Goal: Task Accomplishment & Management: Manage account settings

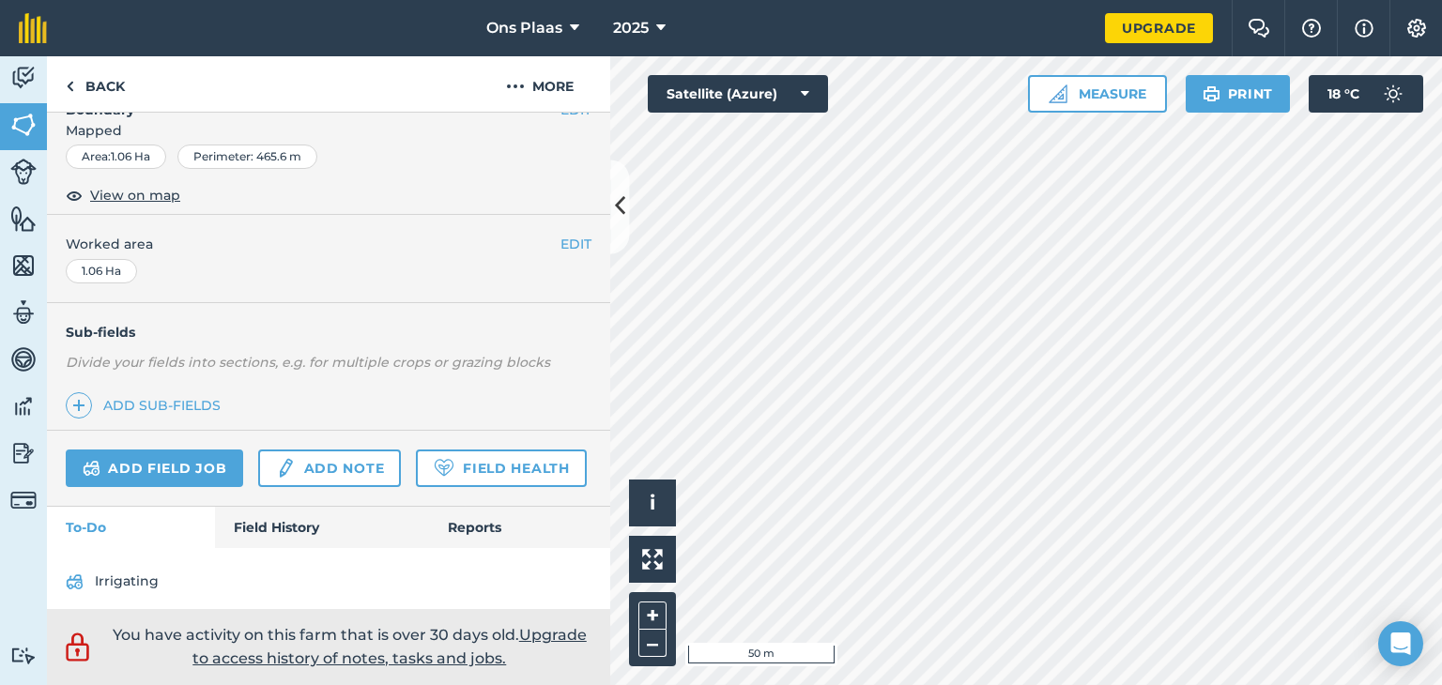
scroll to position [282, 0]
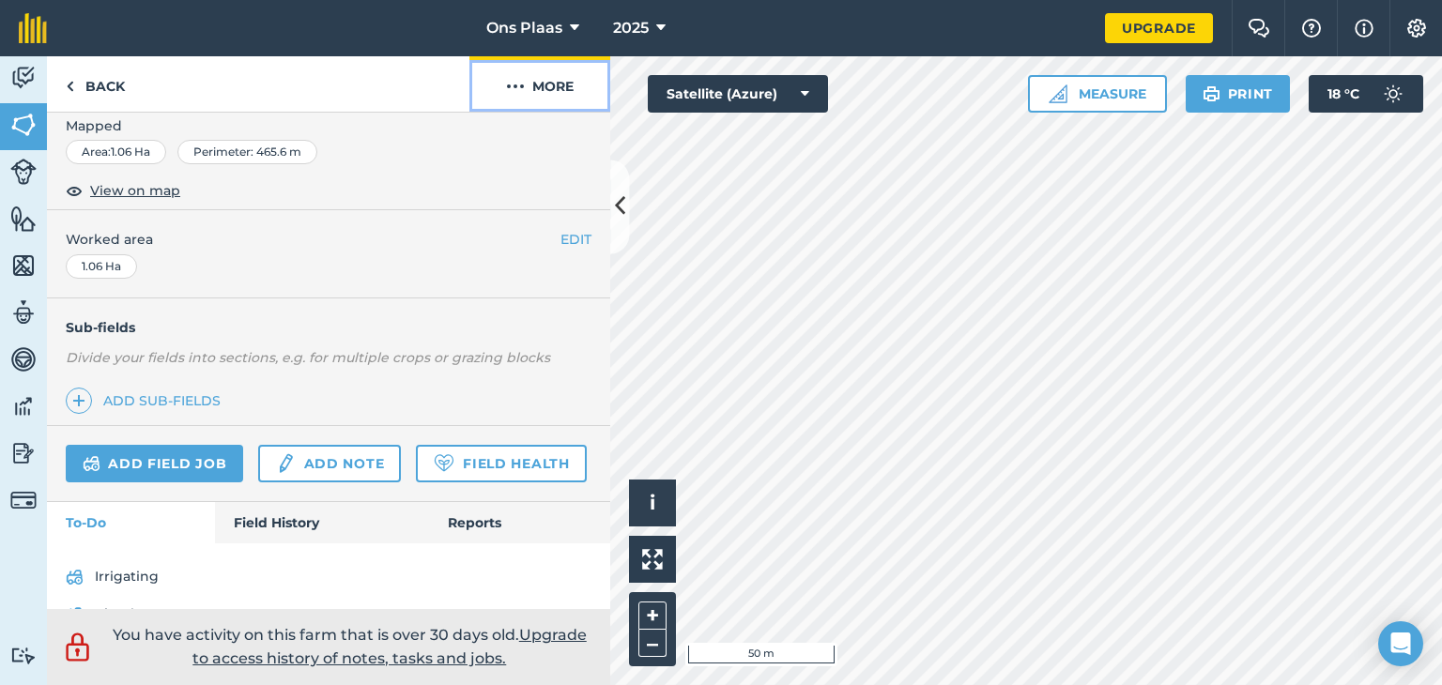
click at [541, 80] on button "More" at bounding box center [539, 83] width 141 height 55
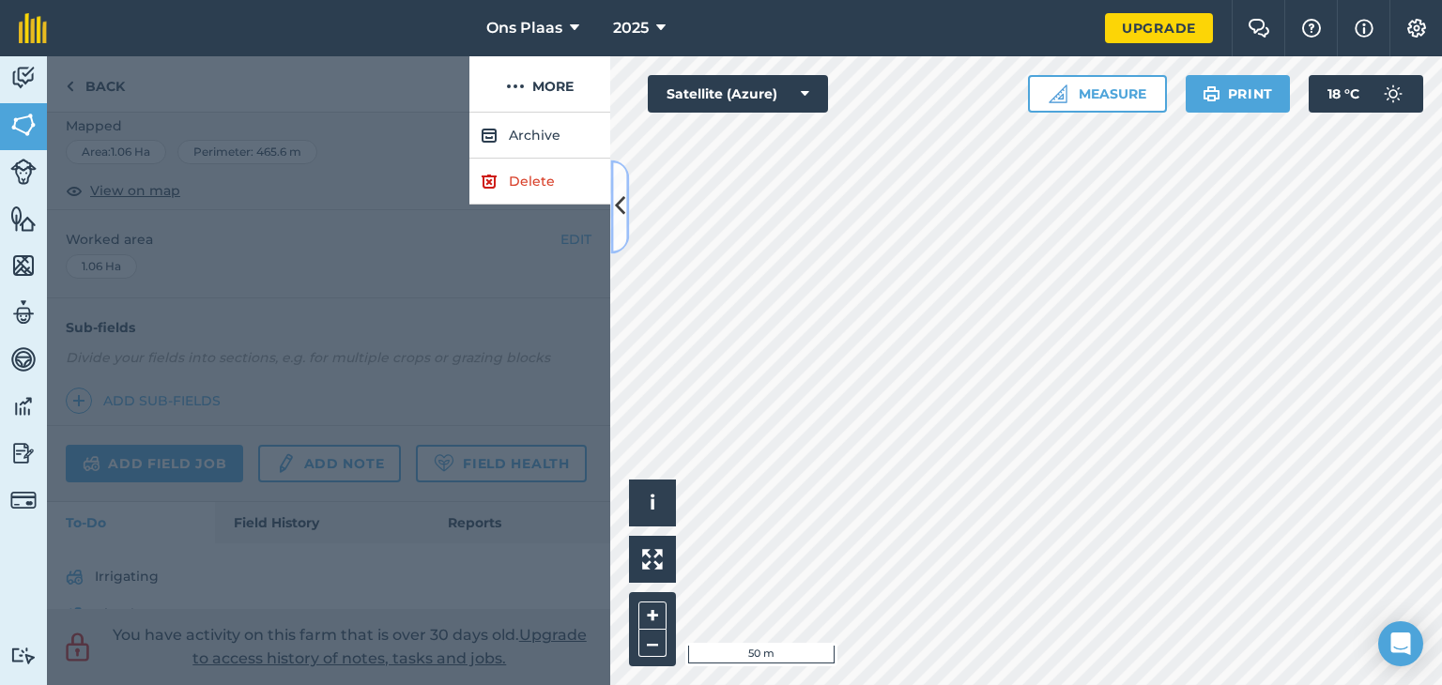
click at [623, 219] on icon at bounding box center [620, 207] width 10 height 33
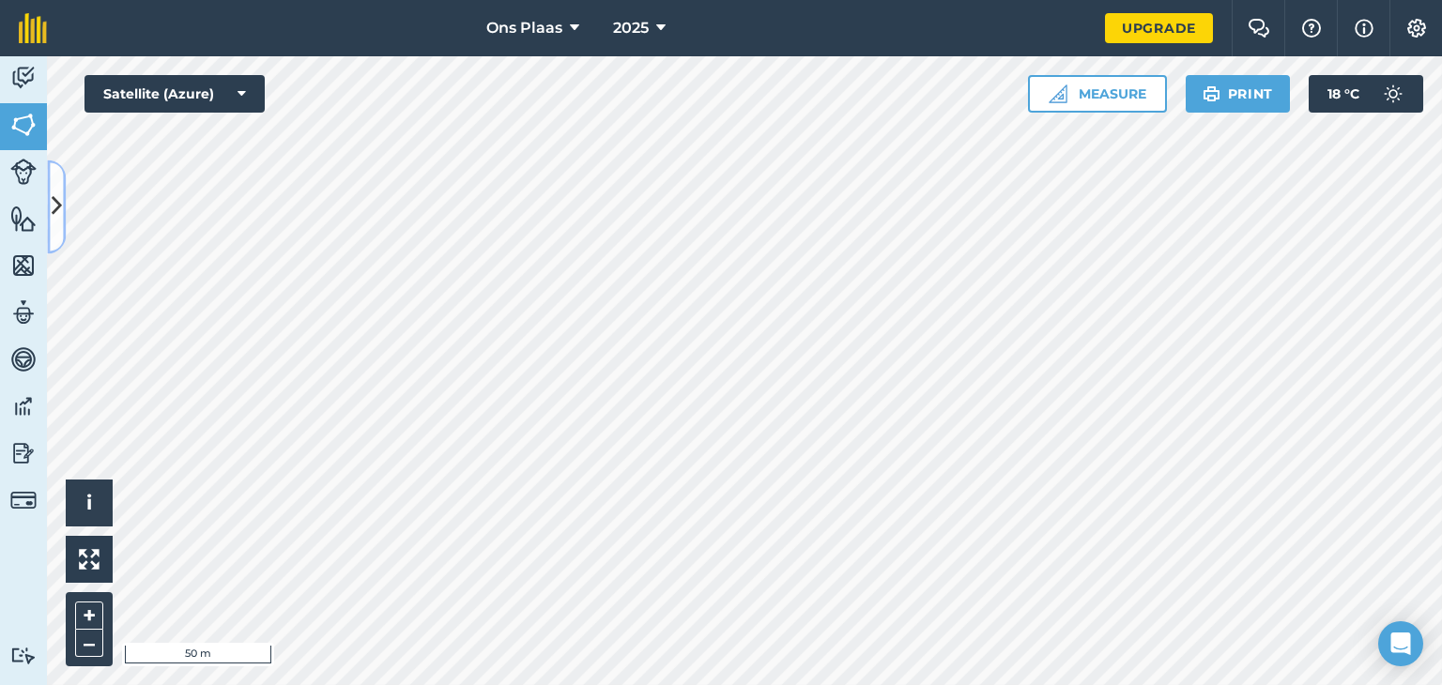
click at [52, 200] on icon at bounding box center [57, 207] width 10 height 33
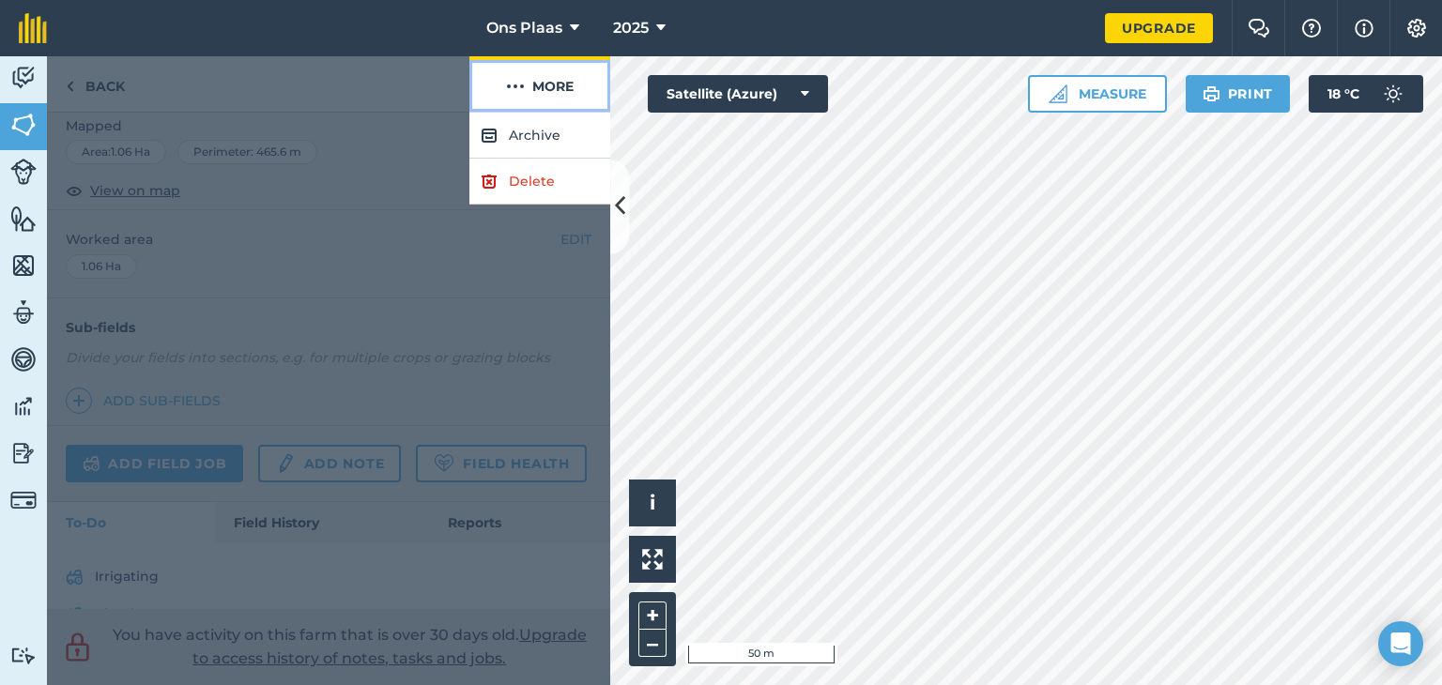
click at [511, 92] on img at bounding box center [515, 86] width 19 height 23
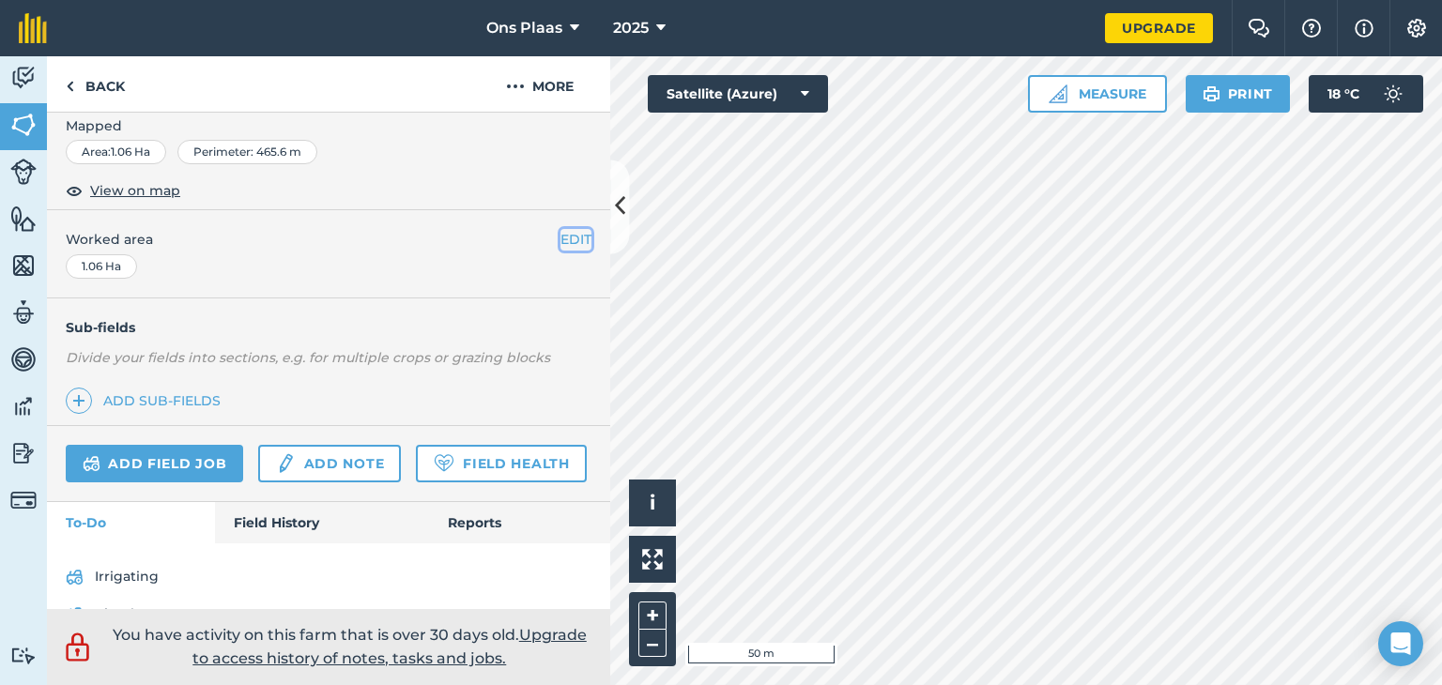
click at [563, 239] on button "EDIT" at bounding box center [576, 239] width 31 height 21
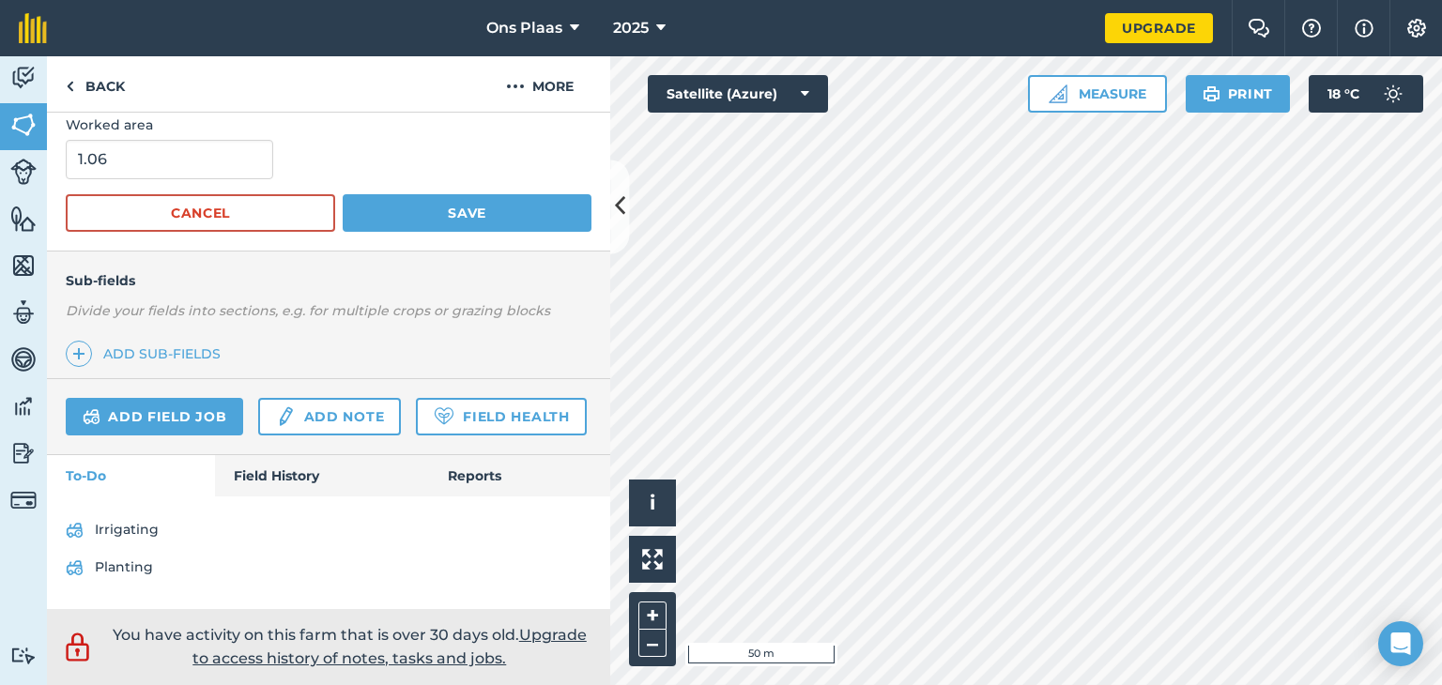
scroll to position [446, 0]
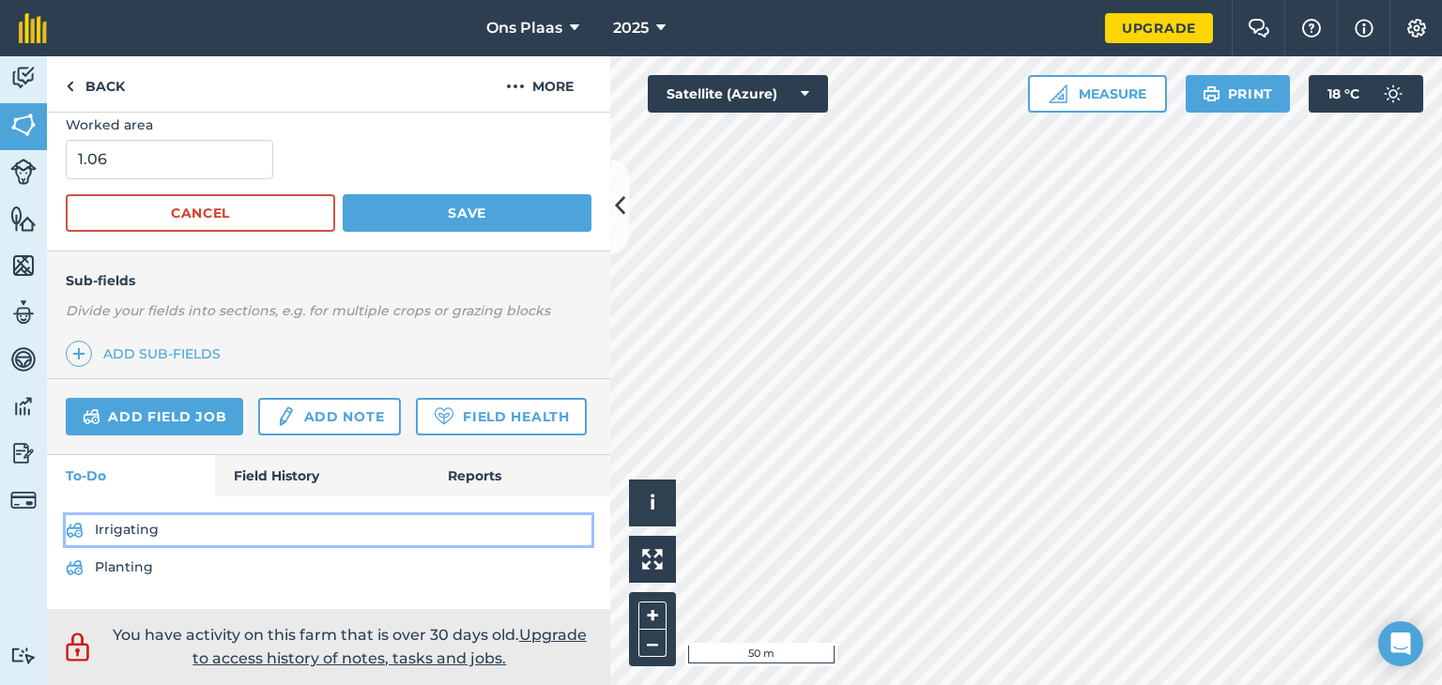
click at [104, 519] on link "Irrigating" at bounding box center [329, 530] width 526 height 30
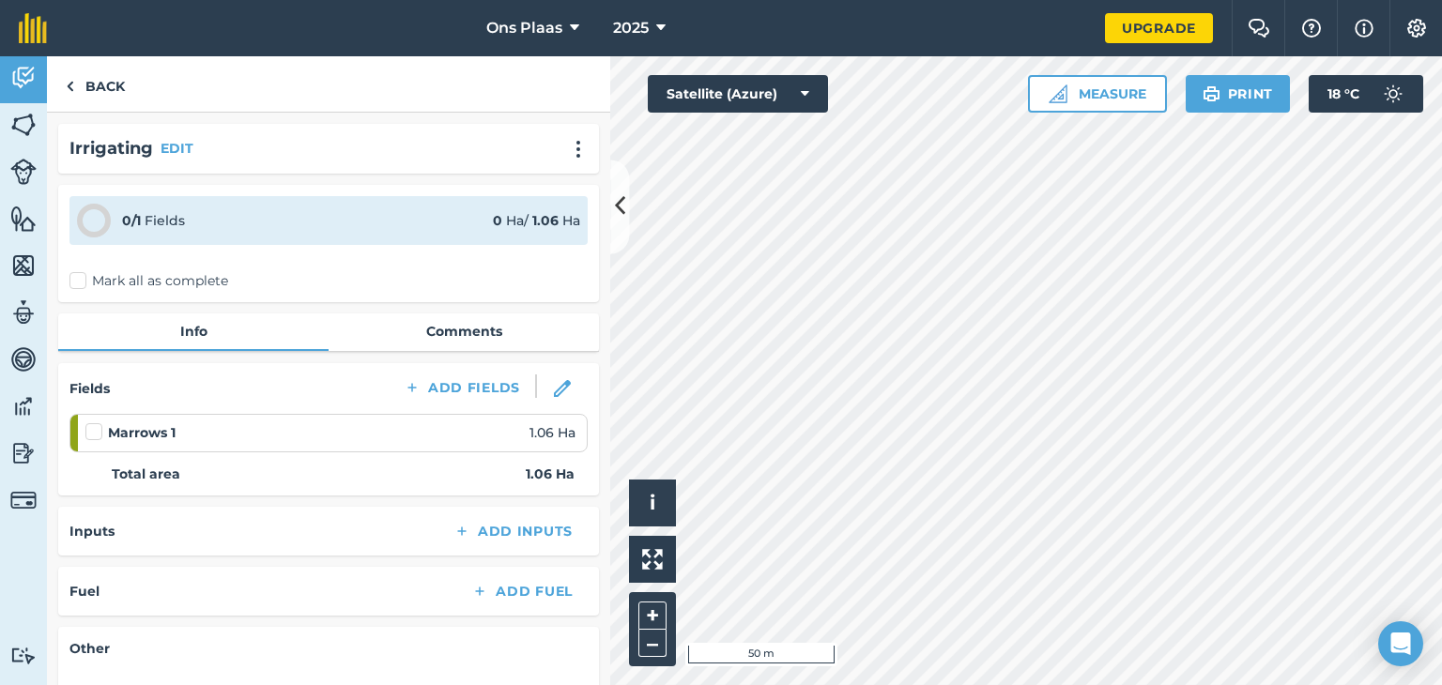
click at [94, 423] on label at bounding box center [96, 423] width 23 height 0
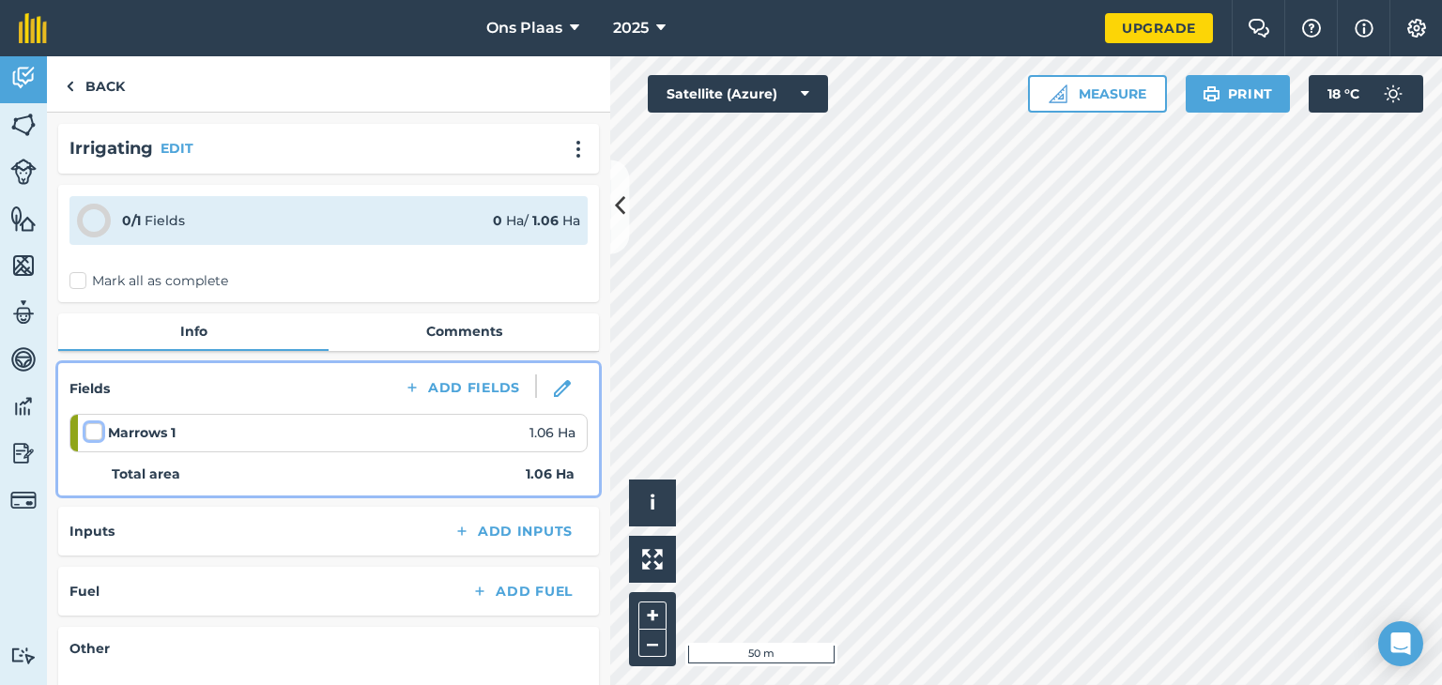
click at [94, 429] on input "checkbox" at bounding box center [91, 429] width 12 height 12
checkbox input "false"
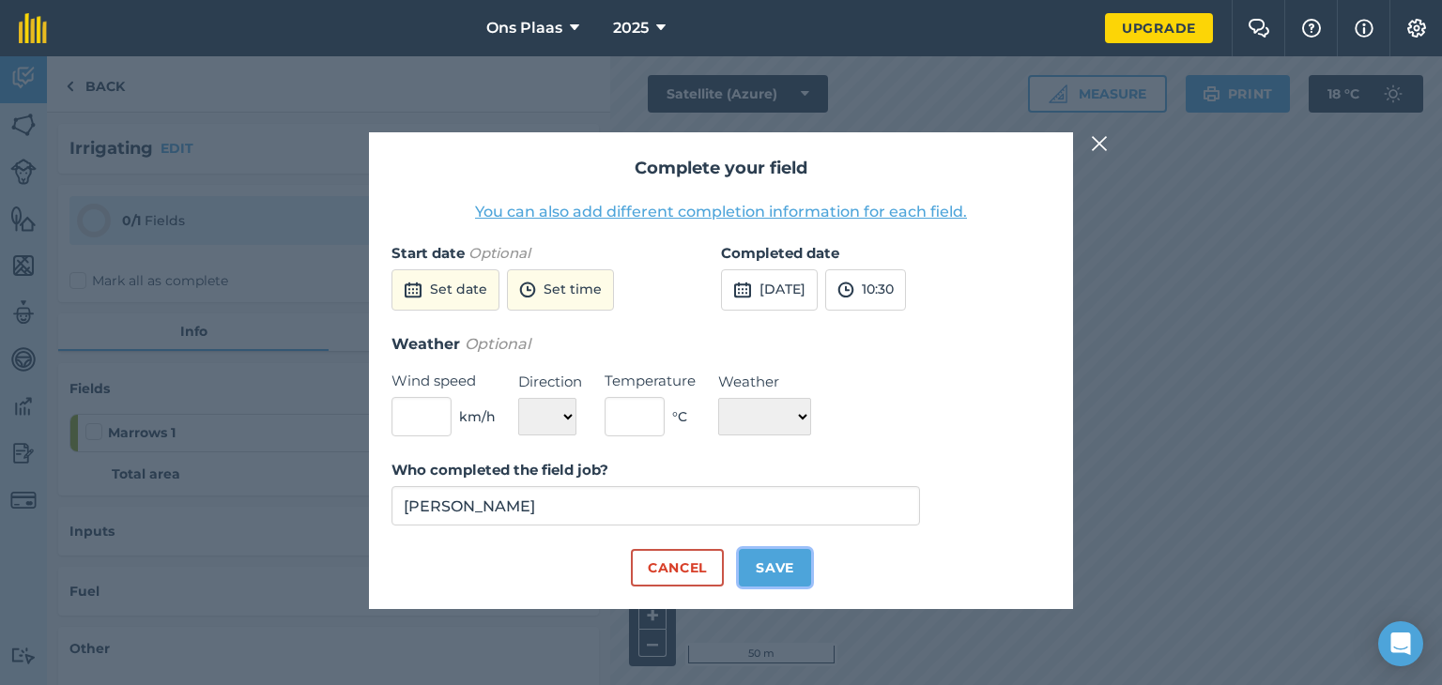
click at [755, 577] on button "Save" at bounding box center [775, 568] width 72 height 38
checkbox input "true"
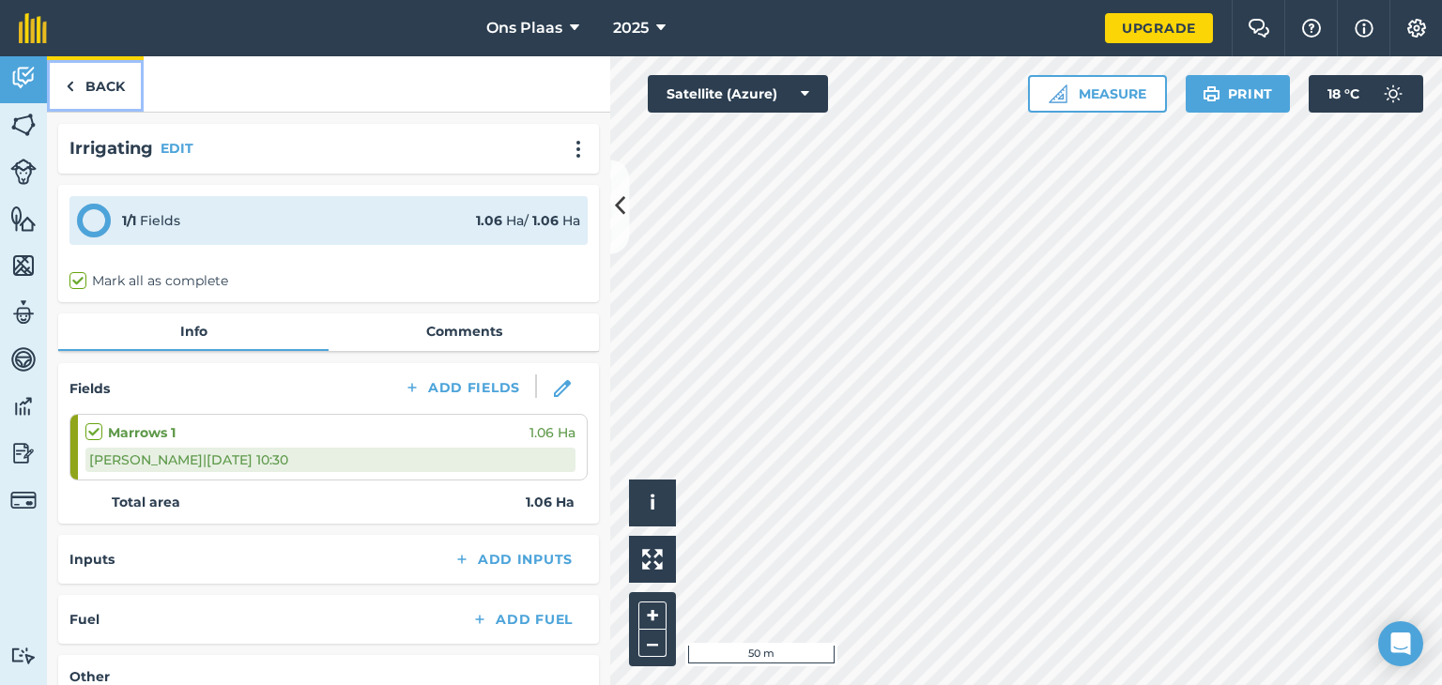
click at [66, 80] on img at bounding box center [70, 86] width 8 height 23
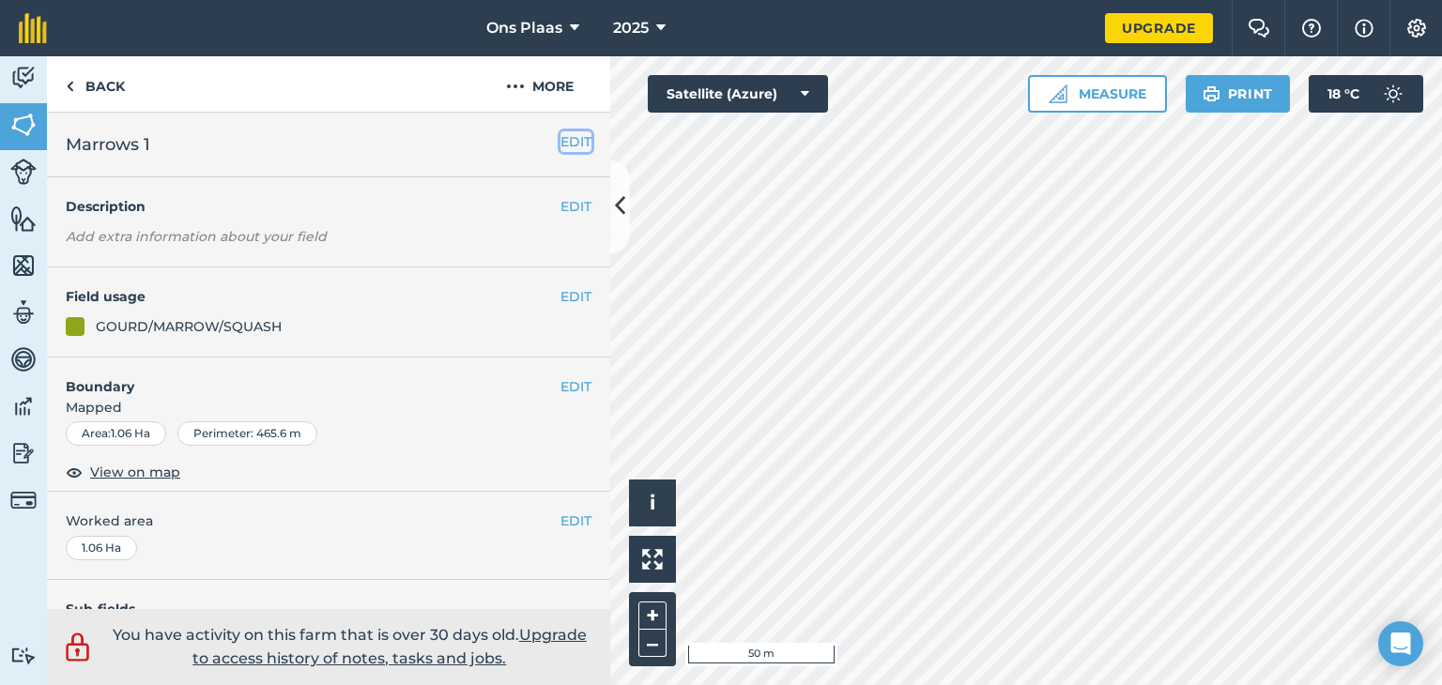
click at [561, 148] on button "EDIT" at bounding box center [576, 141] width 31 height 21
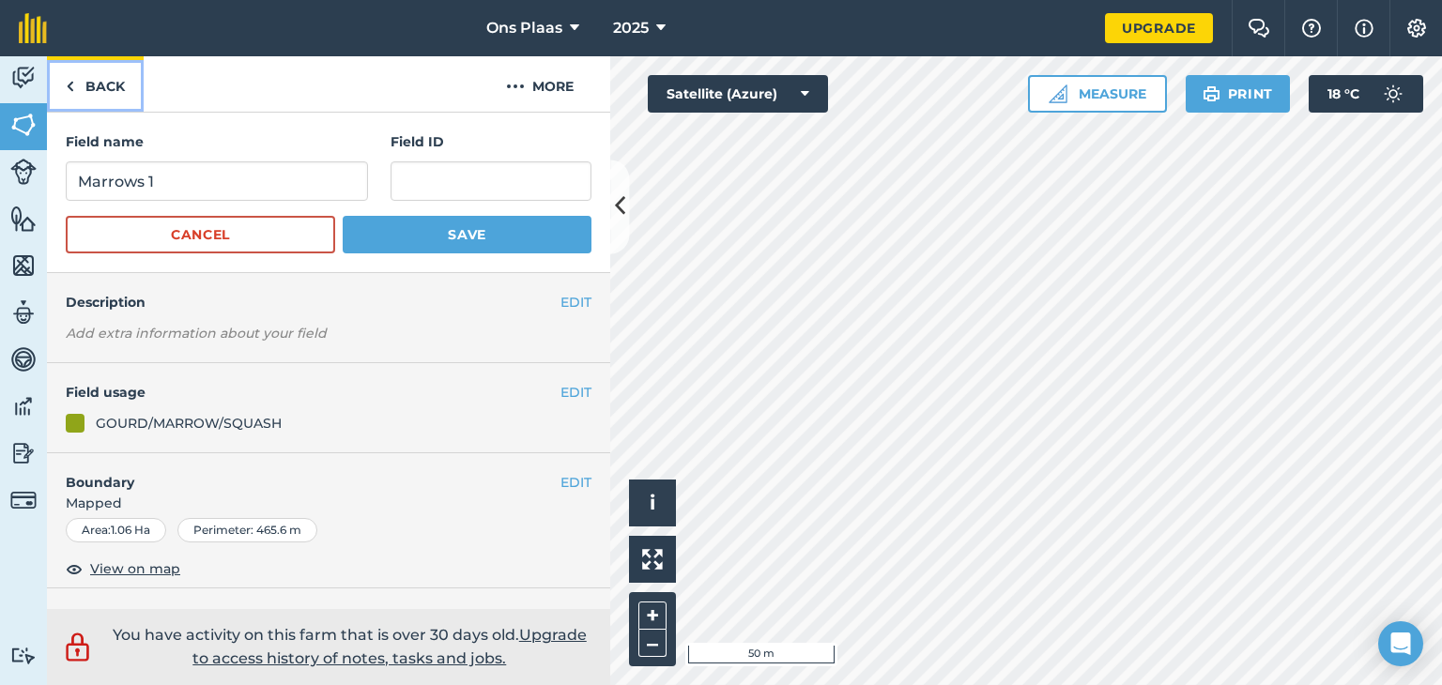
click at [75, 85] on link "Back" at bounding box center [95, 83] width 97 height 55
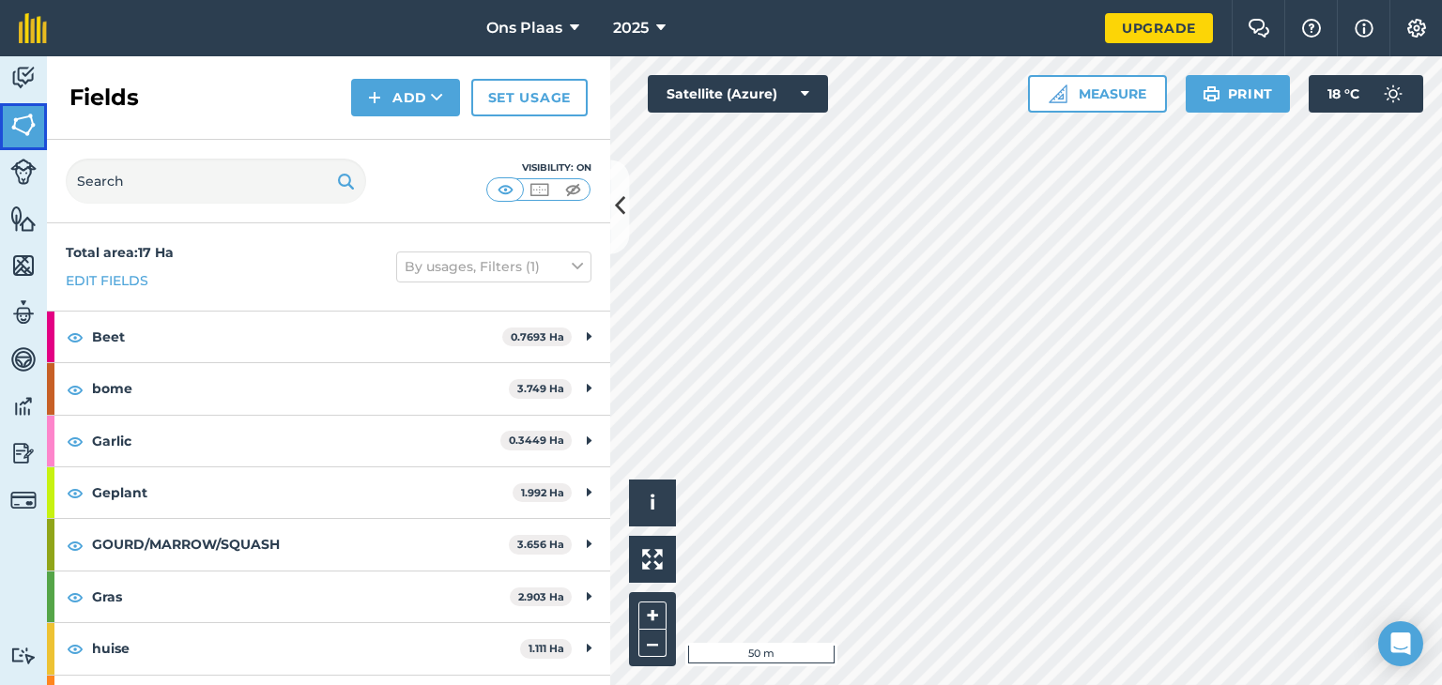
click at [14, 118] on img at bounding box center [23, 125] width 26 height 28
click at [115, 286] on link "Edit fields" at bounding box center [107, 280] width 83 height 21
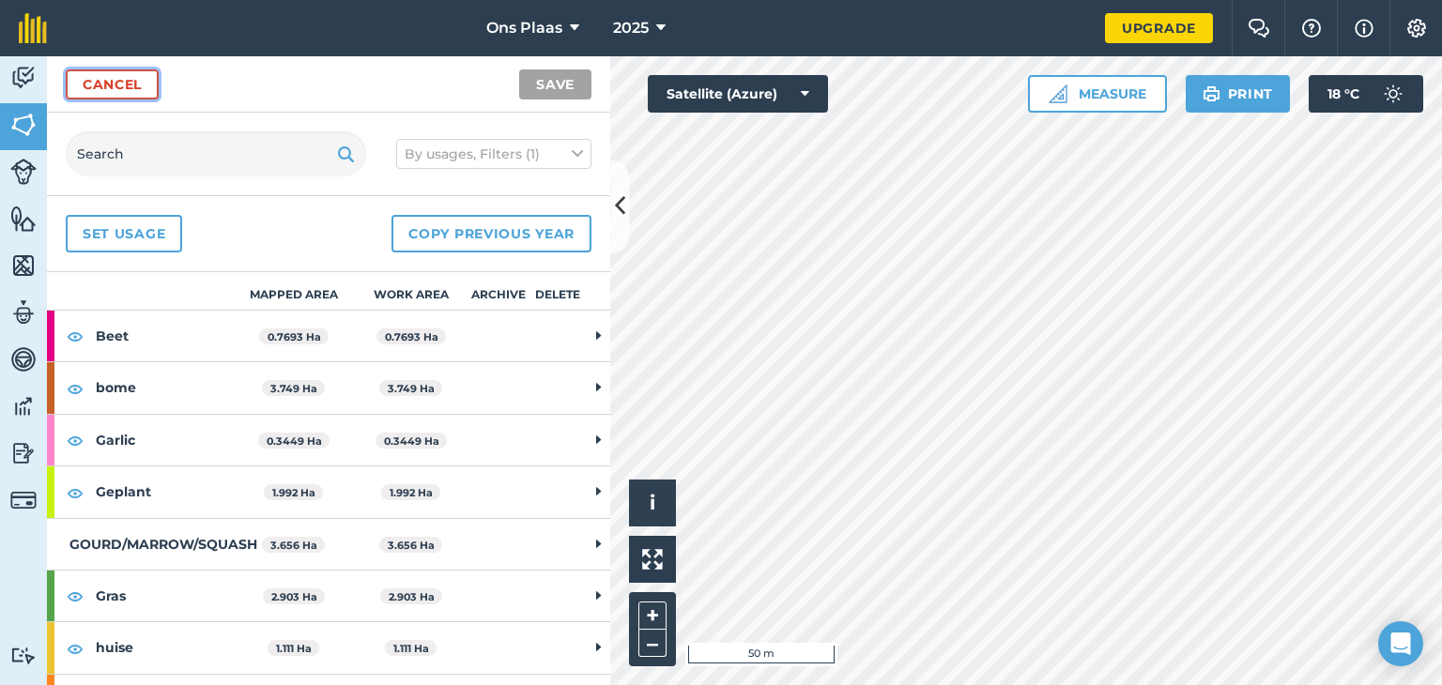
click at [106, 91] on link "Cancel" at bounding box center [112, 84] width 93 height 30
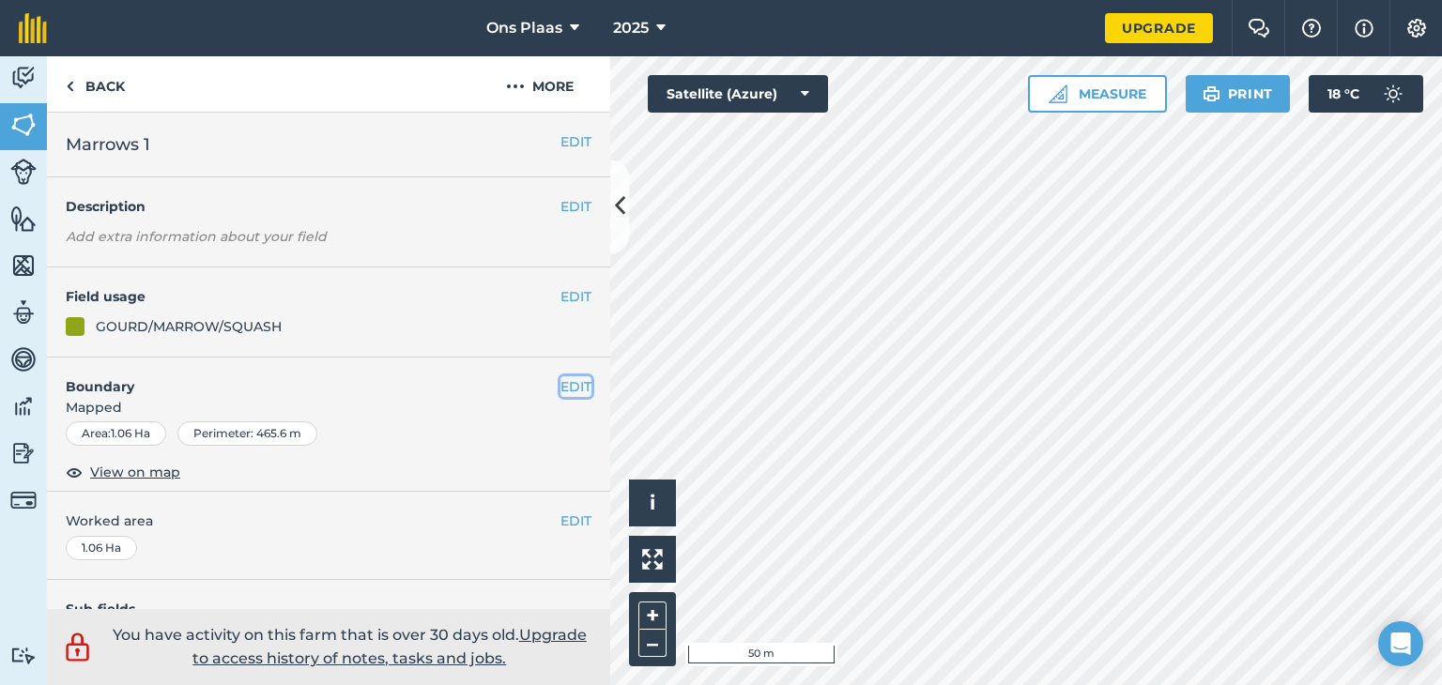
click at [561, 381] on button "EDIT" at bounding box center [576, 387] width 31 height 21
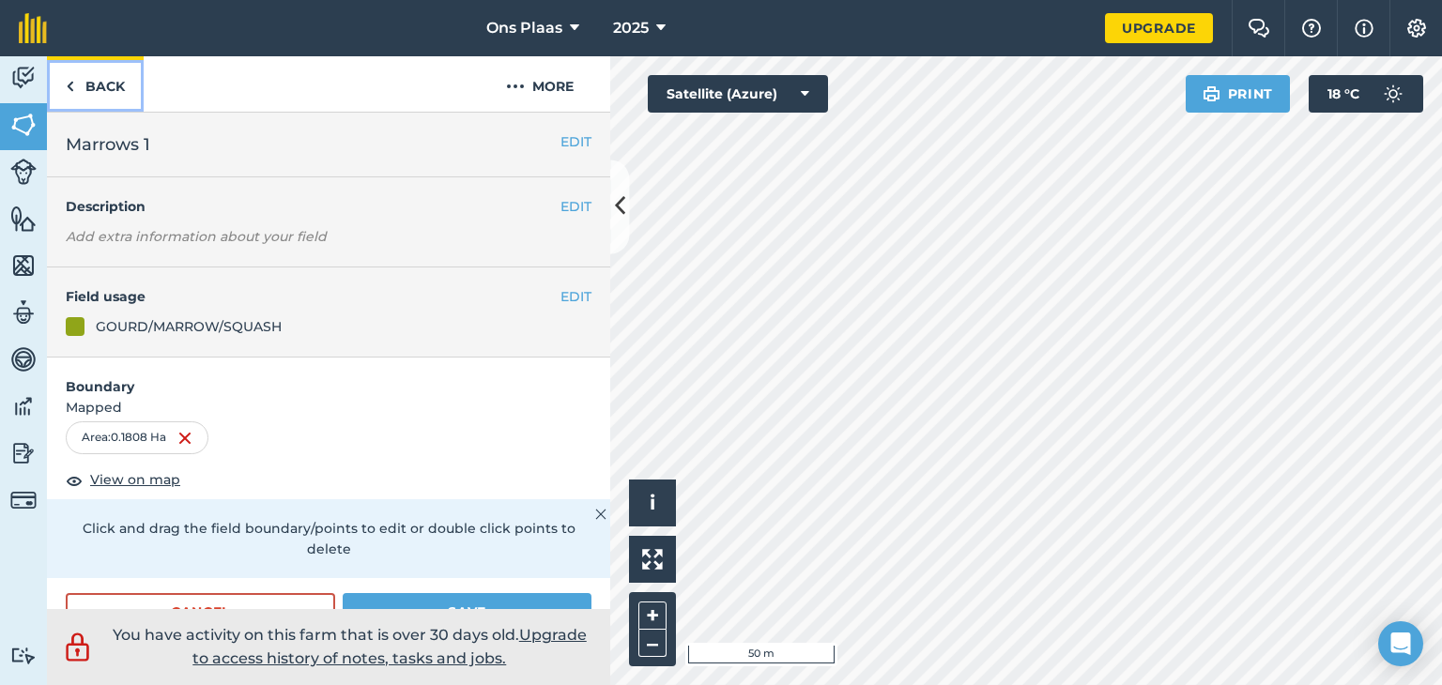
click at [83, 86] on link "Back" at bounding box center [95, 83] width 97 height 55
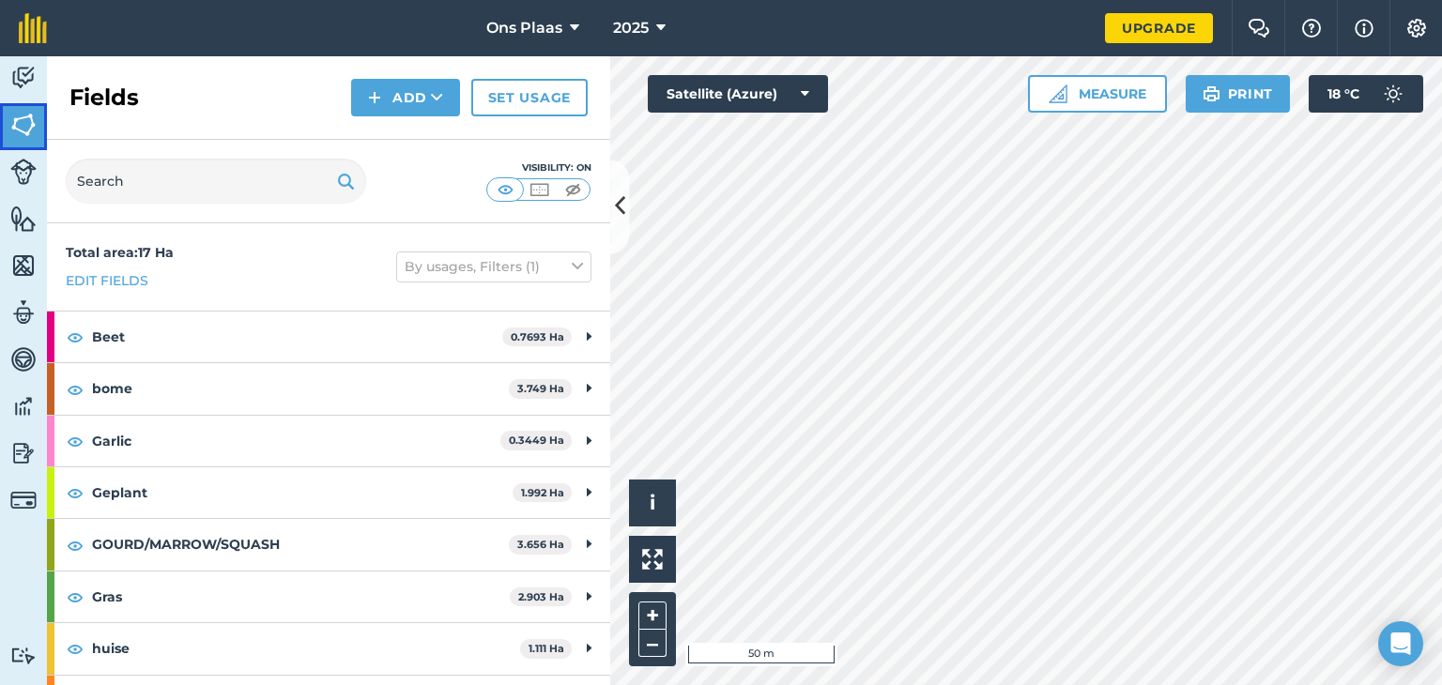
click at [23, 139] on link "Fields" at bounding box center [23, 126] width 47 height 47
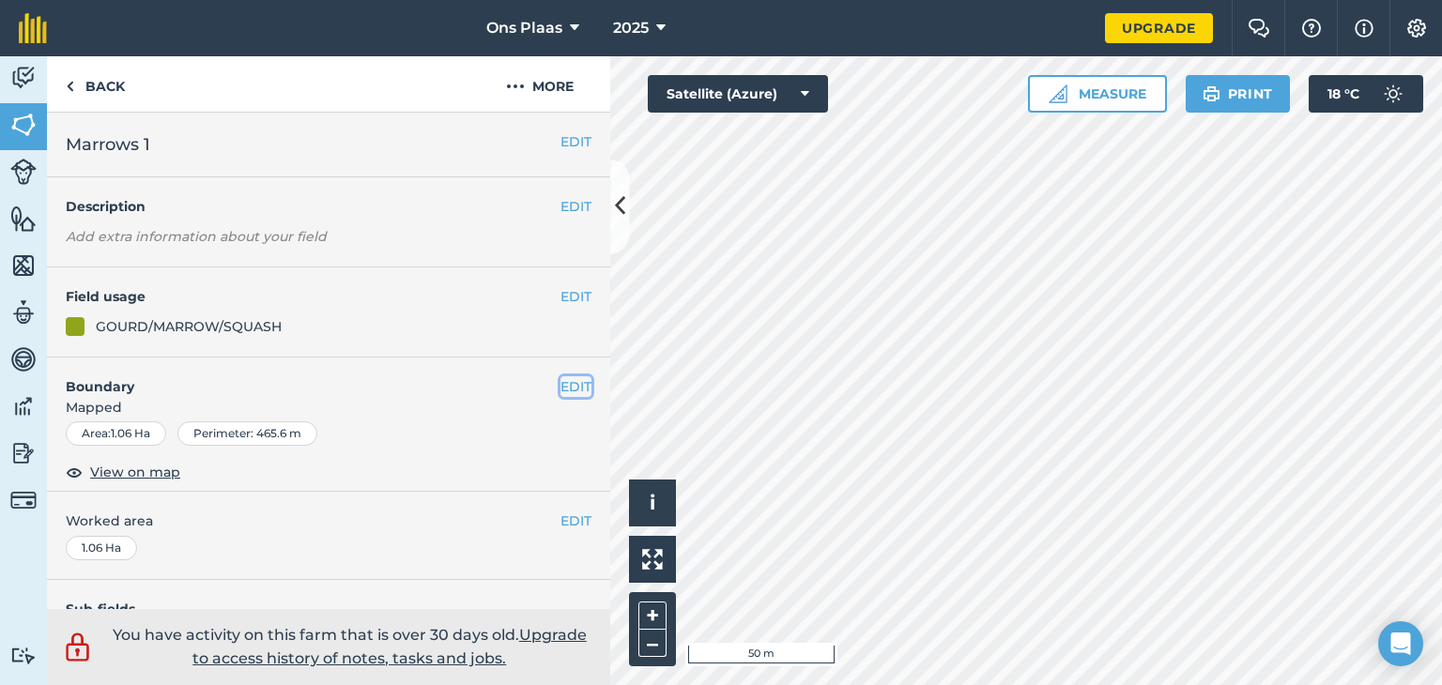
drag, startPoint x: 566, startPoint y: 384, endPoint x: 596, endPoint y: 392, distance: 31.0
click at [567, 383] on button "EDIT" at bounding box center [576, 387] width 31 height 21
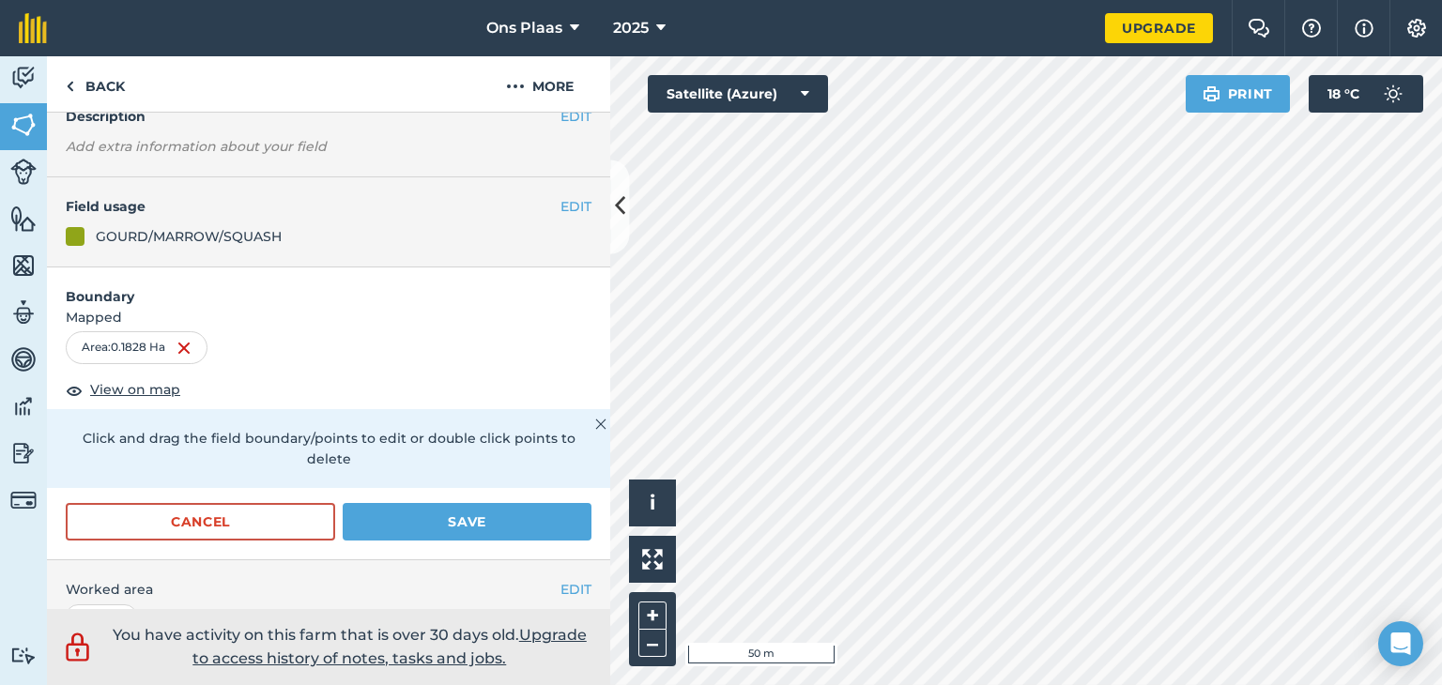
scroll to position [94, 0]
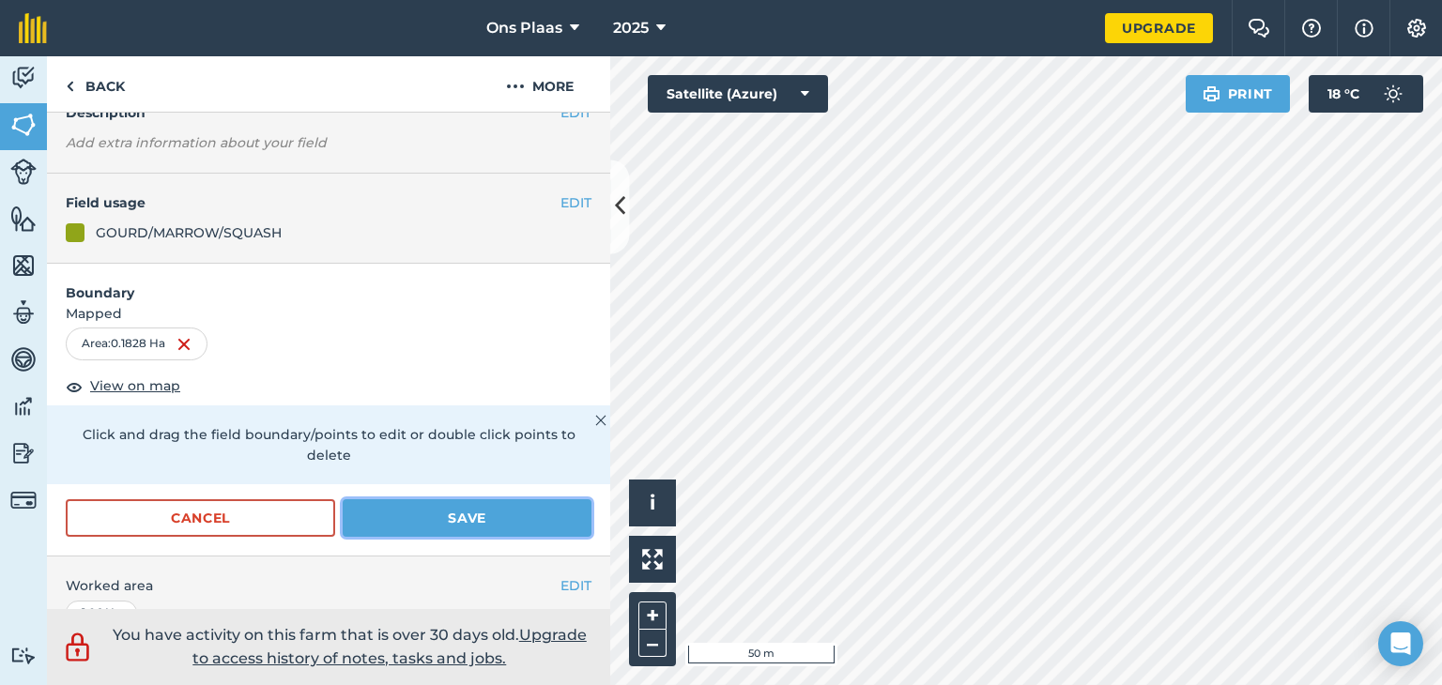
click at [437, 520] on button "Save" at bounding box center [467, 519] width 249 height 38
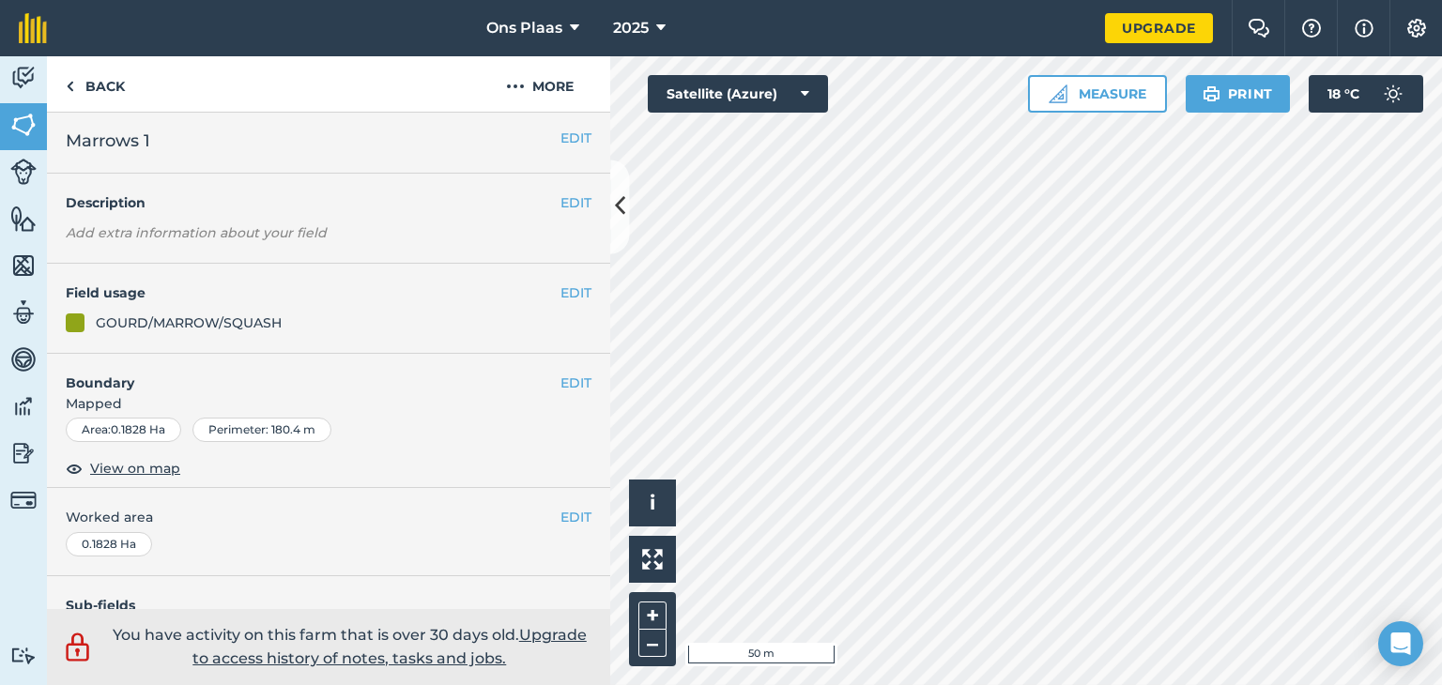
scroll to position [0, 0]
click at [177, 137] on h2 "Marrows 1" at bounding box center [313, 144] width 495 height 26
click at [561, 141] on button "EDIT" at bounding box center [576, 141] width 31 height 21
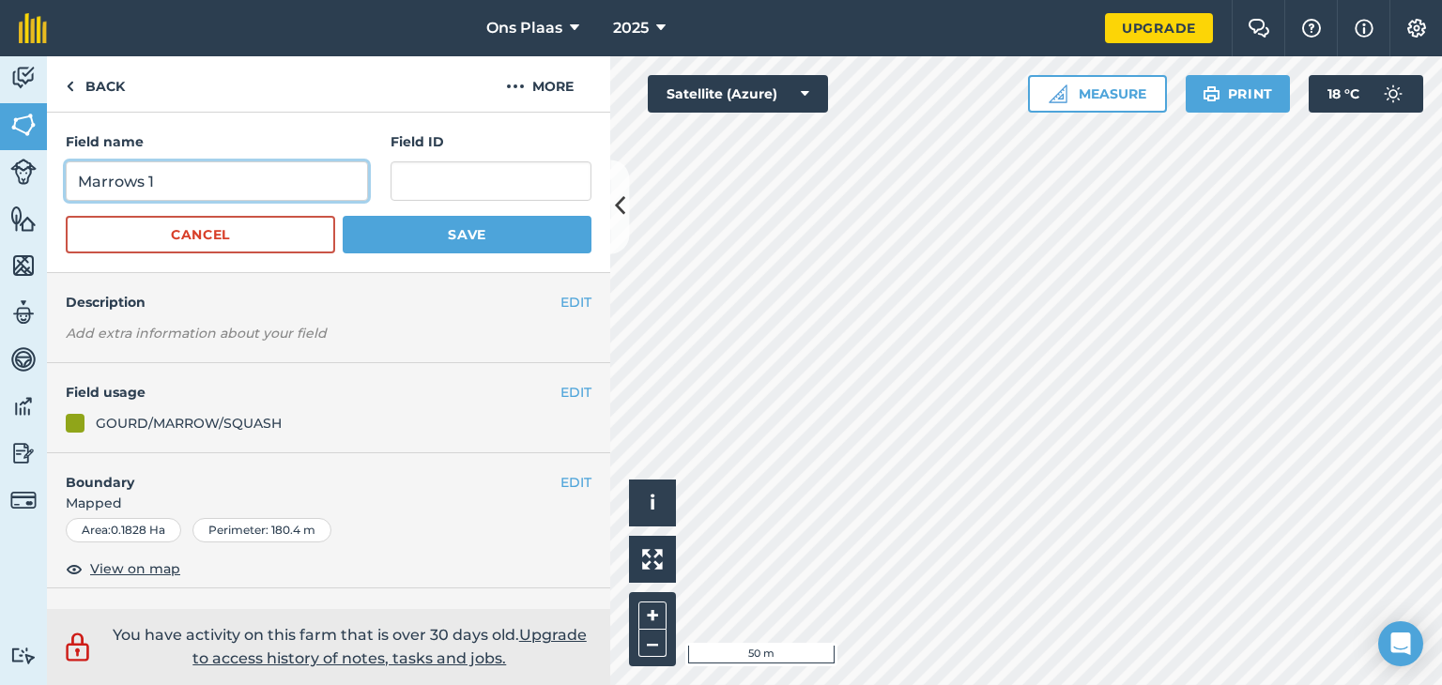
drag, startPoint x: 129, startPoint y: 188, endPoint x: 73, endPoint y: 203, distance: 57.4
click at [73, 203] on form "Field name Marrows 1 Field ID Cancel Save" at bounding box center [329, 192] width 526 height 122
click at [109, 186] on input "Spenasie" at bounding box center [217, 181] width 302 height 39
click at [195, 177] on input "Spinasie" at bounding box center [217, 181] width 302 height 39
type input "Spinasie A"
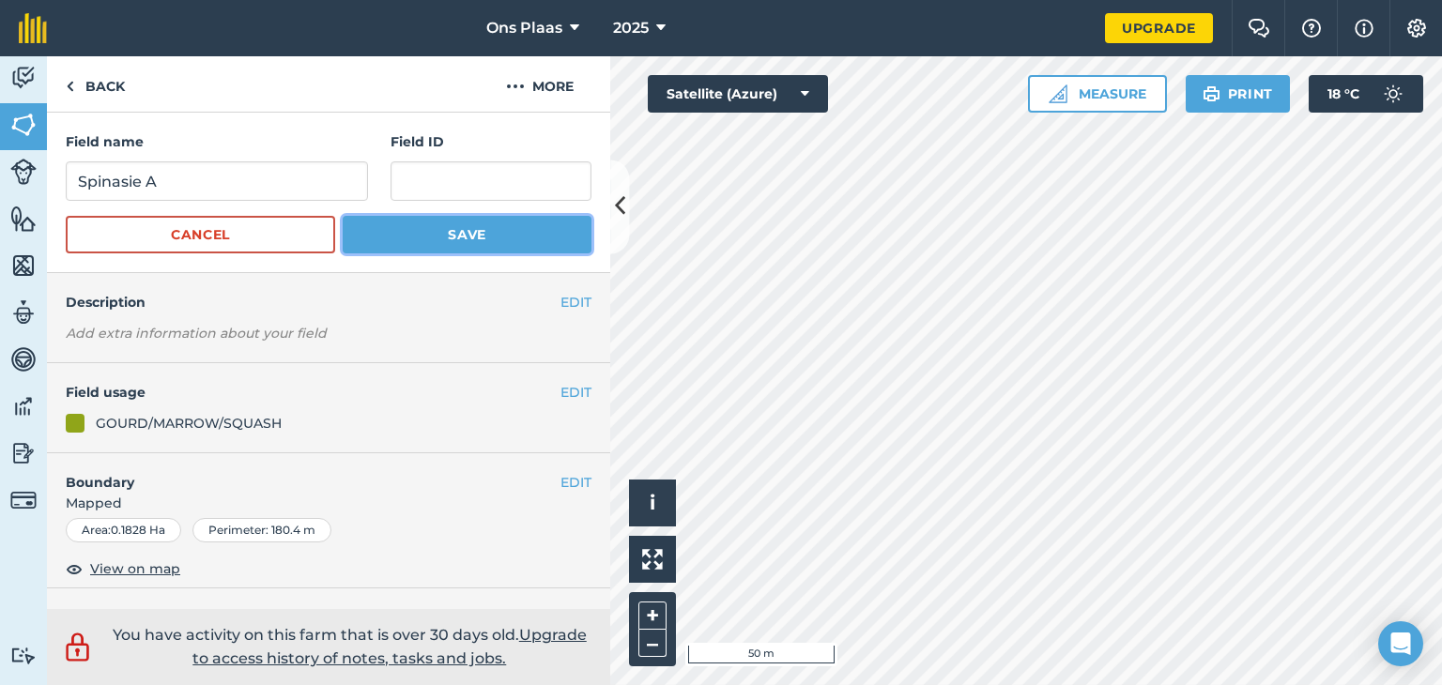
click at [472, 230] on button "Save" at bounding box center [467, 235] width 249 height 38
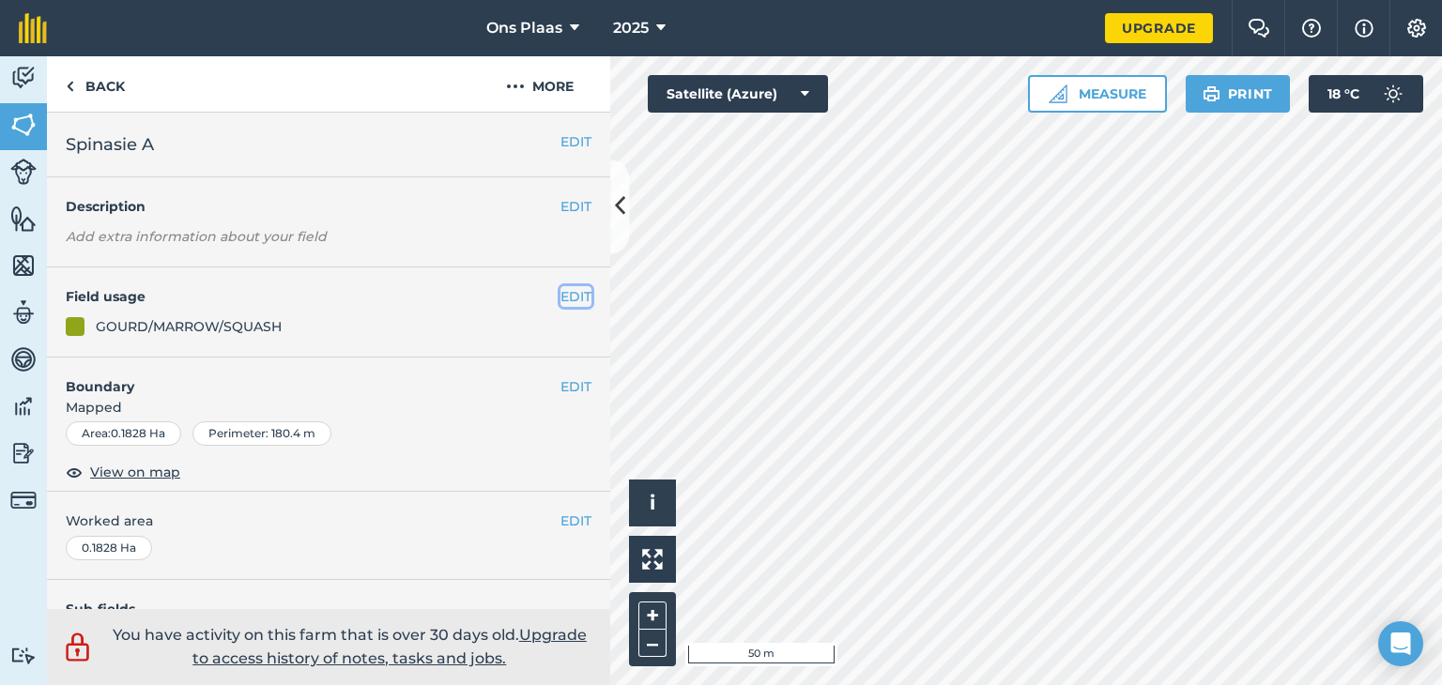
click at [561, 298] on button "EDIT" at bounding box center [576, 296] width 31 height 21
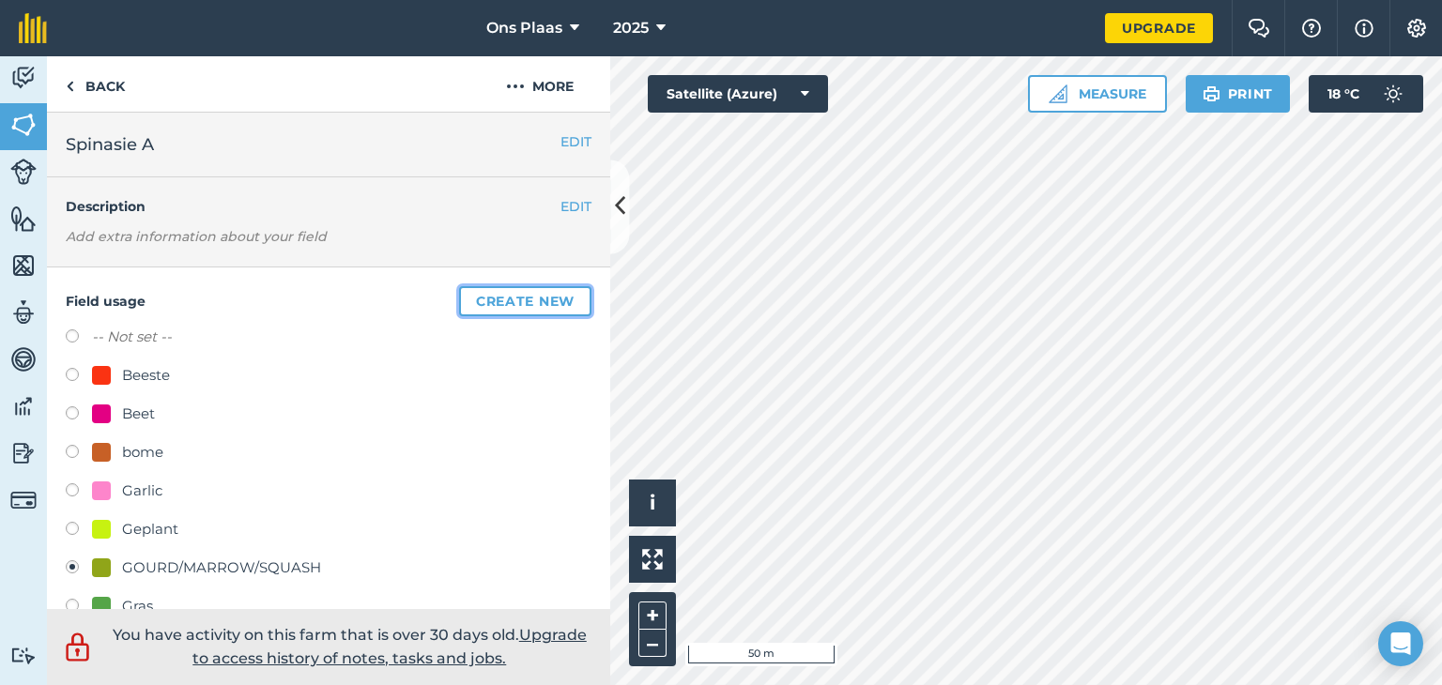
click at [512, 295] on button "Create new" at bounding box center [525, 301] width 132 height 30
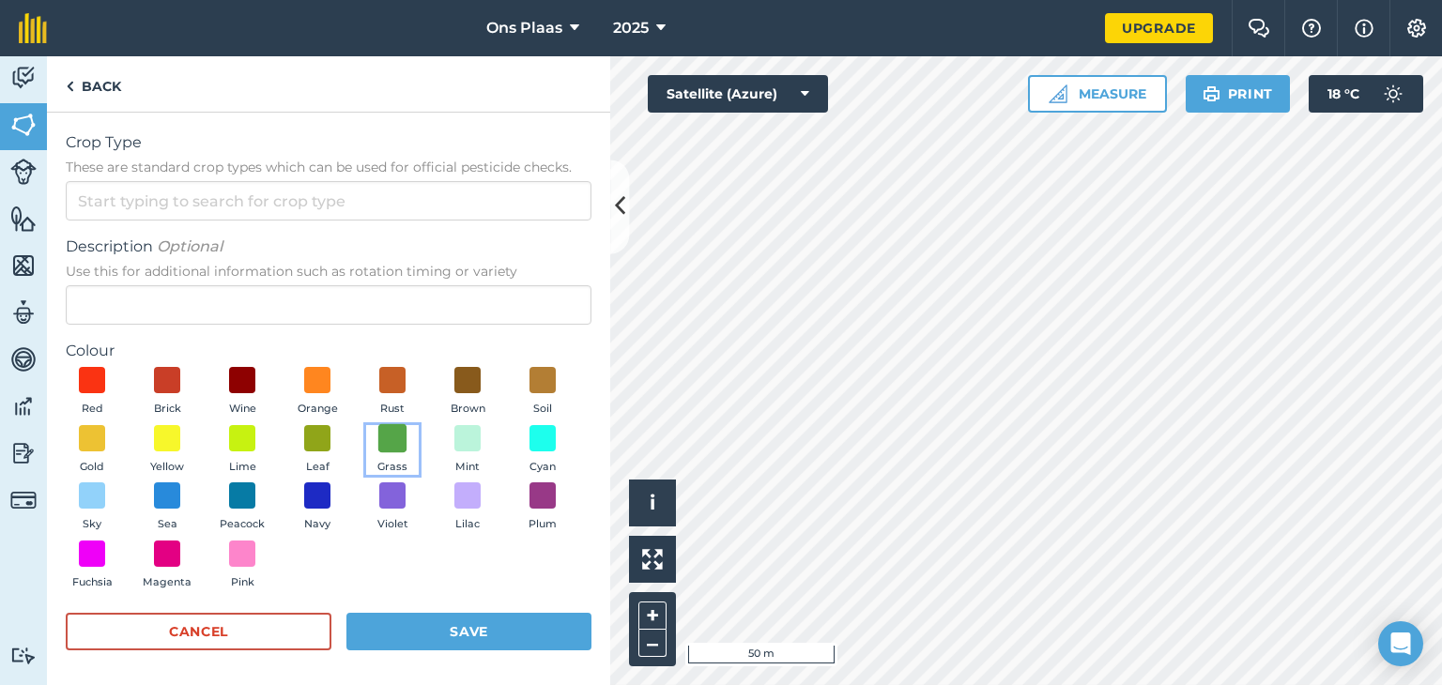
click at [408, 437] on span at bounding box center [392, 437] width 29 height 29
click at [332, 438] on span at bounding box center [317, 437] width 29 height 29
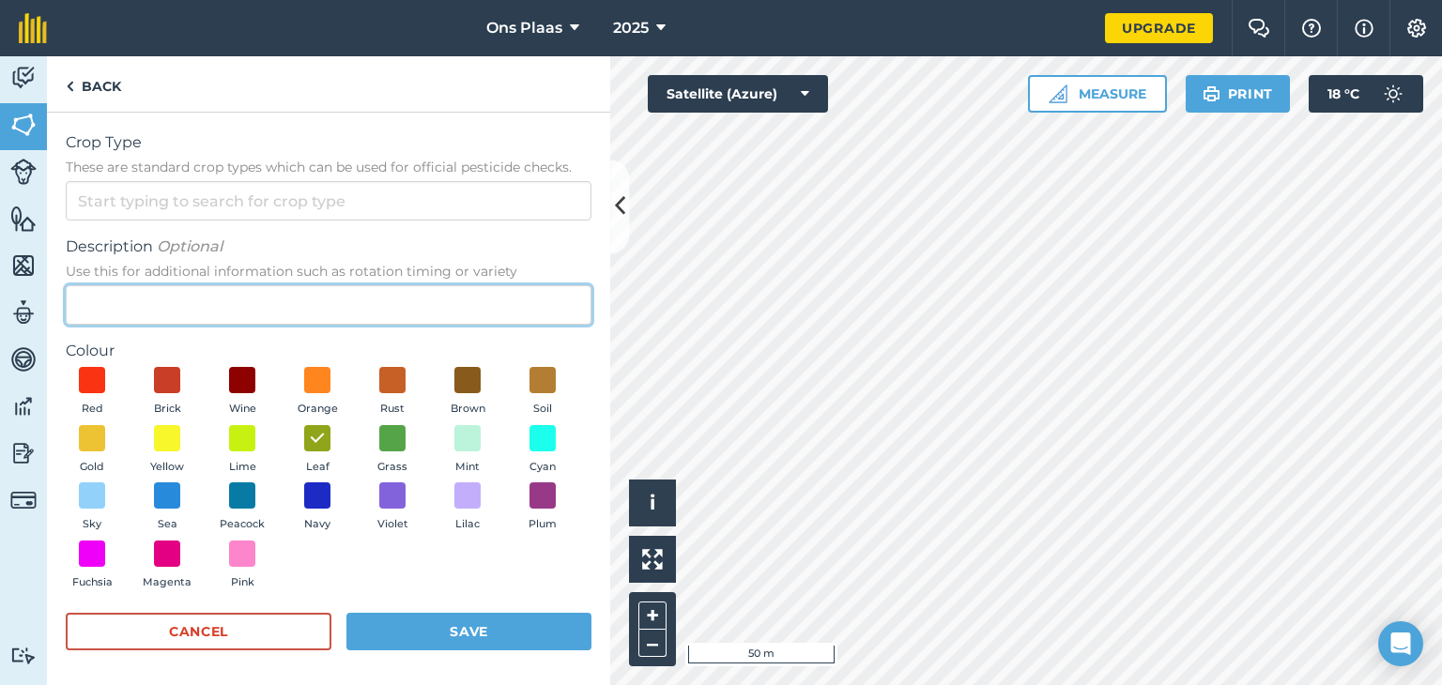
click at [133, 309] on input "Description Optional Use this for additional information such as rotation timin…" at bounding box center [329, 304] width 526 height 39
type input "Spinach"
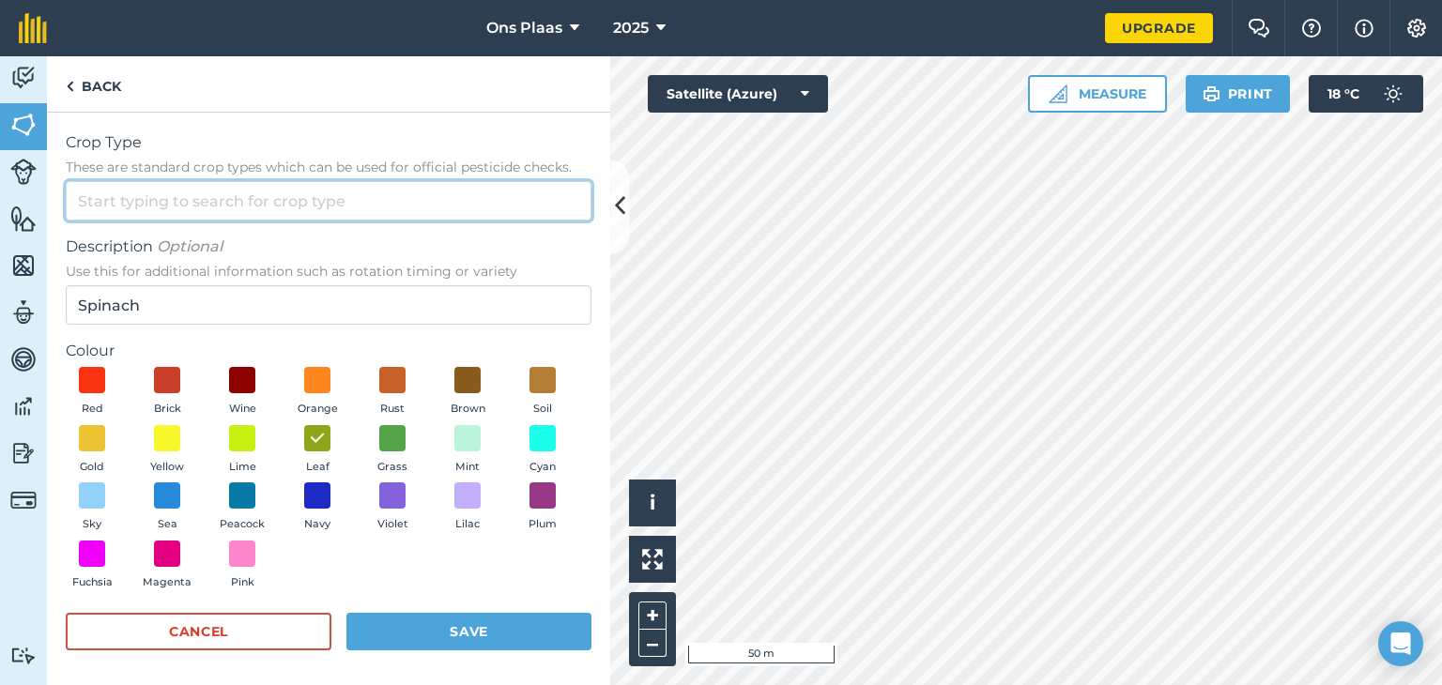
click at [130, 192] on input "Crop Type These are standard crop types which can be used for official pesticid…" at bounding box center [329, 200] width 526 height 39
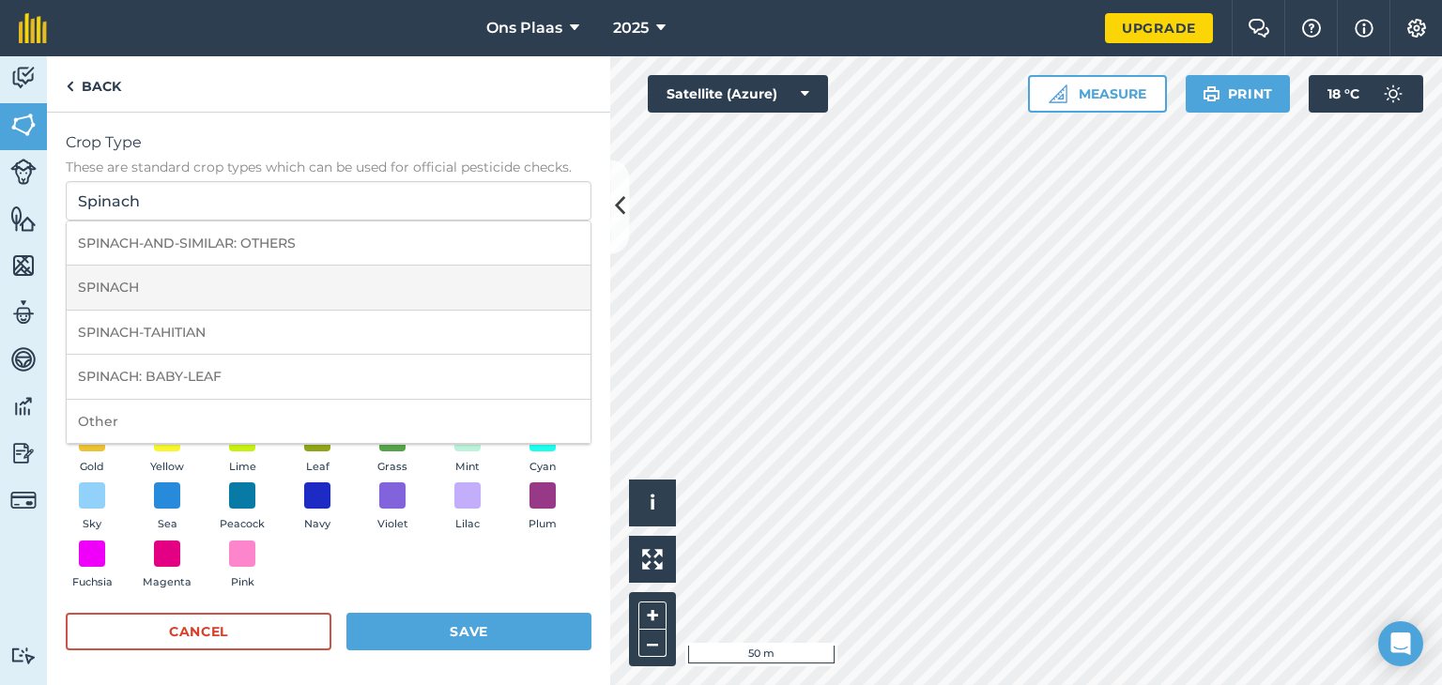
click at [184, 294] on li "SPINACH" at bounding box center [329, 288] width 524 height 44
type input "SPINACH"
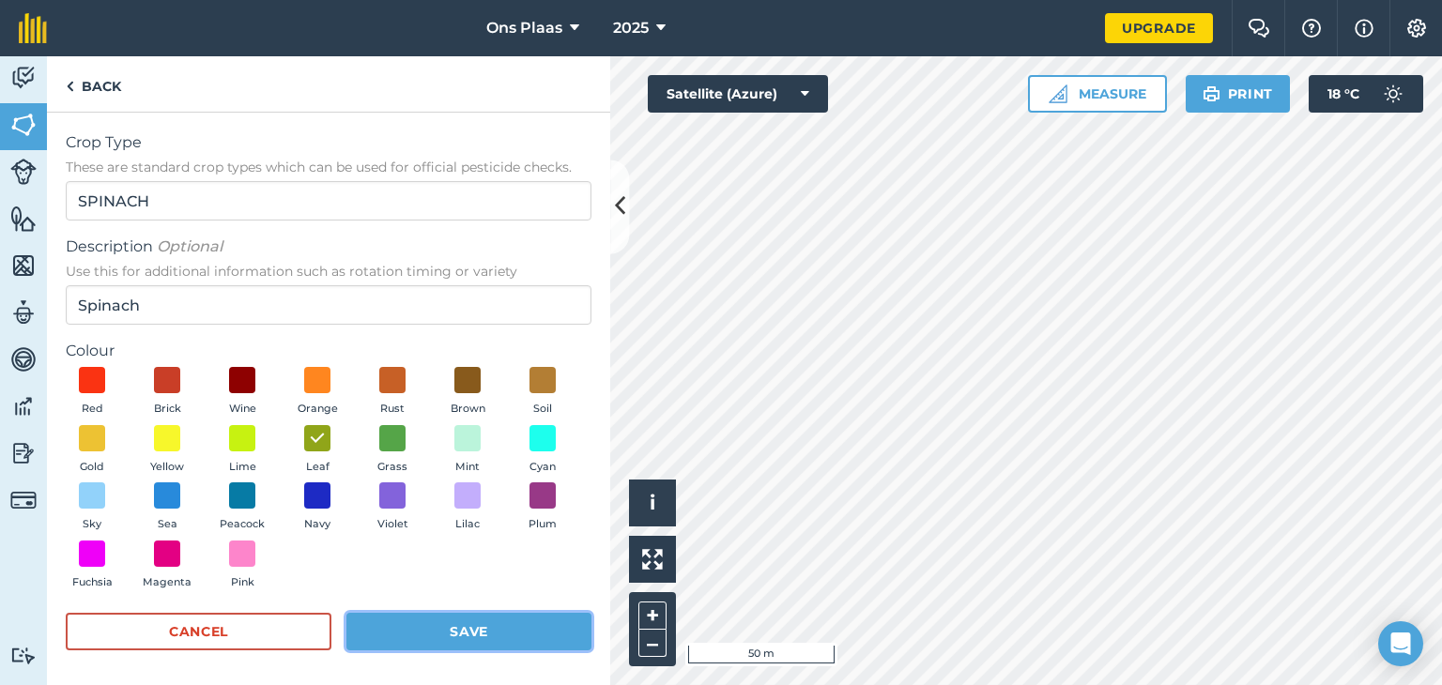
click at [485, 628] on button "Save" at bounding box center [468, 632] width 245 height 38
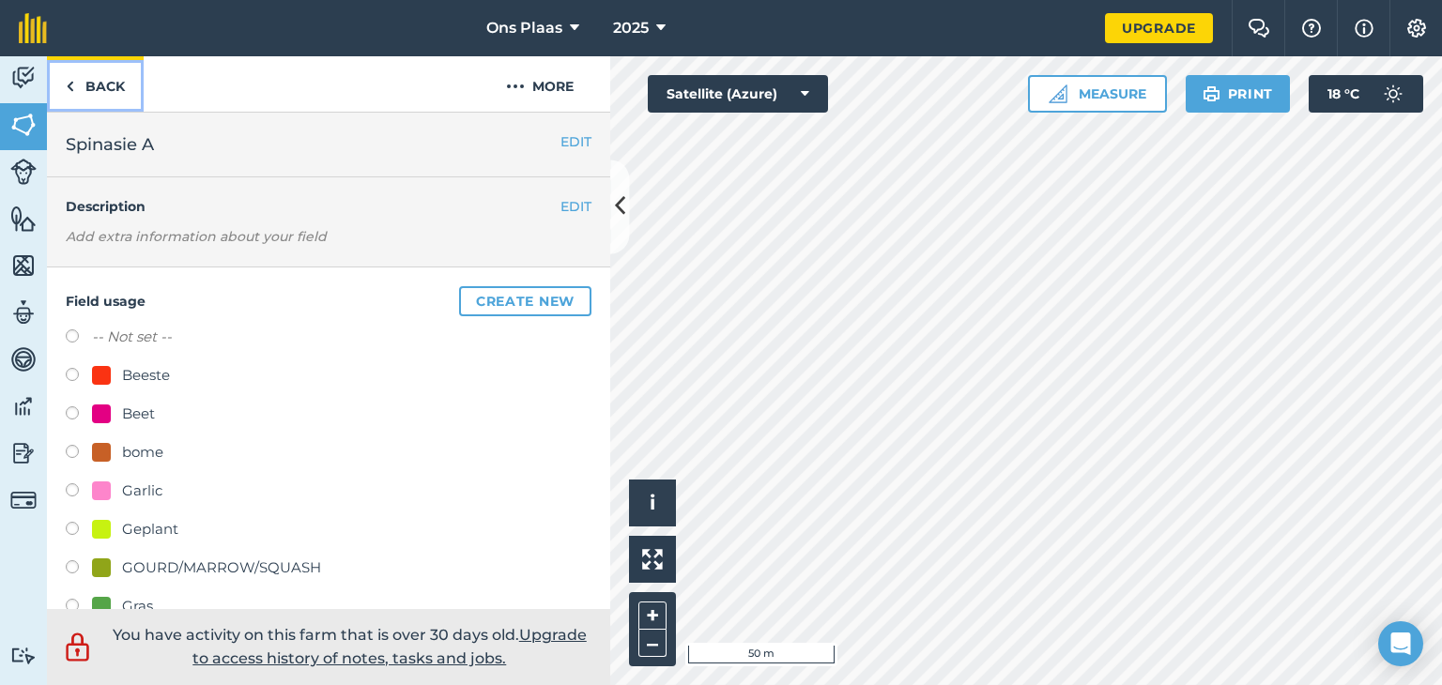
click at [78, 85] on link "Back" at bounding box center [95, 83] width 97 height 55
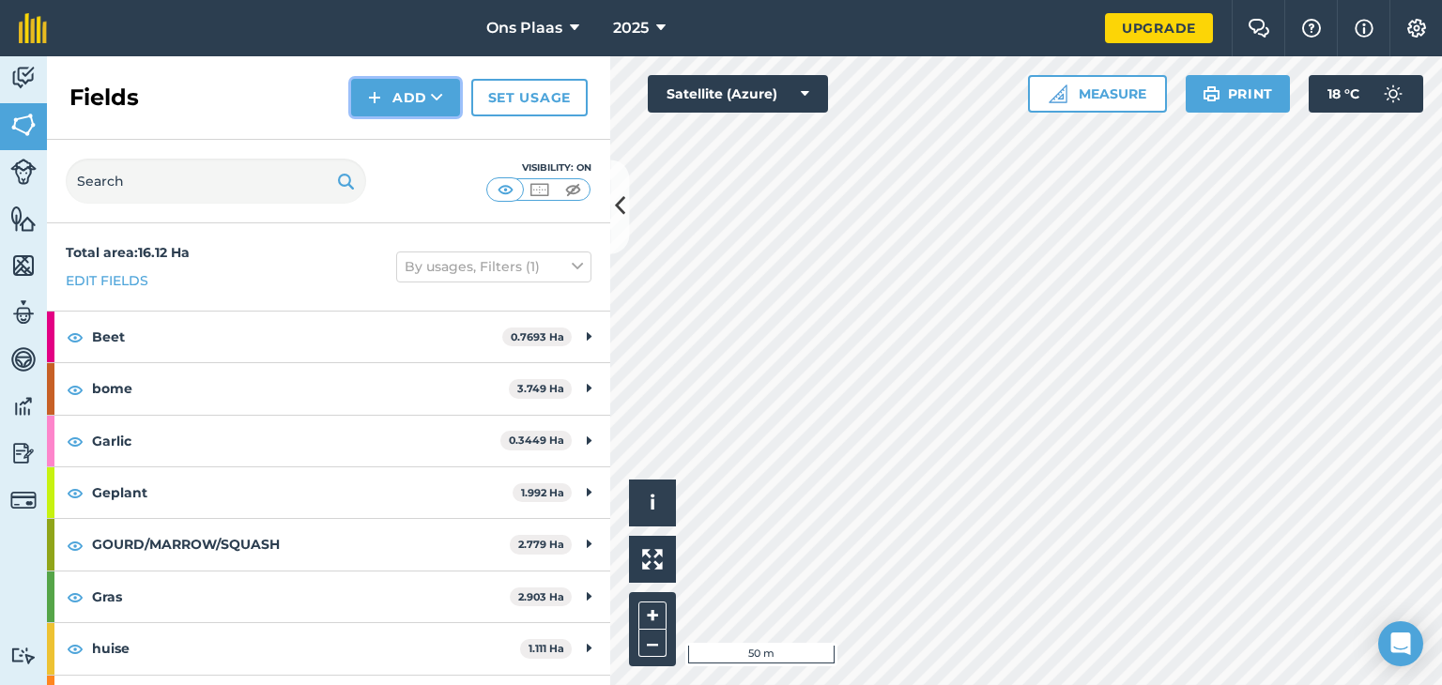
click at [408, 92] on button "Add" at bounding box center [405, 98] width 109 height 38
click at [399, 142] on link "Draw" at bounding box center [405, 139] width 103 height 41
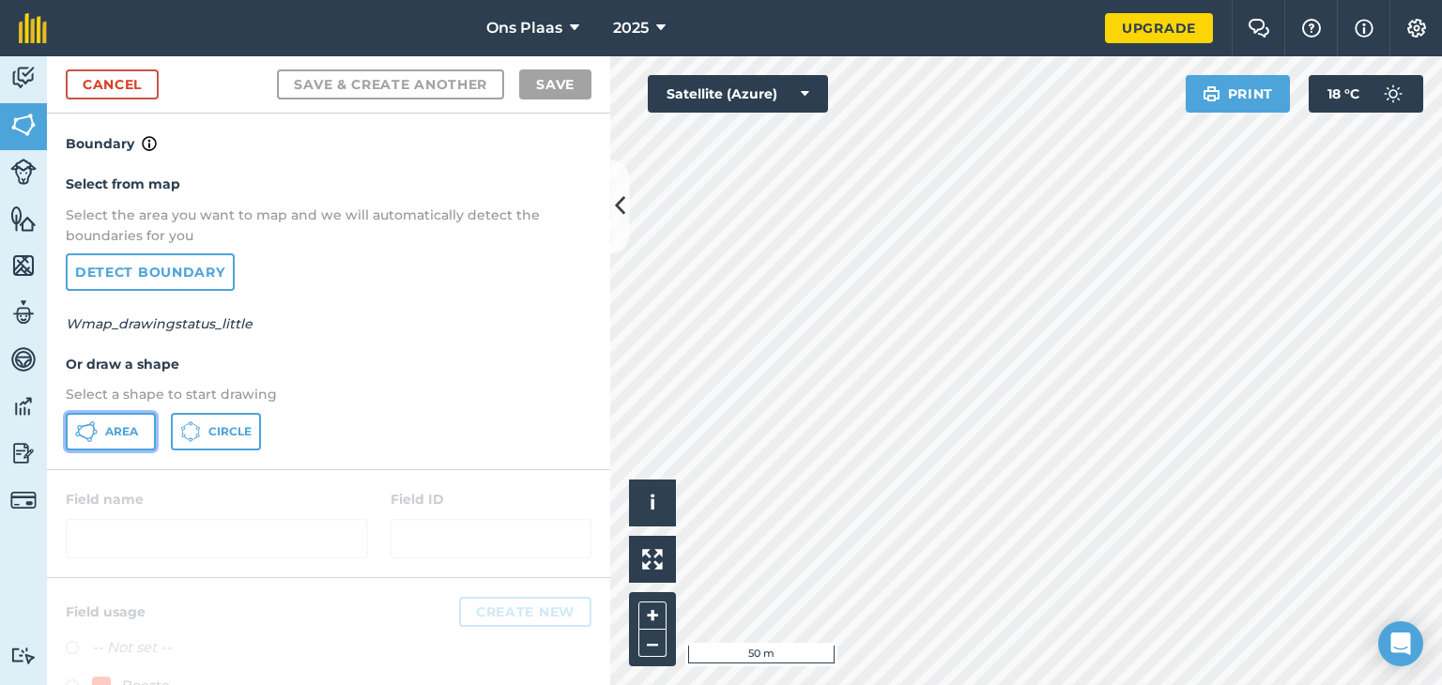
click at [116, 431] on span "Area" at bounding box center [121, 431] width 33 height 15
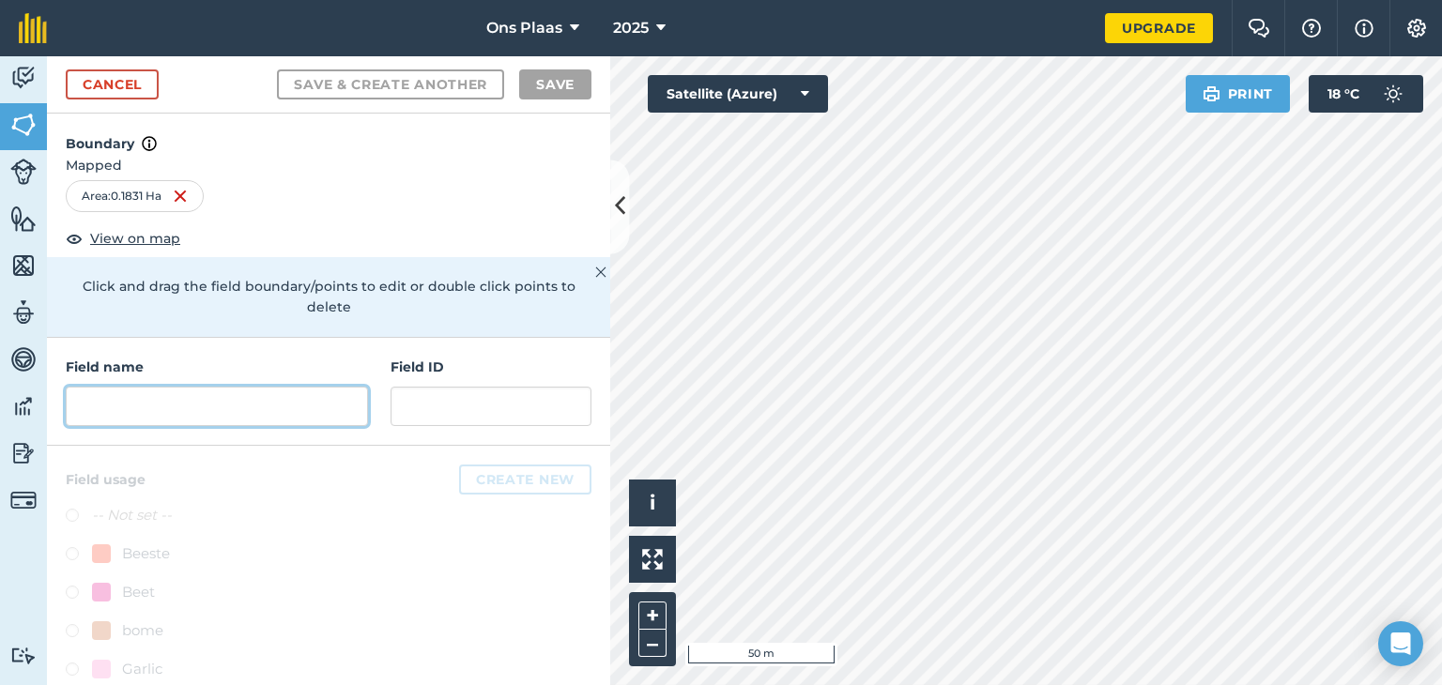
click at [229, 393] on input "text" at bounding box center [217, 406] width 302 height 39
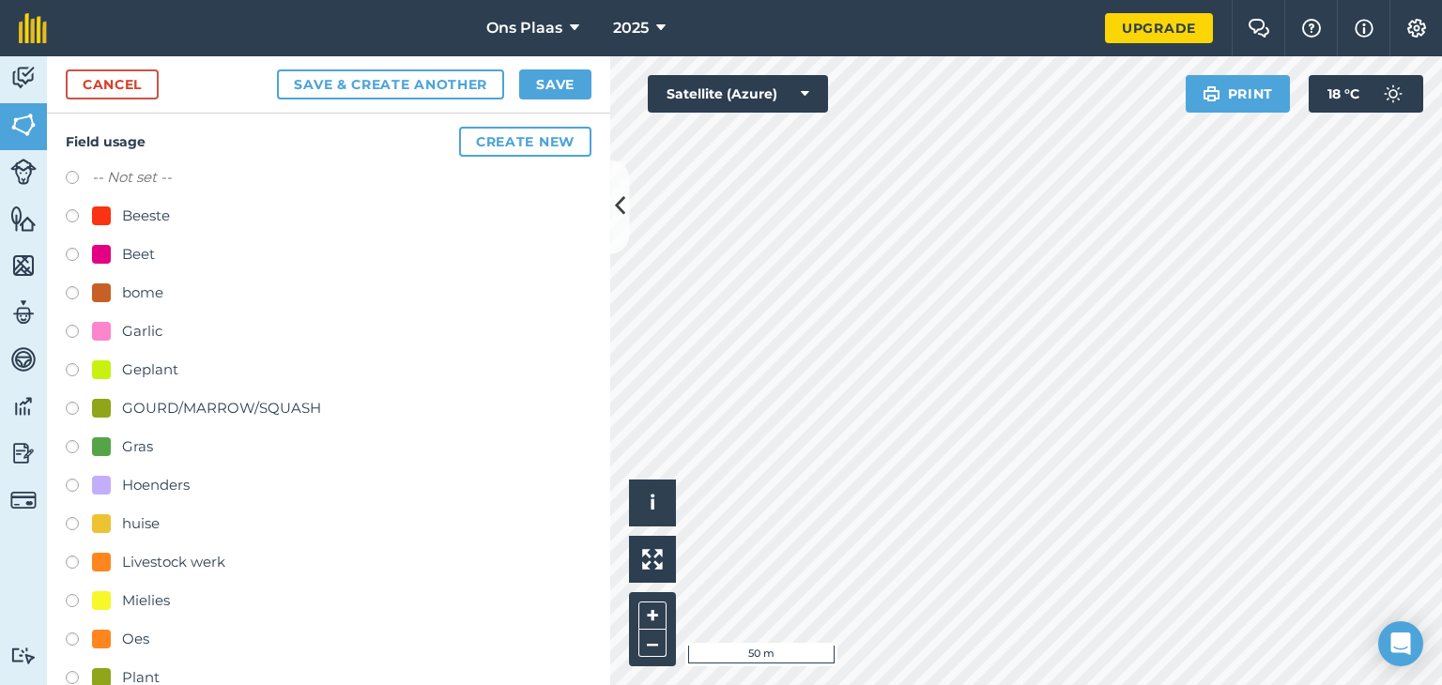
scroll to position [376, 0]
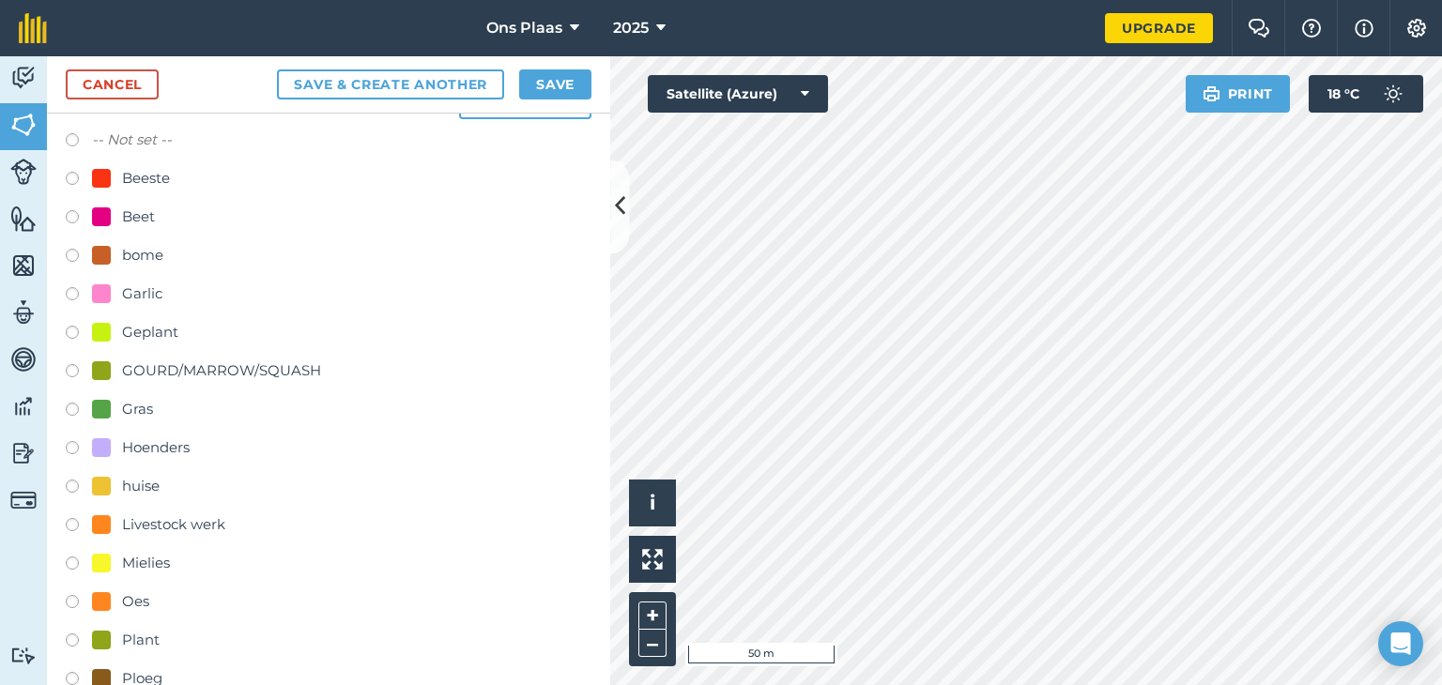
type input "Marrows 1,A"
click at [71, 365] on label at bounding box center [79, 373] width 26 height 19
radio input "true"
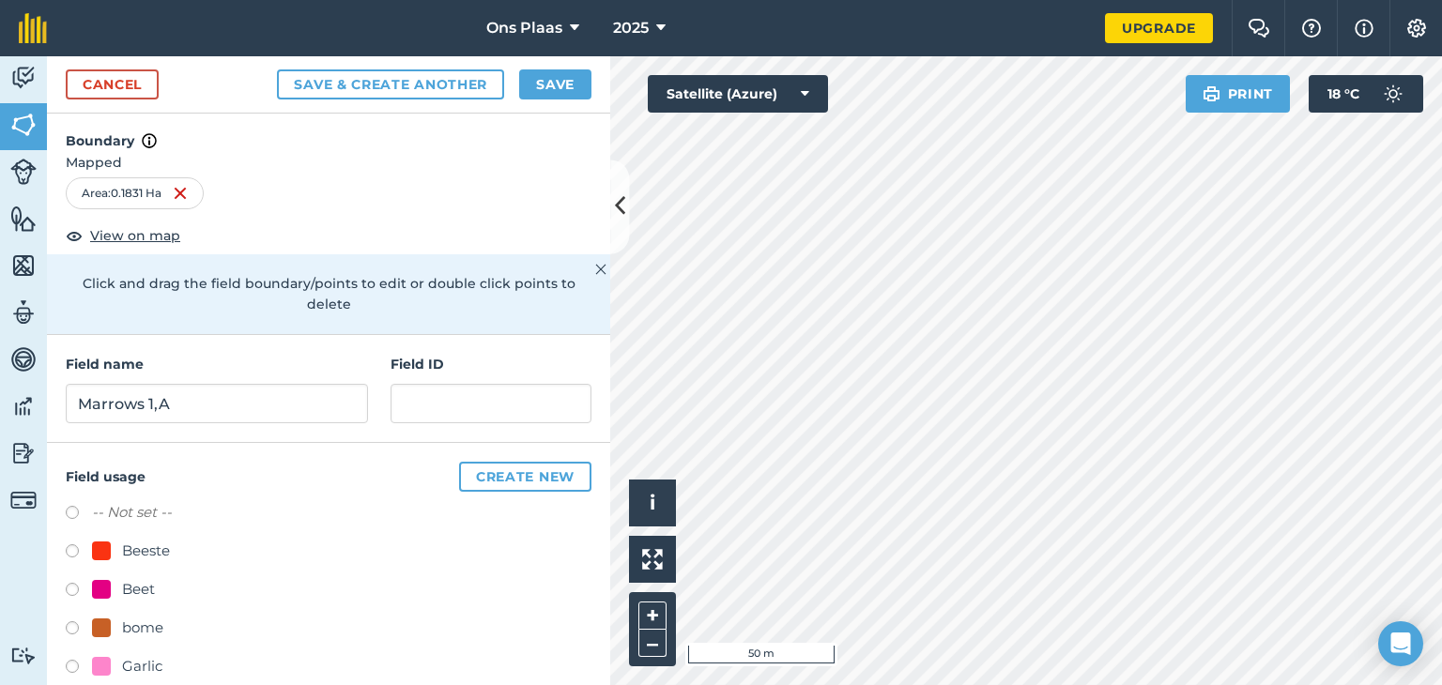
scroll to position [0, 0]
click at [555, 82] on button "Save" at bounding box center [555, 84] width 72 height 30
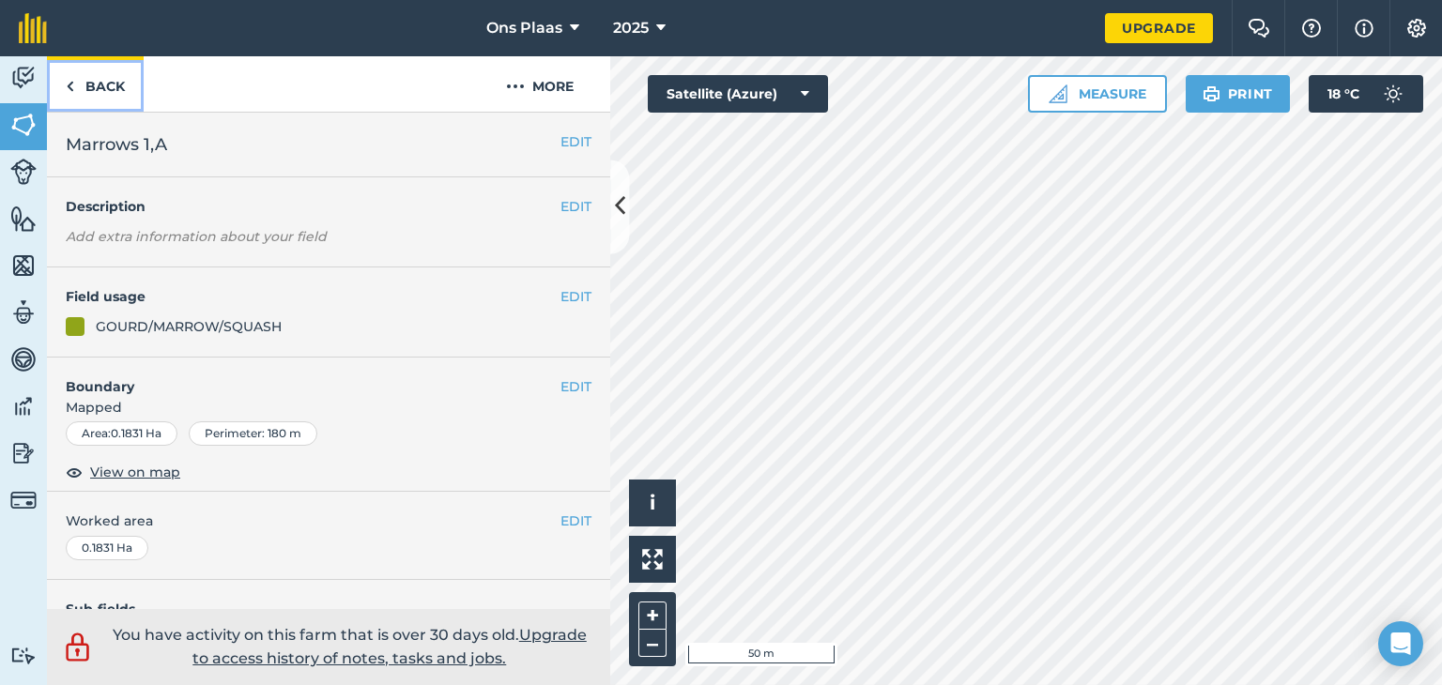
click at [86, 89] on link "Back" at bounding box center [95, 83] width 97 height 55
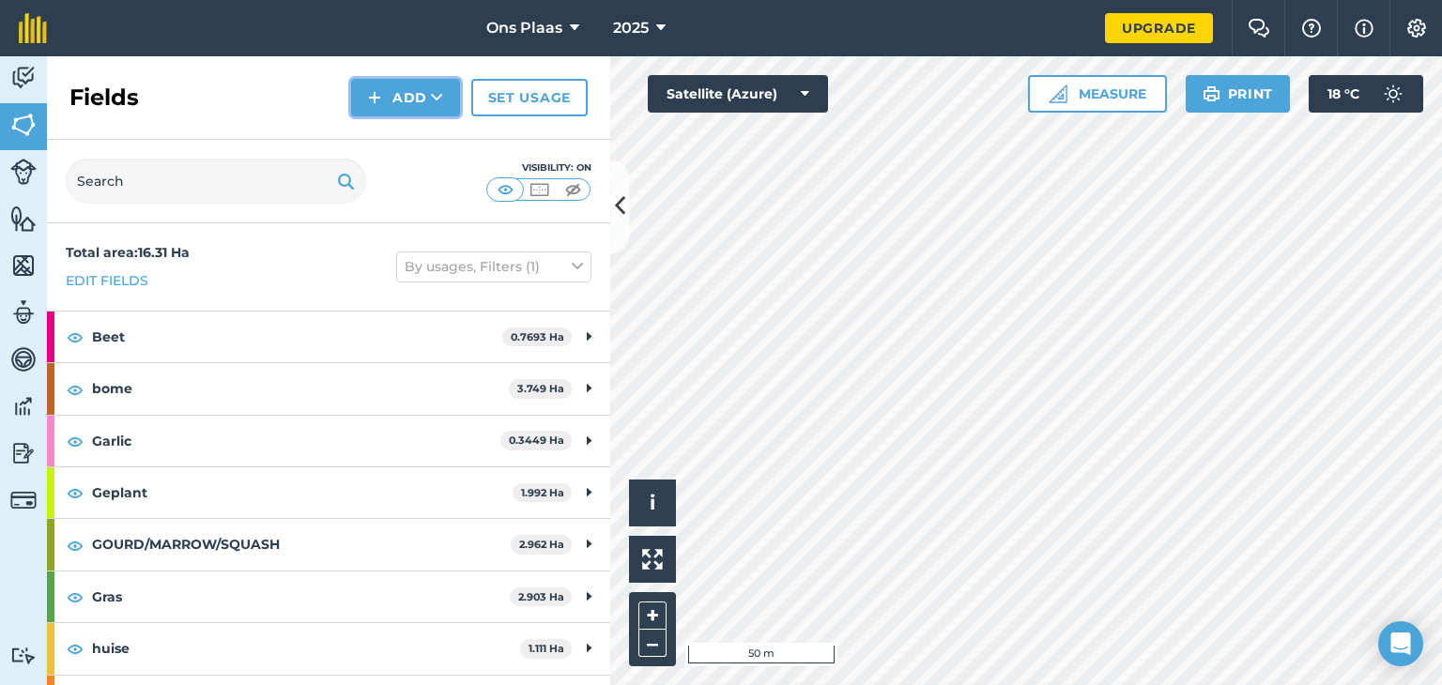
click at [416, 95] on button "Add" at bounding box center [405, 98] width 109 height 38
click at [399, 137] on link "Draw" at bounding box center [405, 139] width 103 height 41
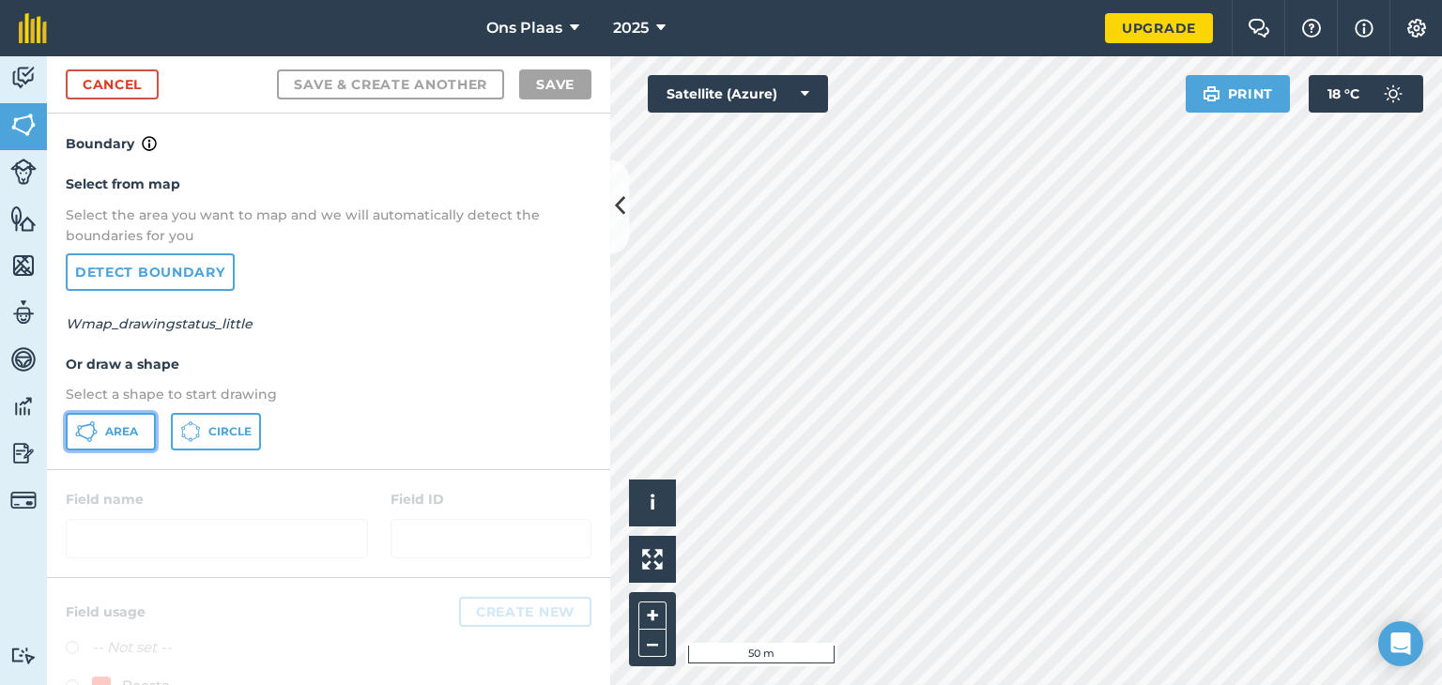
click at [85, 426] on icon at bounding box center [86, 432] width 23 height 23
click at [146, 90] on link "Cancel" at bounding box center [112, 84] width 93 height 30
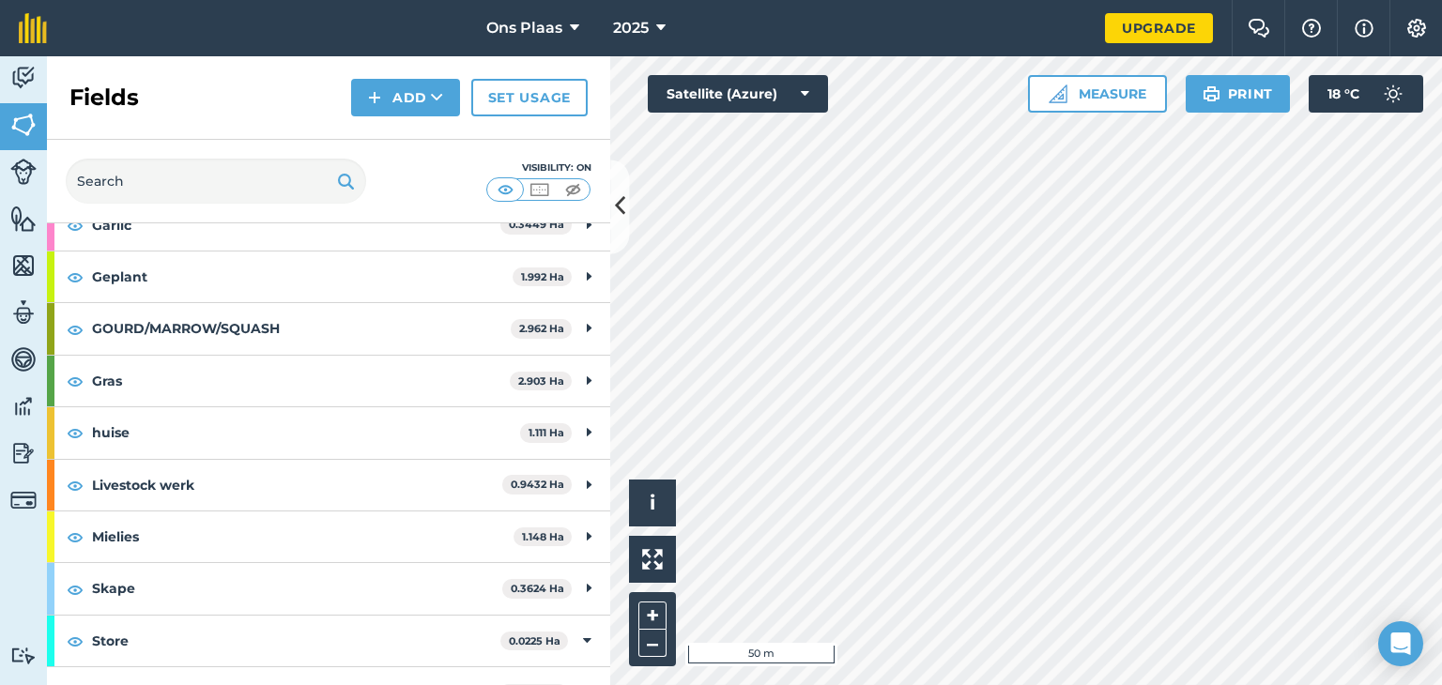
scroll to position [247, 0]
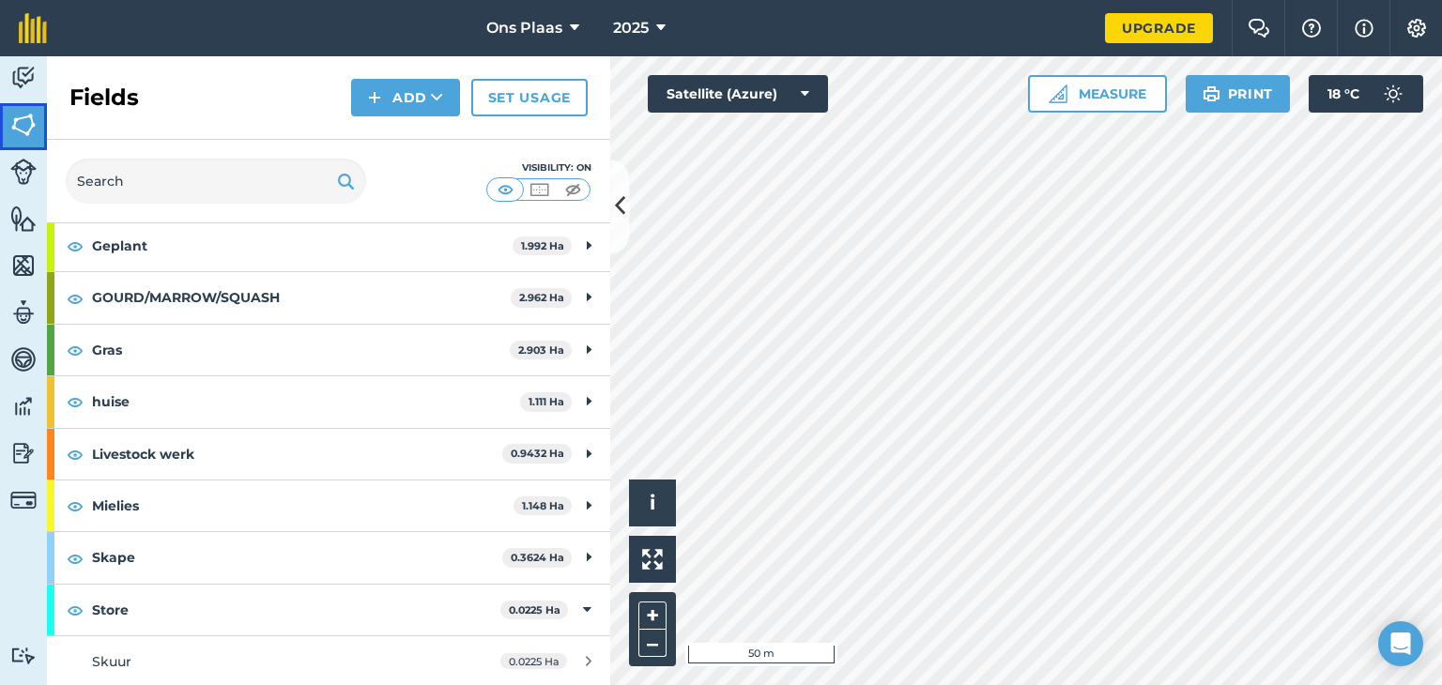
click at [23, 131] on img at bounding box center [23, 125] width 26 height 28
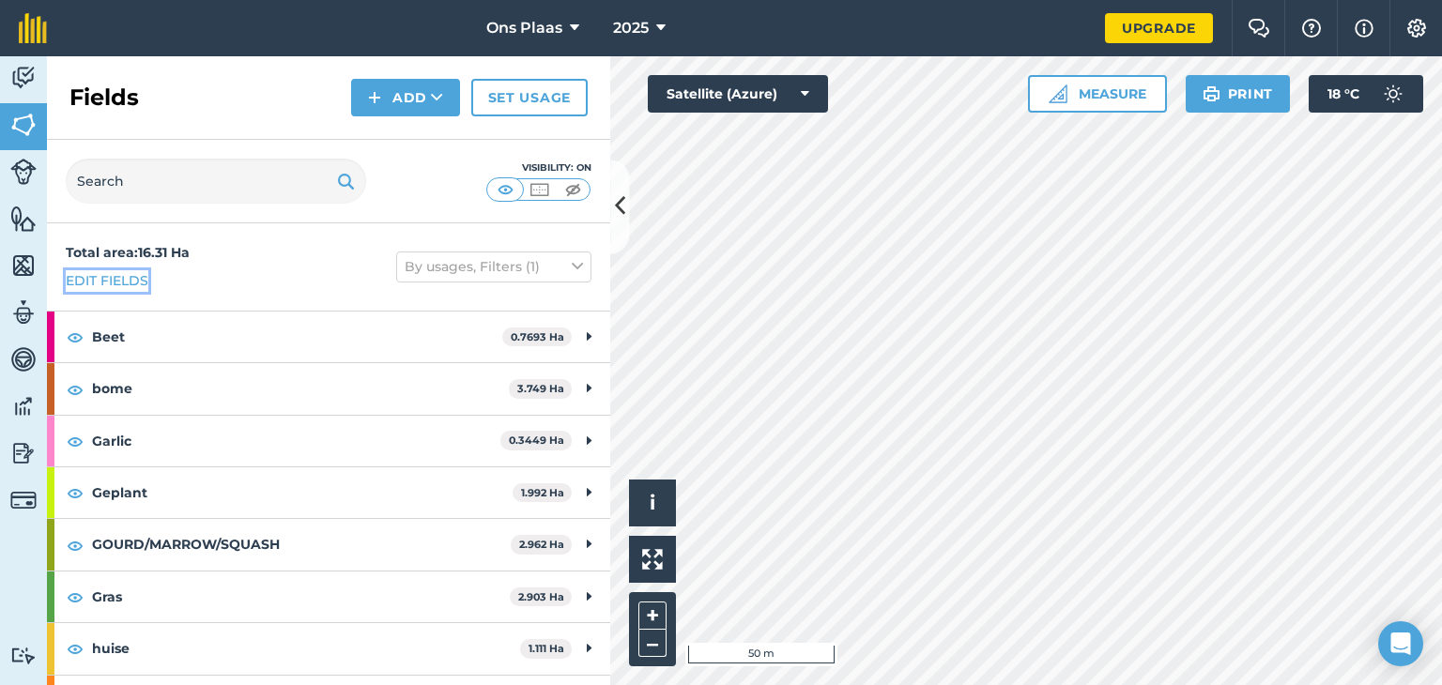
click at [86, 276] on link "Edit fields" at bounding box center [107, 280] width 83 height 21
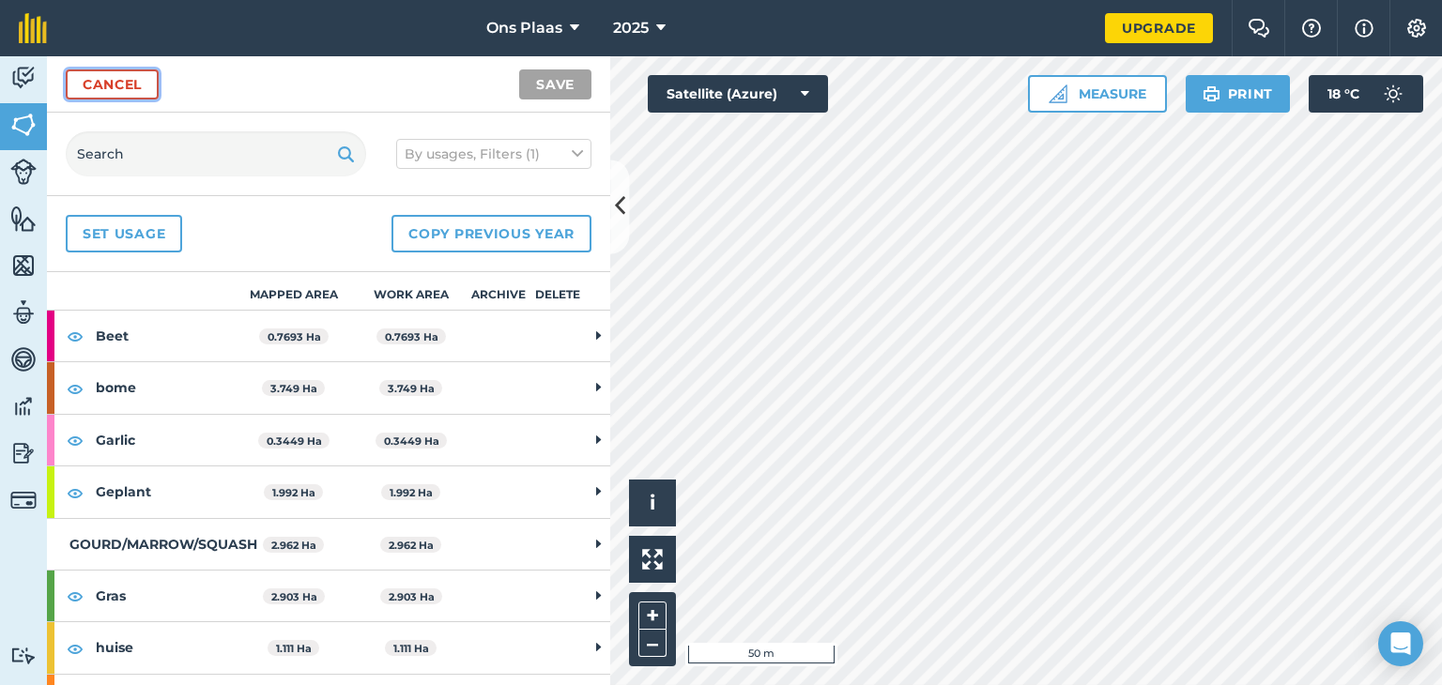
click at [105, 95] on link "Cancel" at bounding box center [112, 84] width 93 height 30
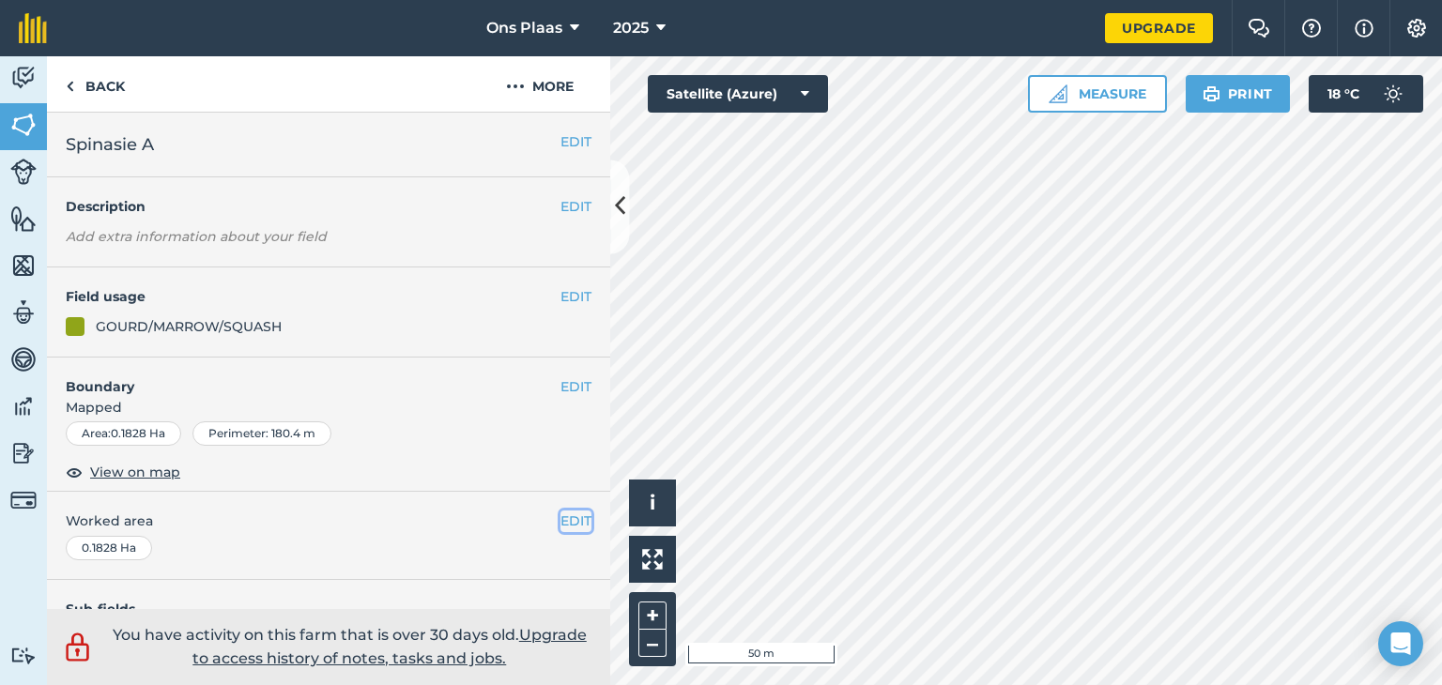
click at [561, 517] on button "EDIT" at bounding box center [576, 521] width 31 height 21
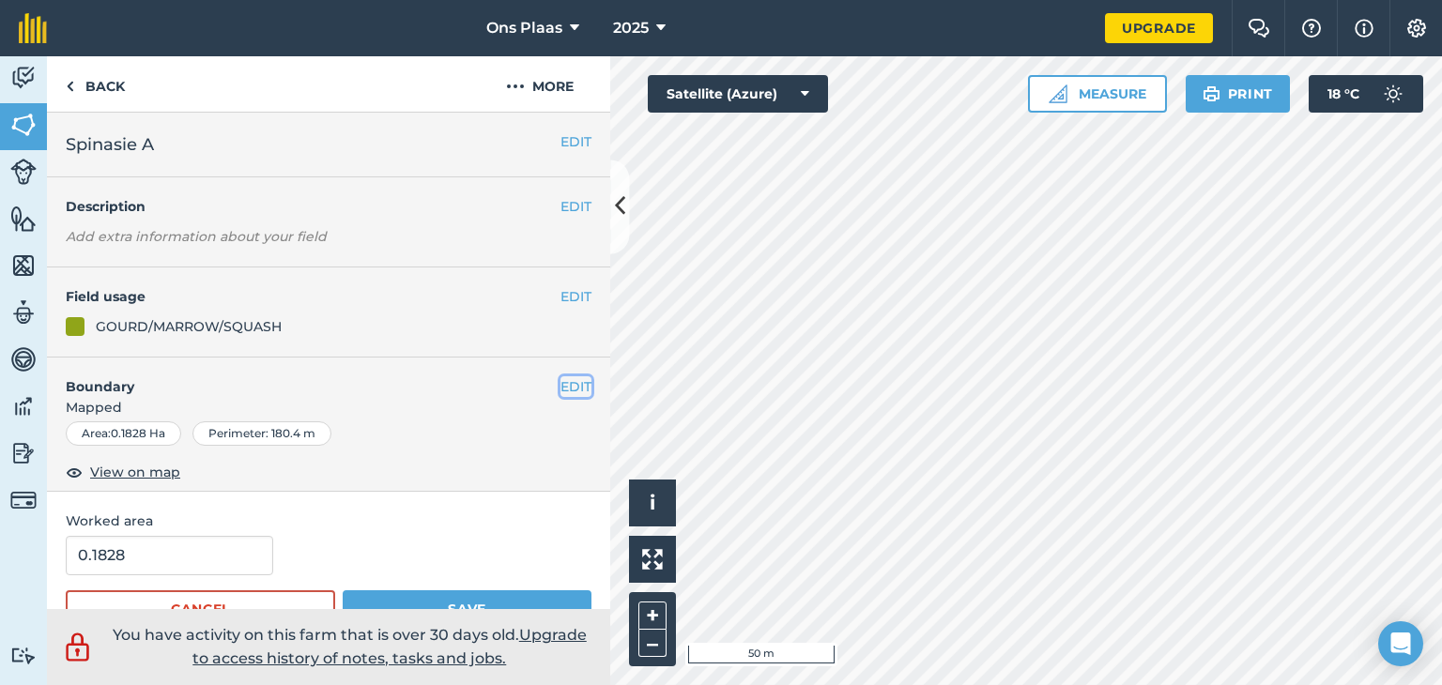
click at [571, 389] on button "EDIT" at bounding box center [576, 387] width 31 height 21
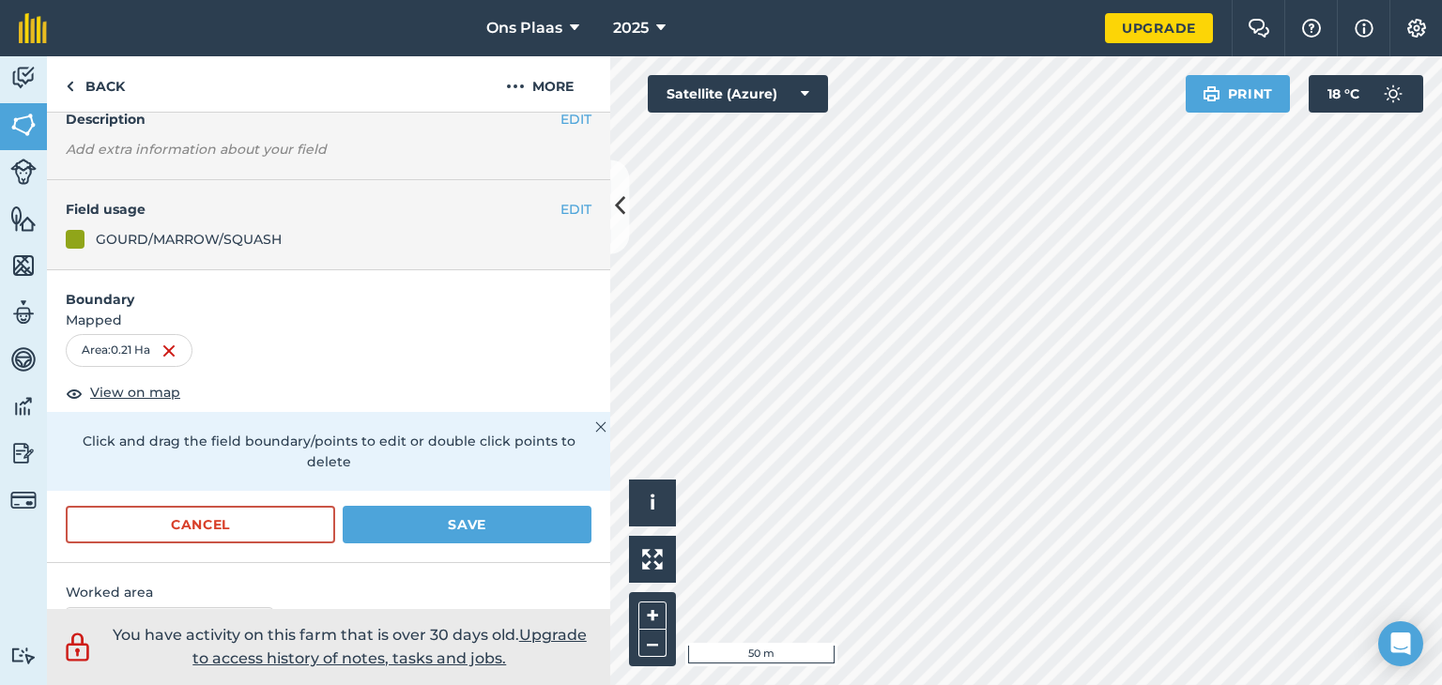
scroll to position [94, 0]
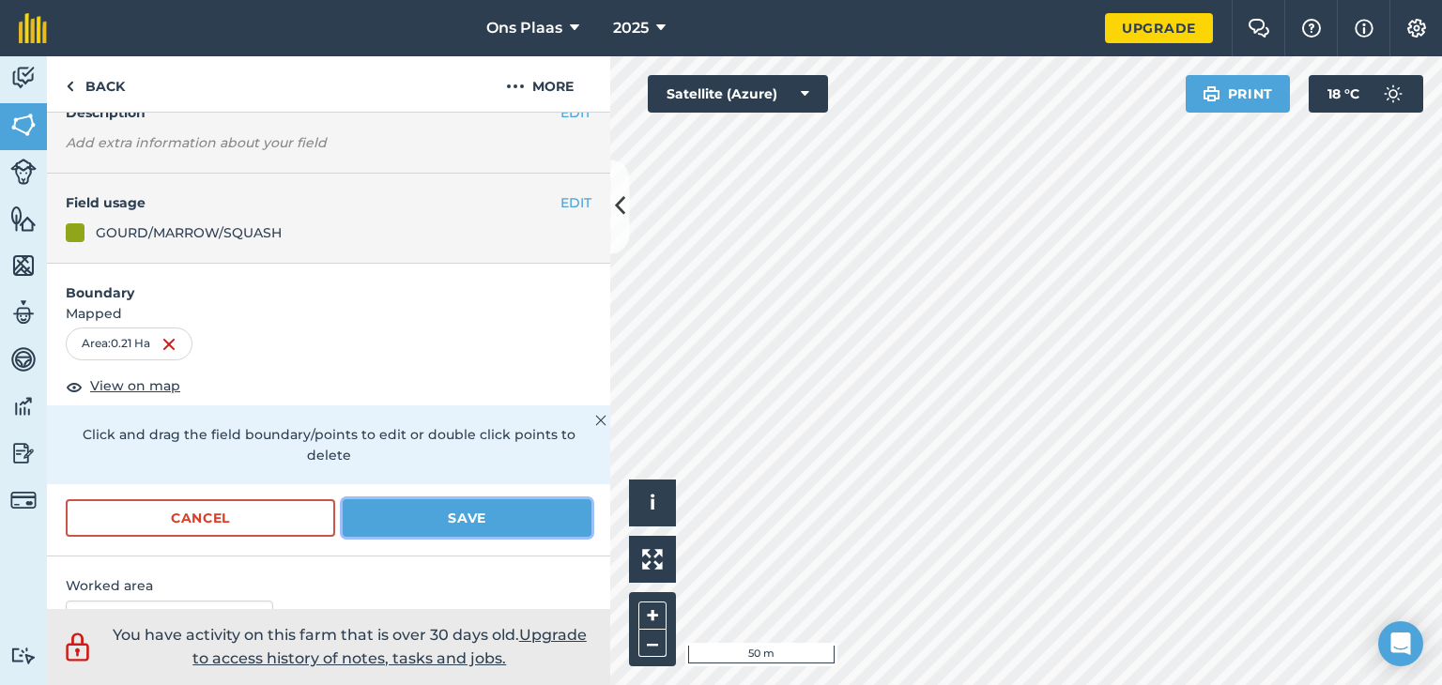
click at [468, 519] on button "Save" at bounding box center [467, 519] width 249 height 38
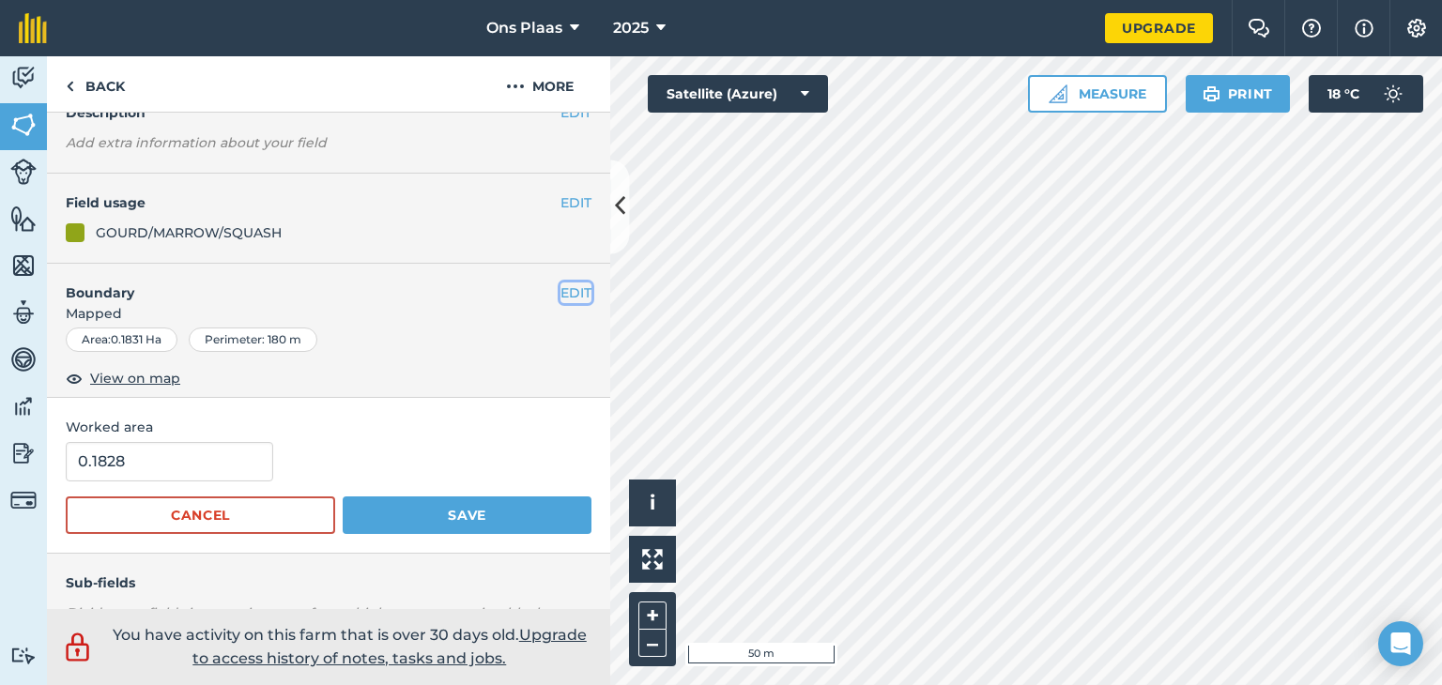
click at [561, 288] on button "EDIT" at bounding box center [576, 293] width 31 height 21
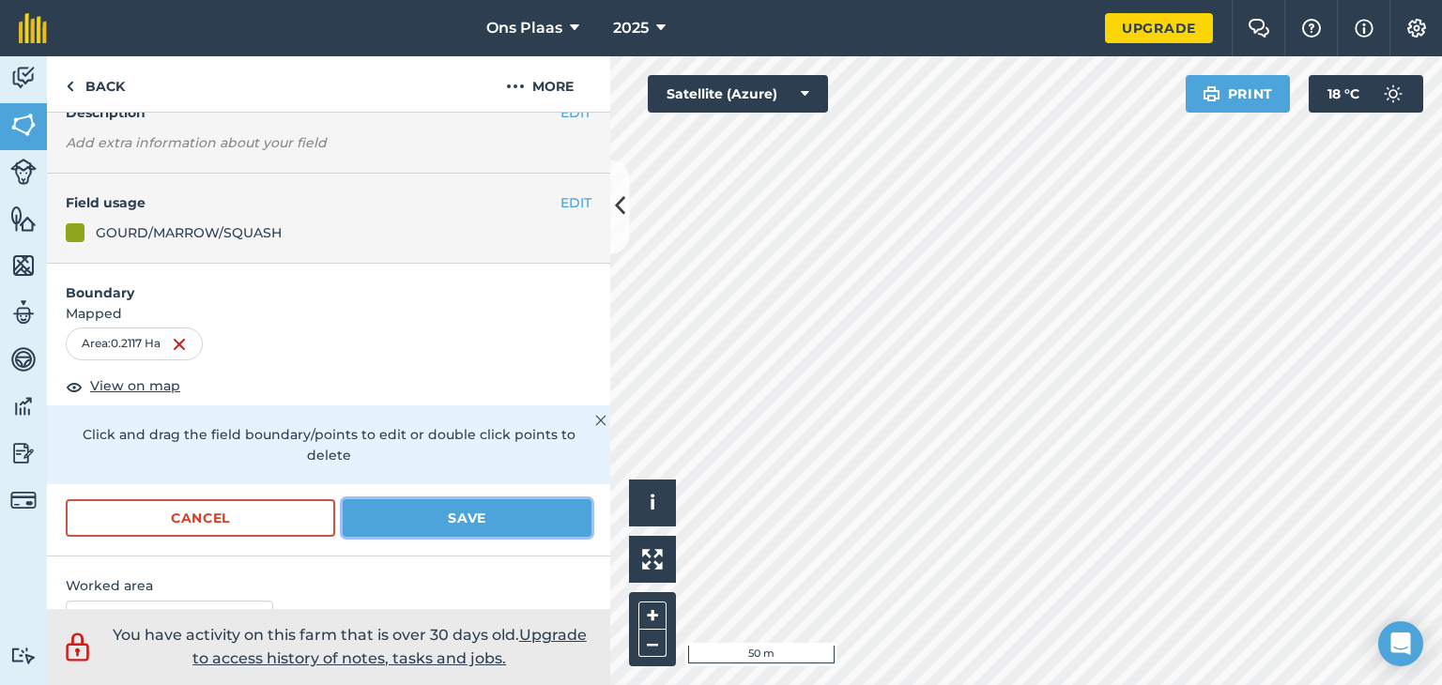
click at [450, 513] on button "Save" at bounding box center [467, 519] width 249 height 38
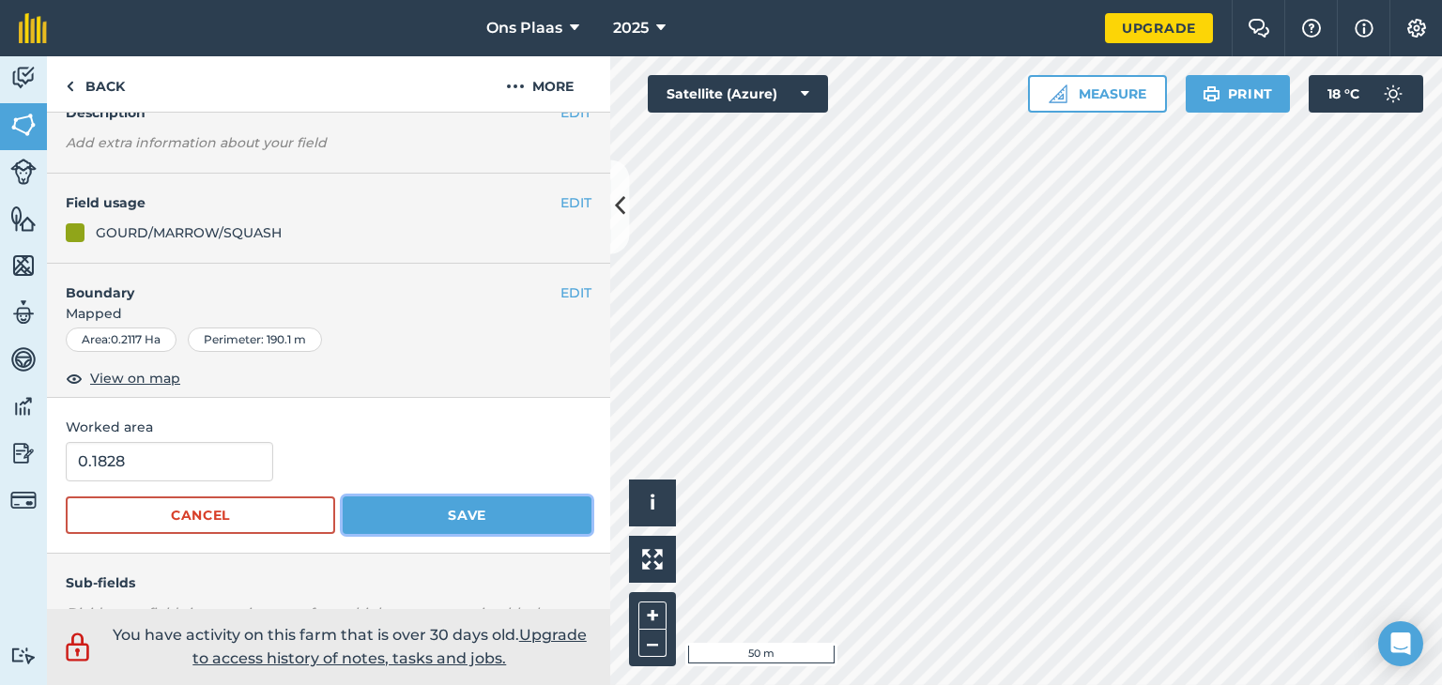
click at [426, 516] on button "Save" at bounding box center [467, 516] width 249 height 38
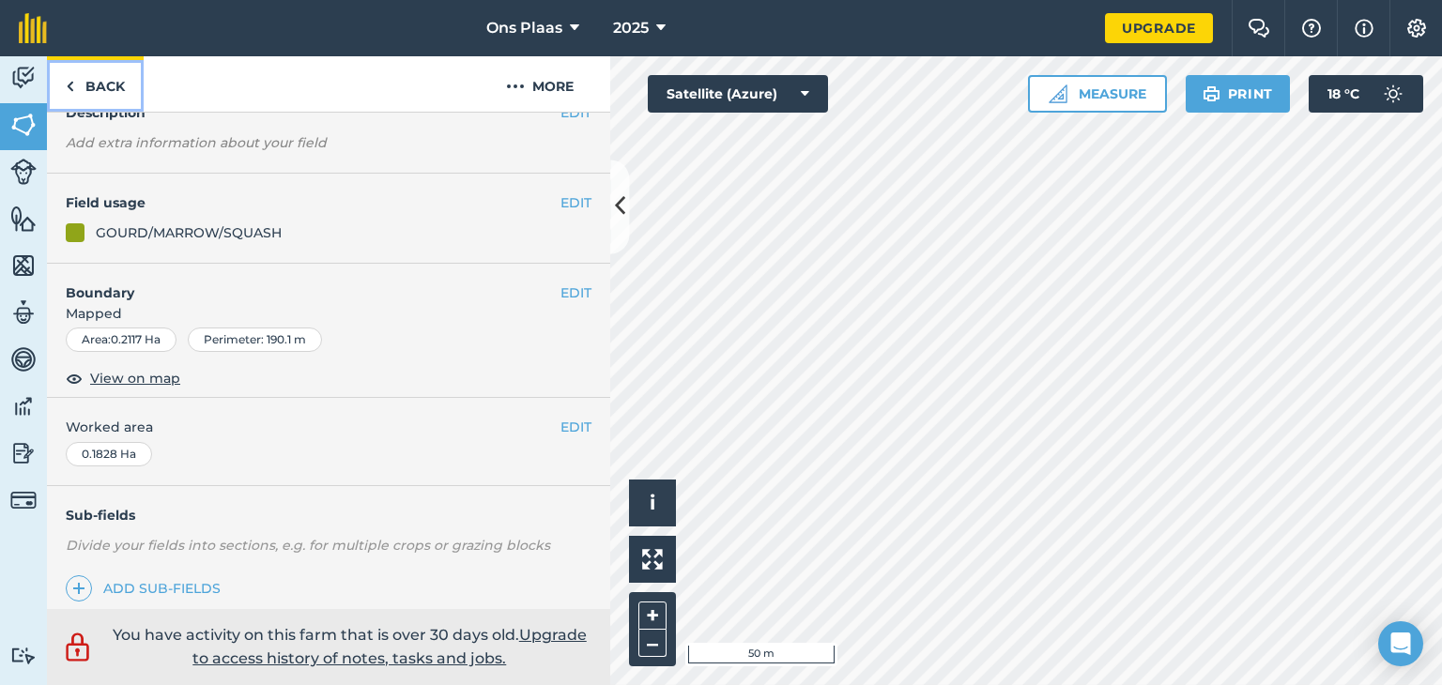
click at [64, 83] on link "Back" at bounding box center [95, 83] width 97 height 55
click at [97, 84] on link "Back" at bounding box center [95, 83] width 97 height 55
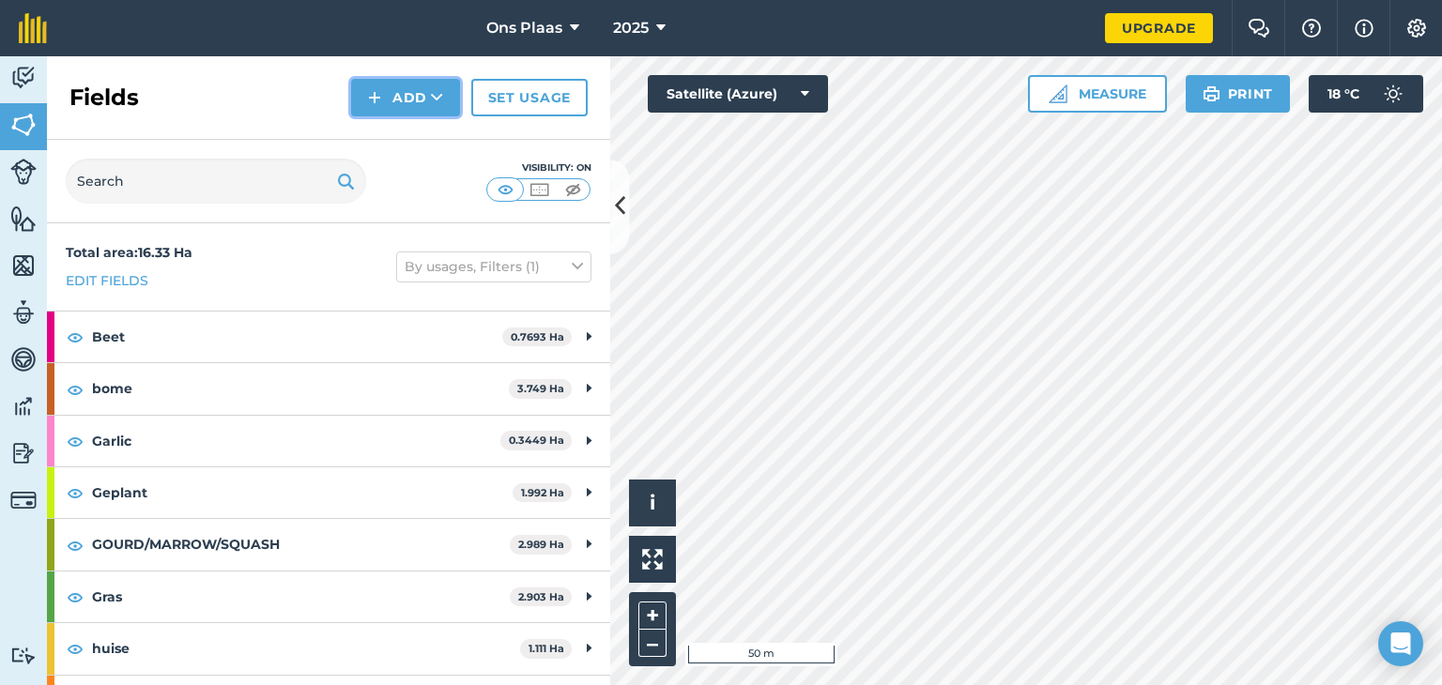
click at [413, 99] on button "Add" at bounding box center [405, 98] width 109 height 38
click at [406, 138] on link "Draw" at bounding box center [405, 139] width 103 height 41
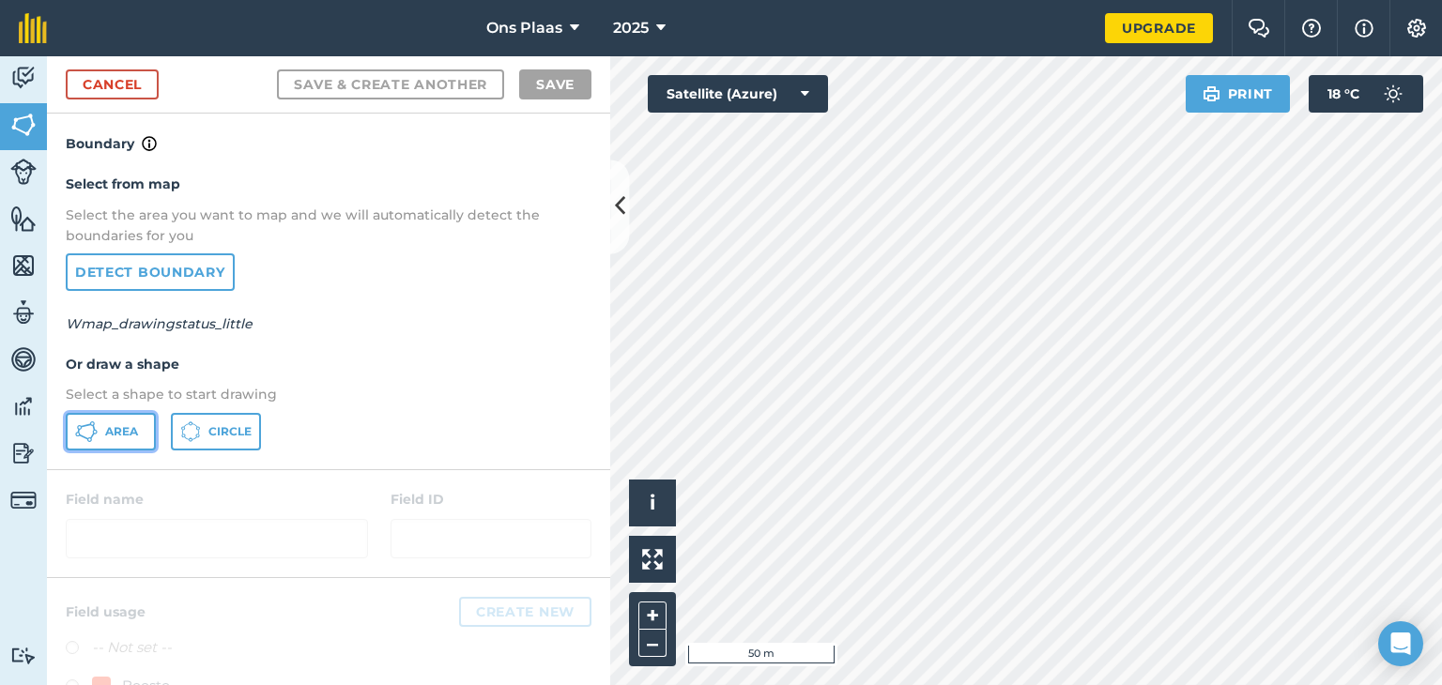
click at [127, 425] on span "Area" at bounding box center [121, 431] width 33 height 15
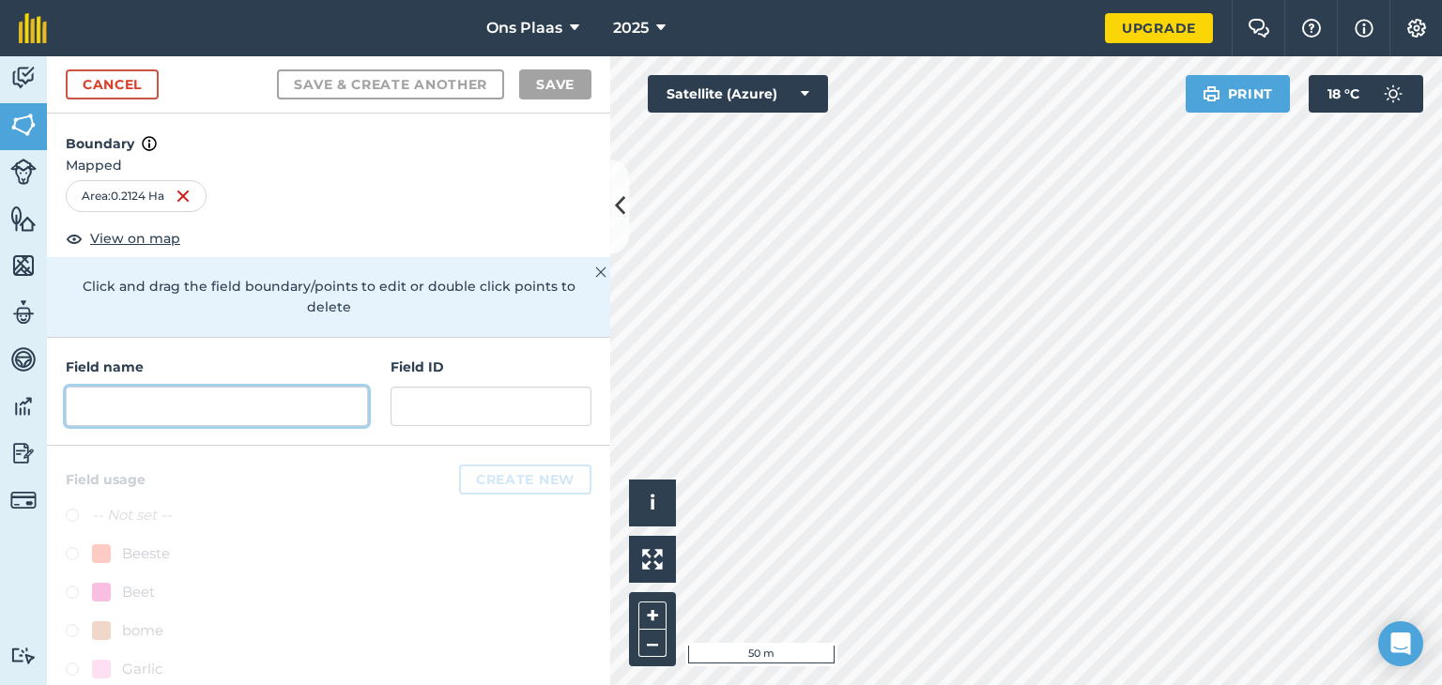
click at [169, 400] on input "text" at bounding box center [217, 406] width 302 height 39
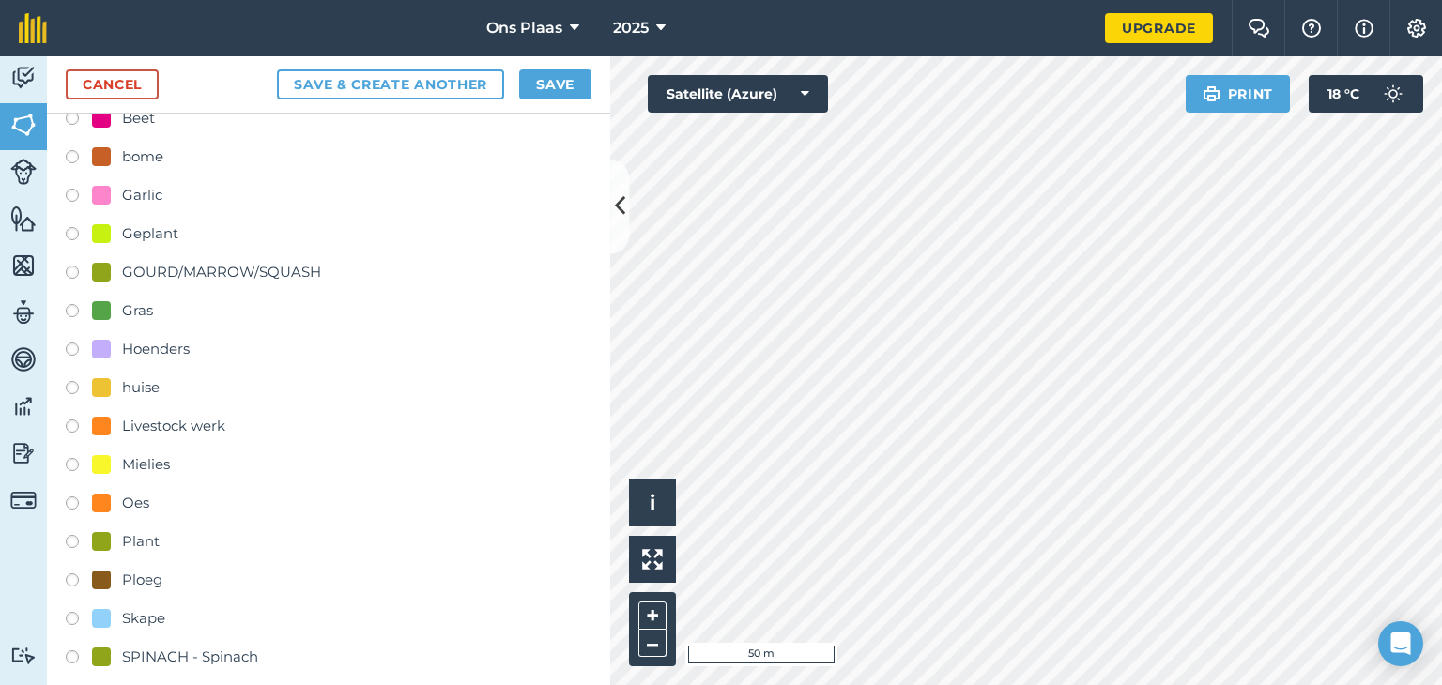
scroll to position [563, 0]
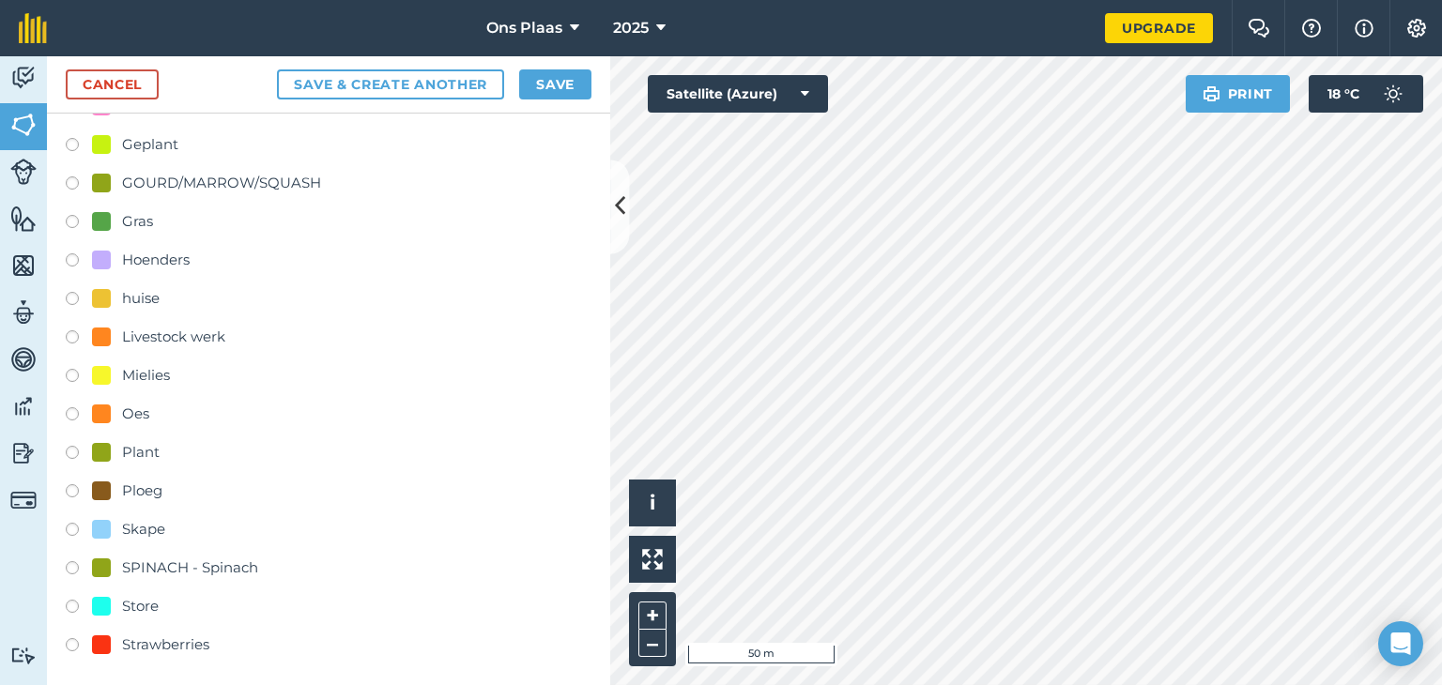
type input "Spinasie 1,B"
click at [68, 564] on label at bounding box center [79, 571] width 26 height 19
radio input "true"
click at [566, 80] on button "Save" at bounding box center [555, 84] width 72 height 30
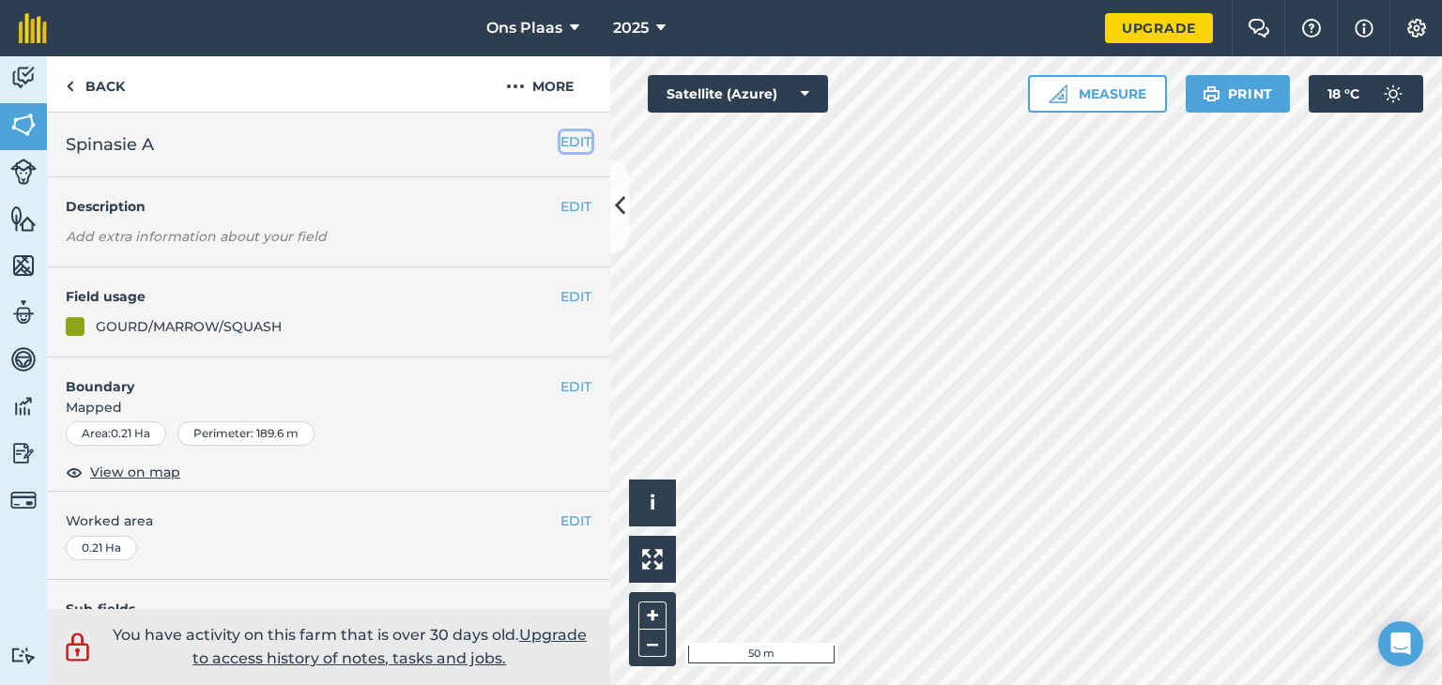
click at [561, 137] on button "EDIT" at bounding box center [576, 141] width 31 height 21
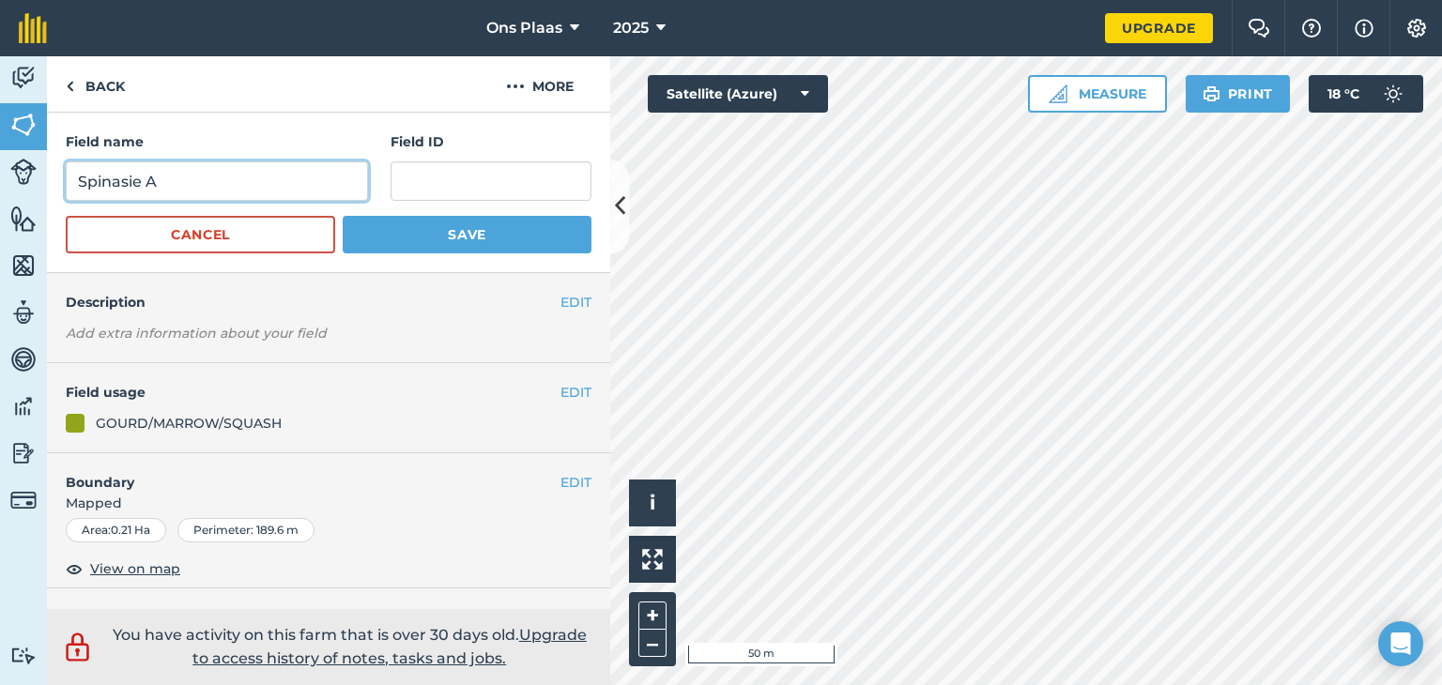
click at [149, 177] on input "Spinasie A" at bounding box center [217, 181] width 302 height 39
type input "Spinasie 1,A"
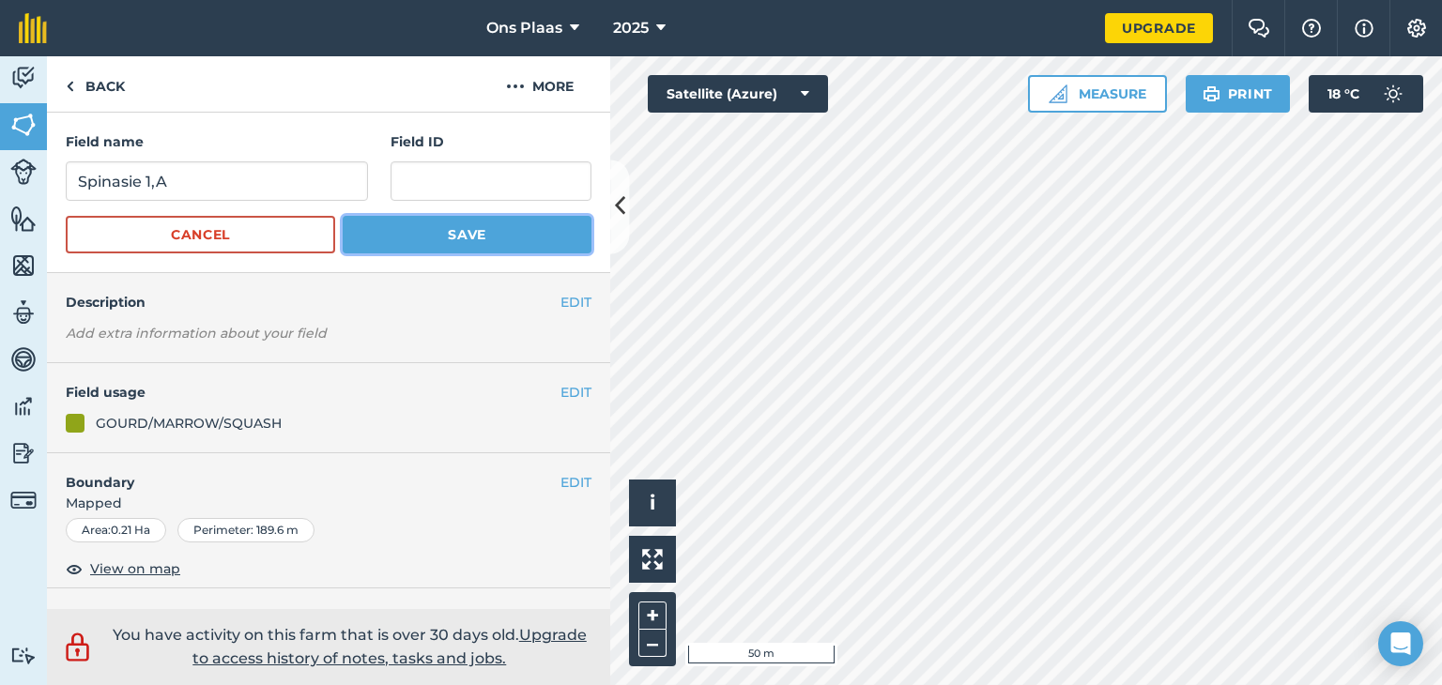
click at [458, 230] on button "Save" at bounding box center [467, 235] width 249 height 38
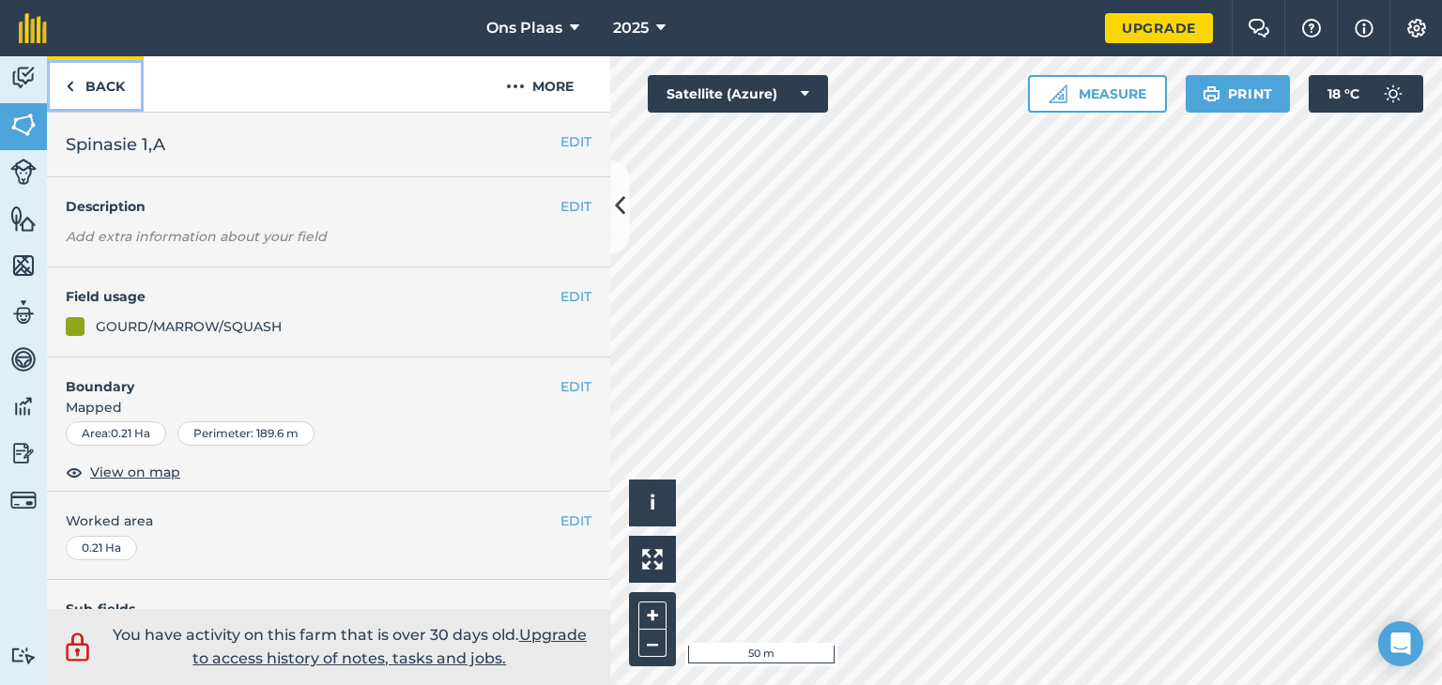
click at [81, 78] on link "Back" at bounding box center [95, 83] width 97 height 55
click at [618, 204] on icon at bounding box center [620, 207] width 10 height 33
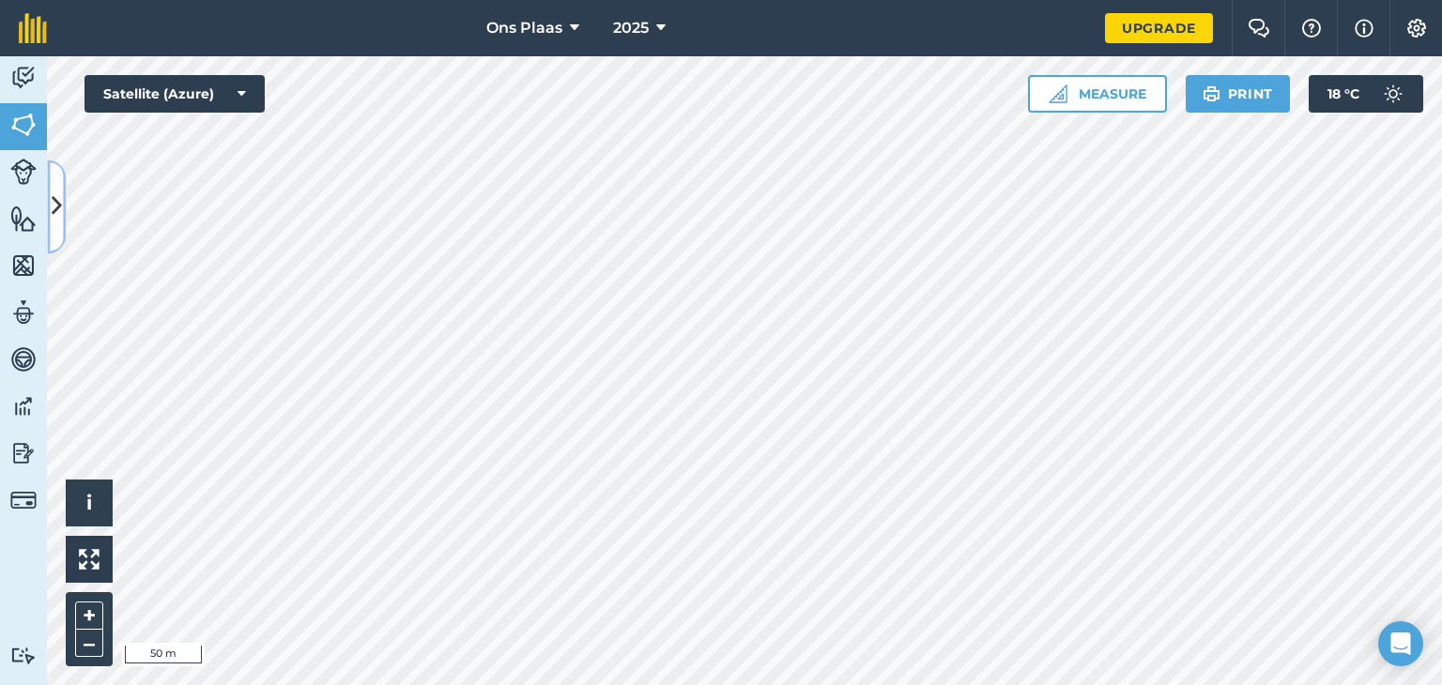
click at [57, 207] on icon at bounding box center [57, 207] width 10 height 33
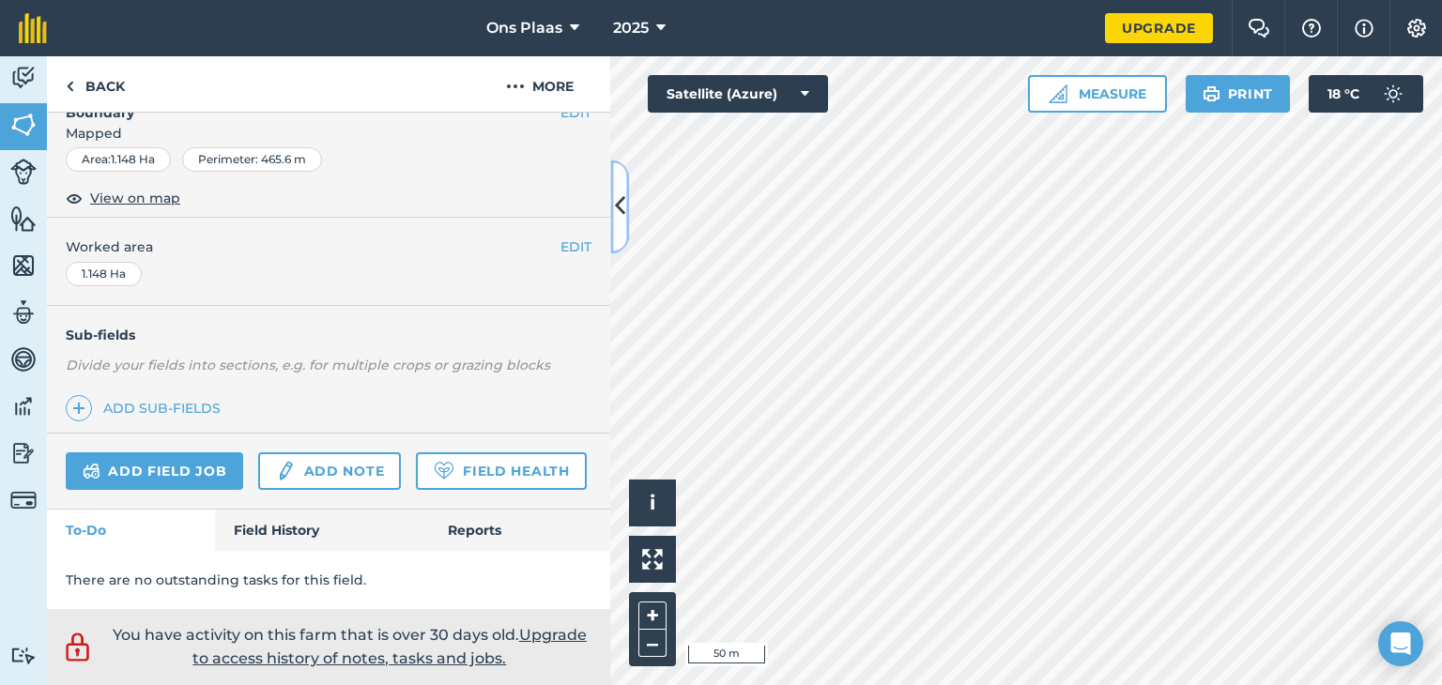
scroll to position [324, 0]
click at [560, 83] on button "More" at bounding box center [539, 83] width 141 height 55
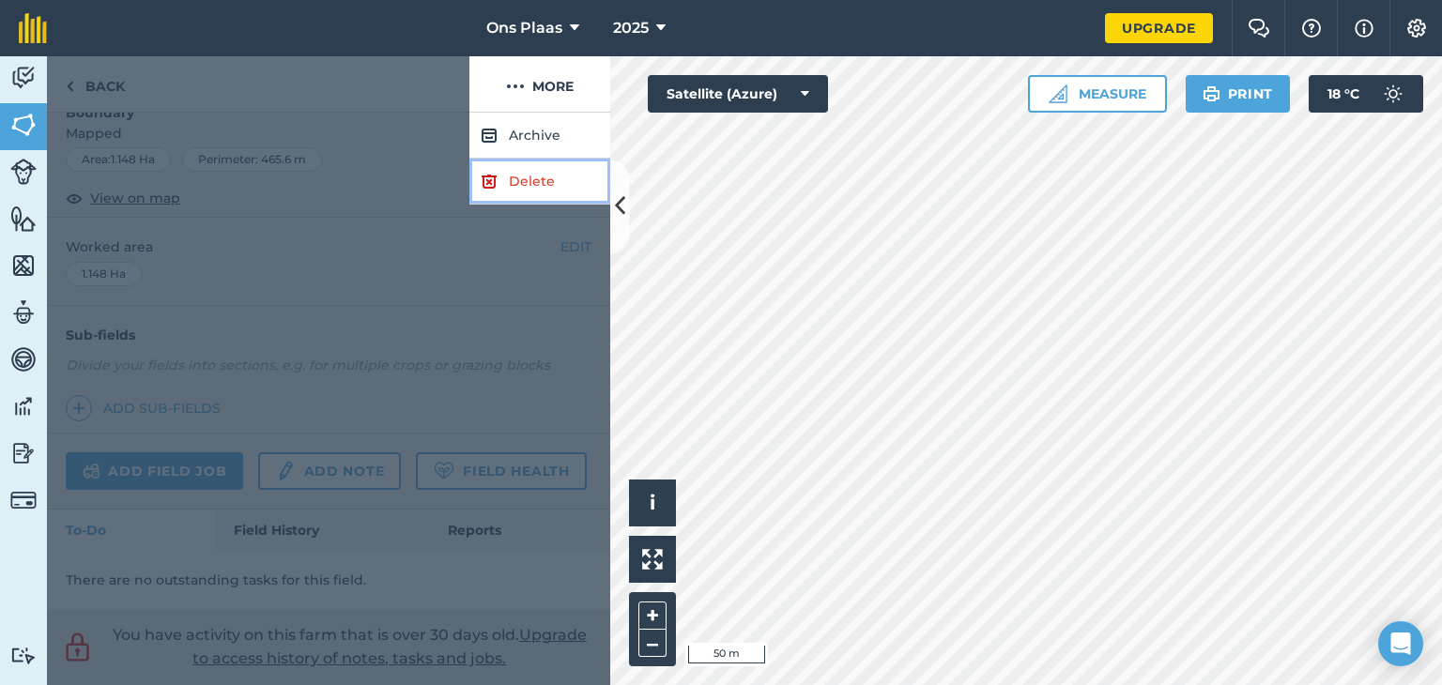
click at [534, 184] on link "Delete" at bounding box center [539, 182] width 141 height 46
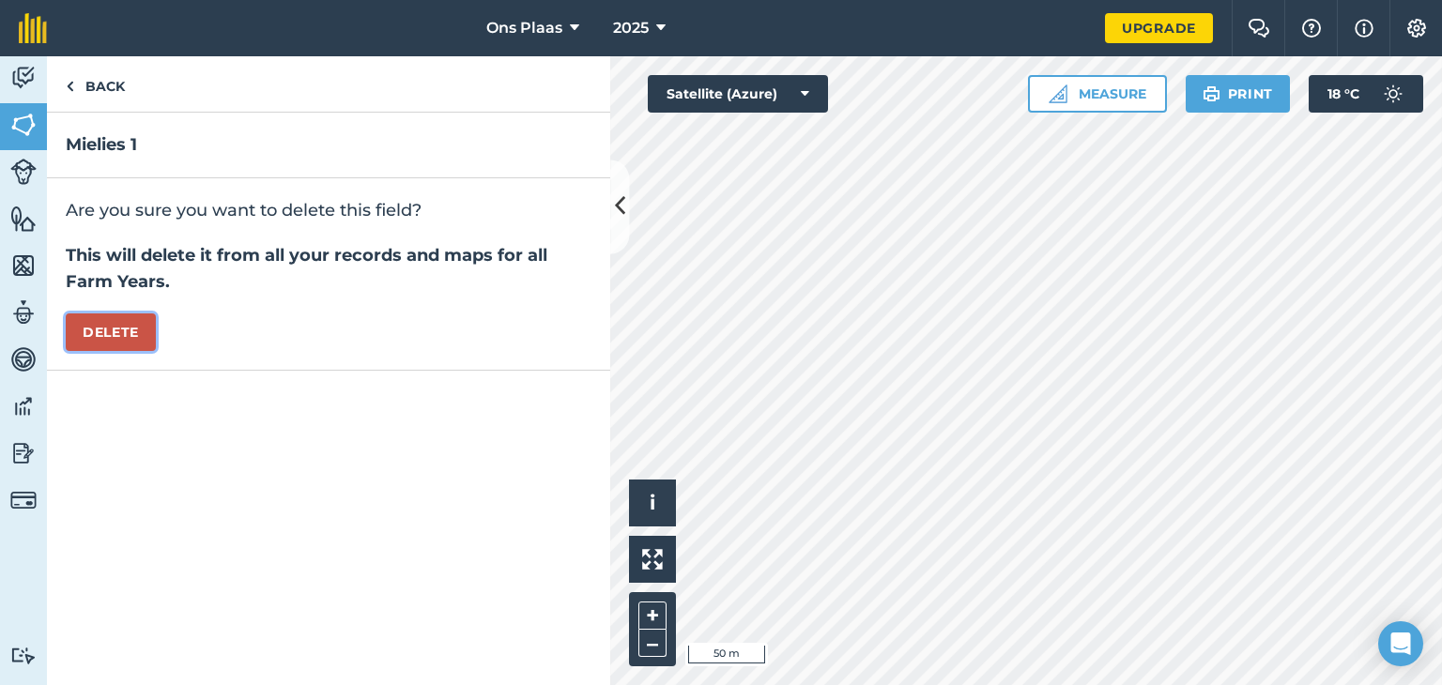
click at [120, 328] on button "Delete" at bounding box center [111, 333] width 90 height 38
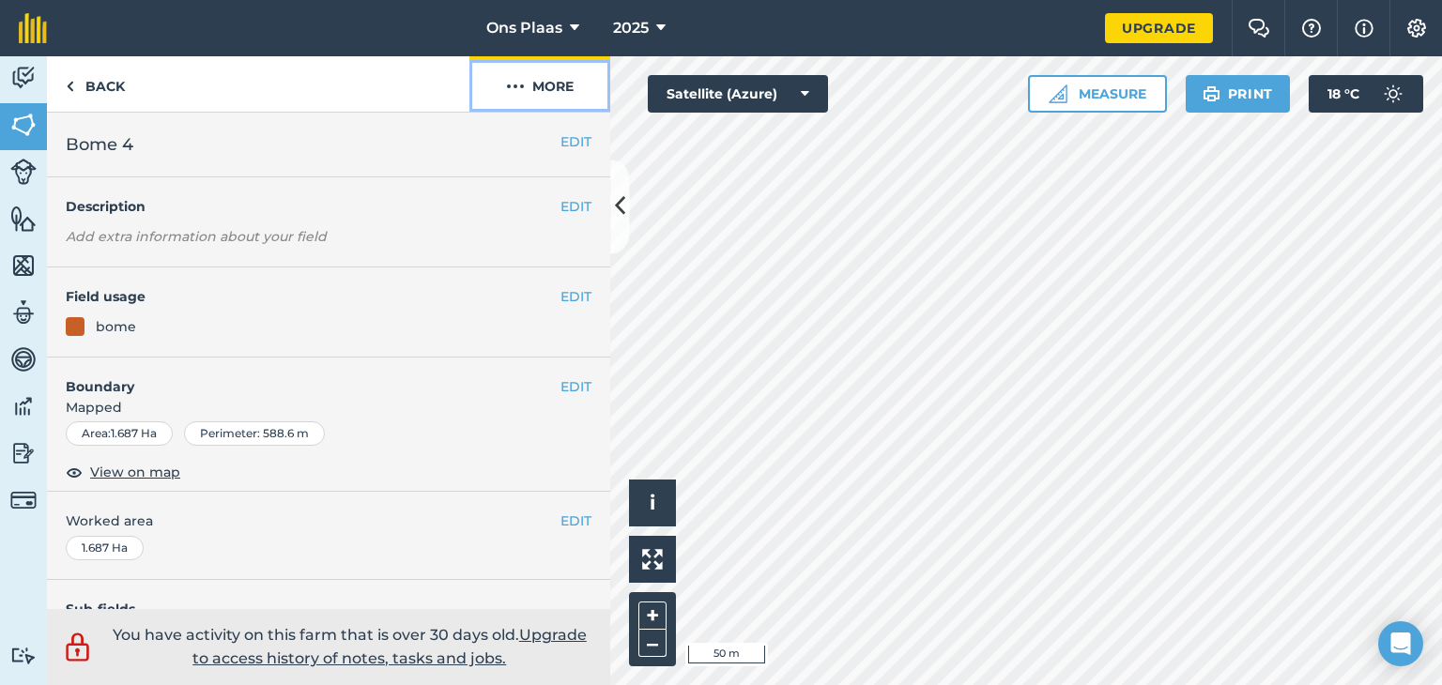
click at [548, 84] on button "More" at bounding box center [539, 83] width 141 height 55
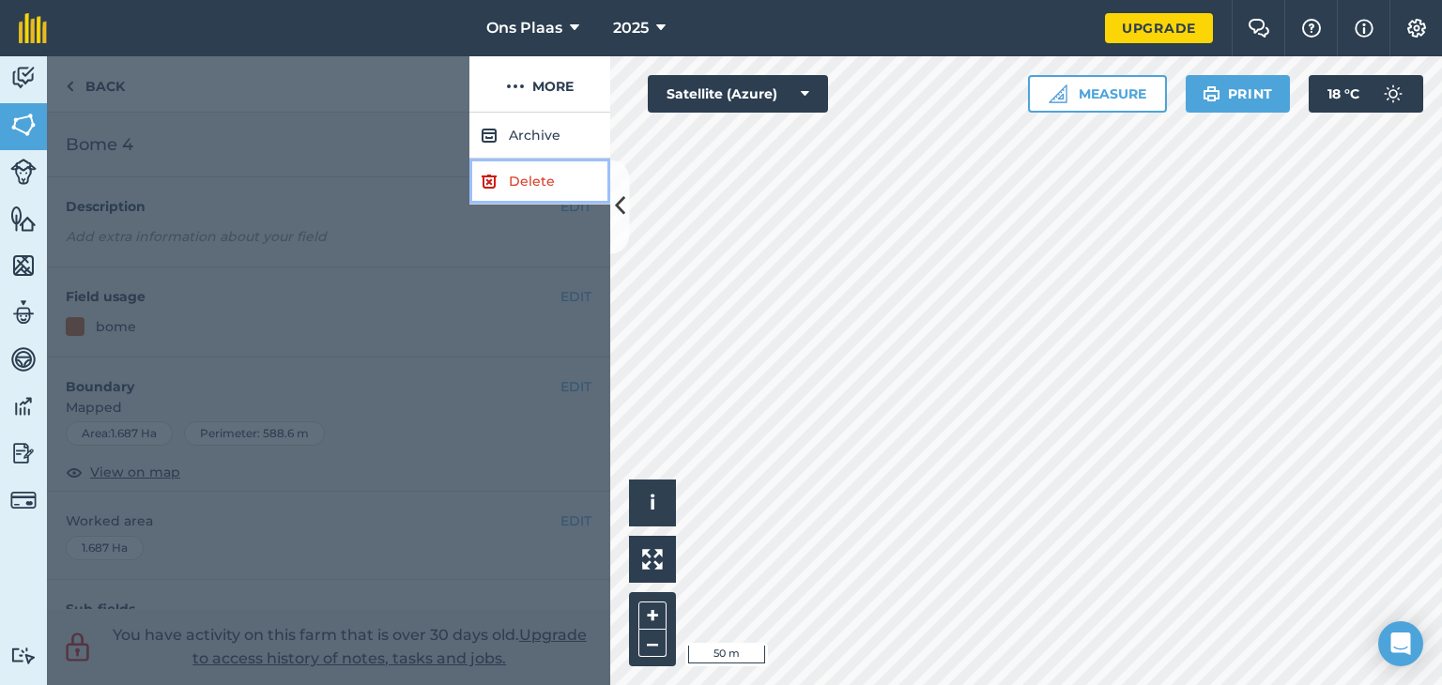
click at [536, 184] on link "Delete" at bounding box center [539, 182] width 141 height 46
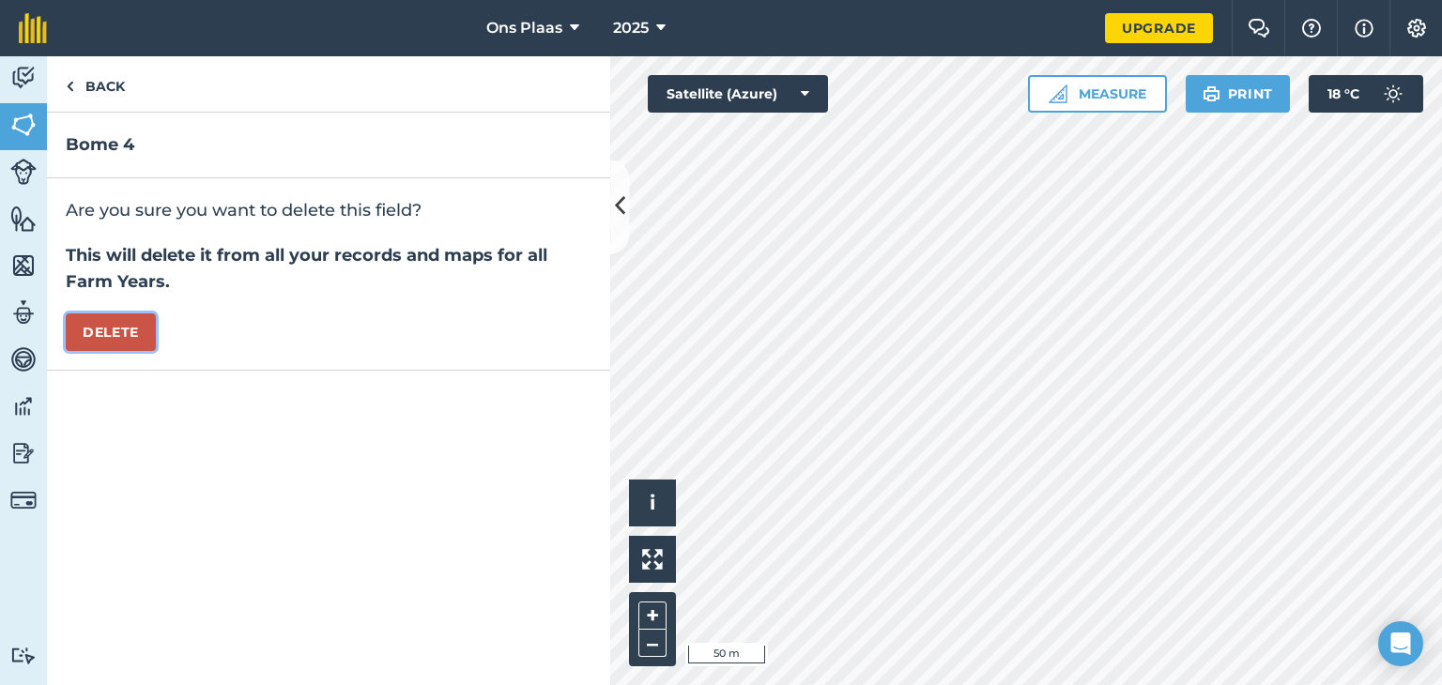
click at [117, 320] on button "Delete" at bounding box center [111, 333] width 90 height 38
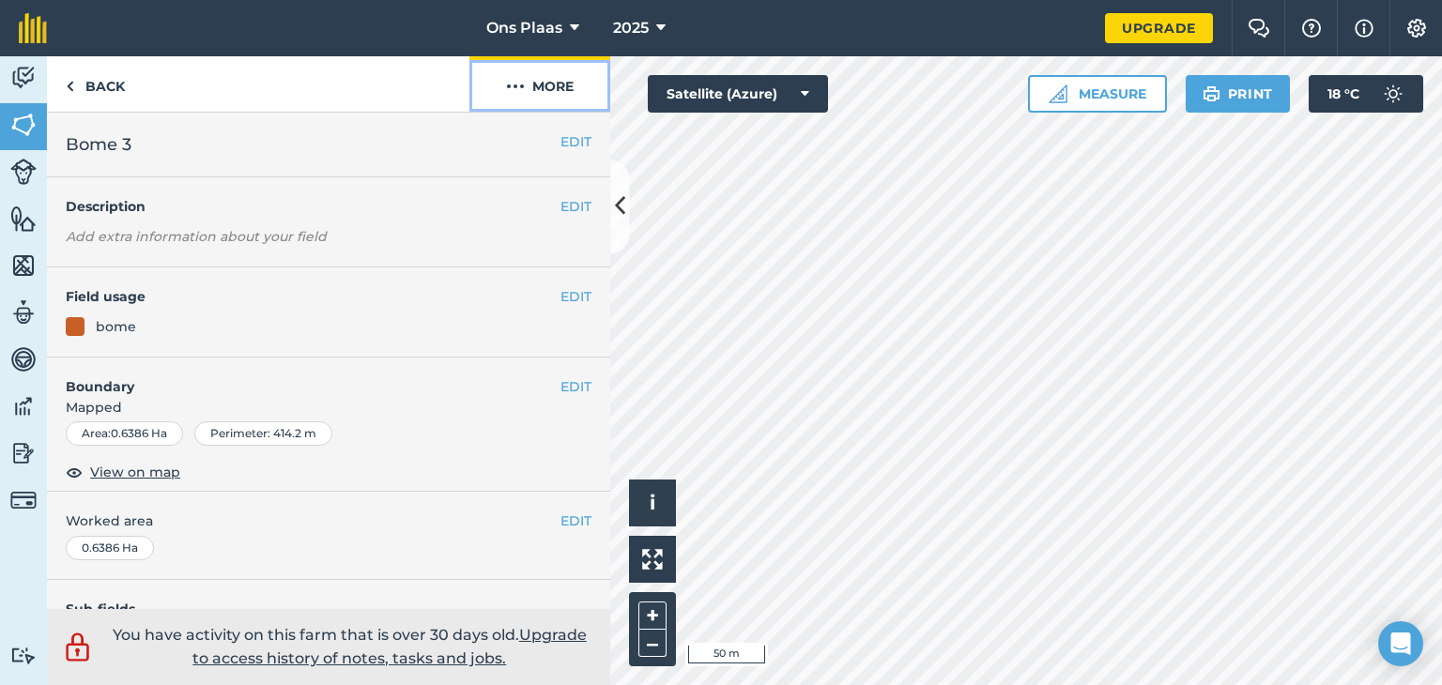
click at [538, 87] on button "More" at bounding box center [539, 83] width 141 height 55
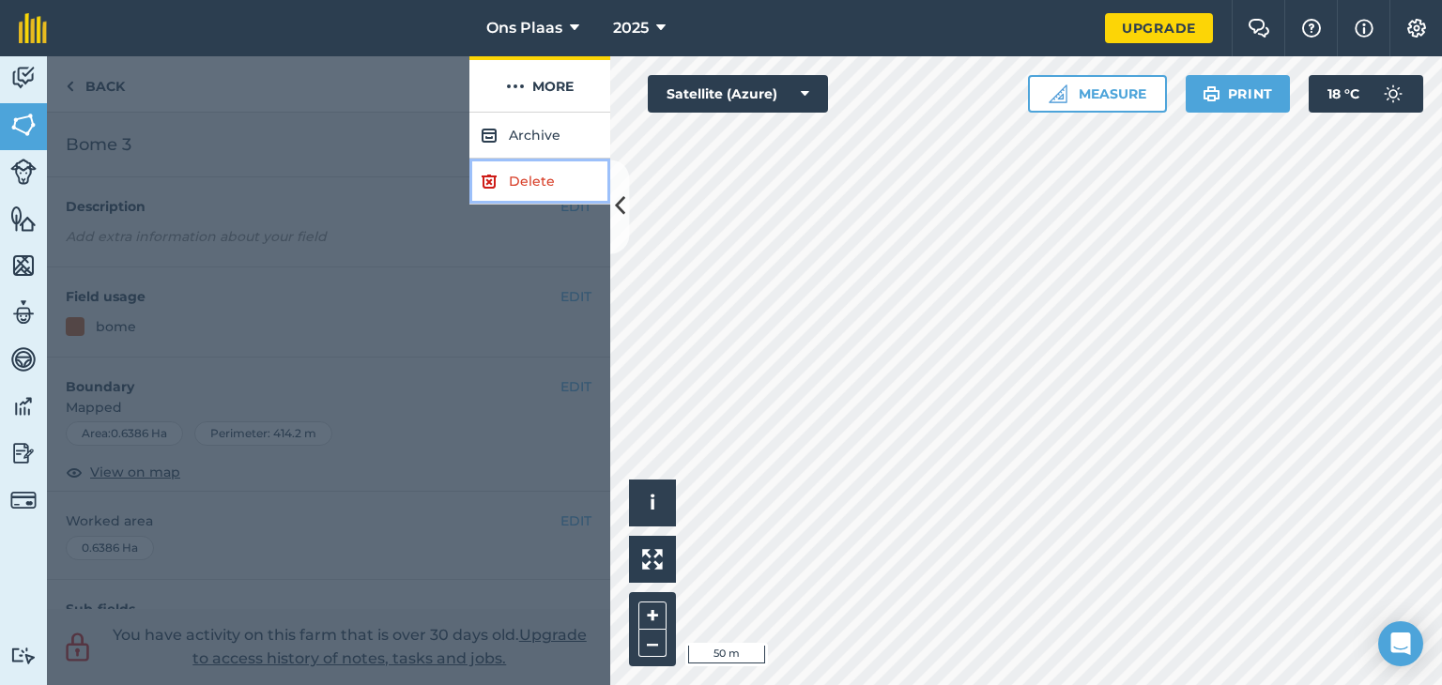
click at [521, 173] on link "Delete" at bounding box center [539, 182] width 141 height 46
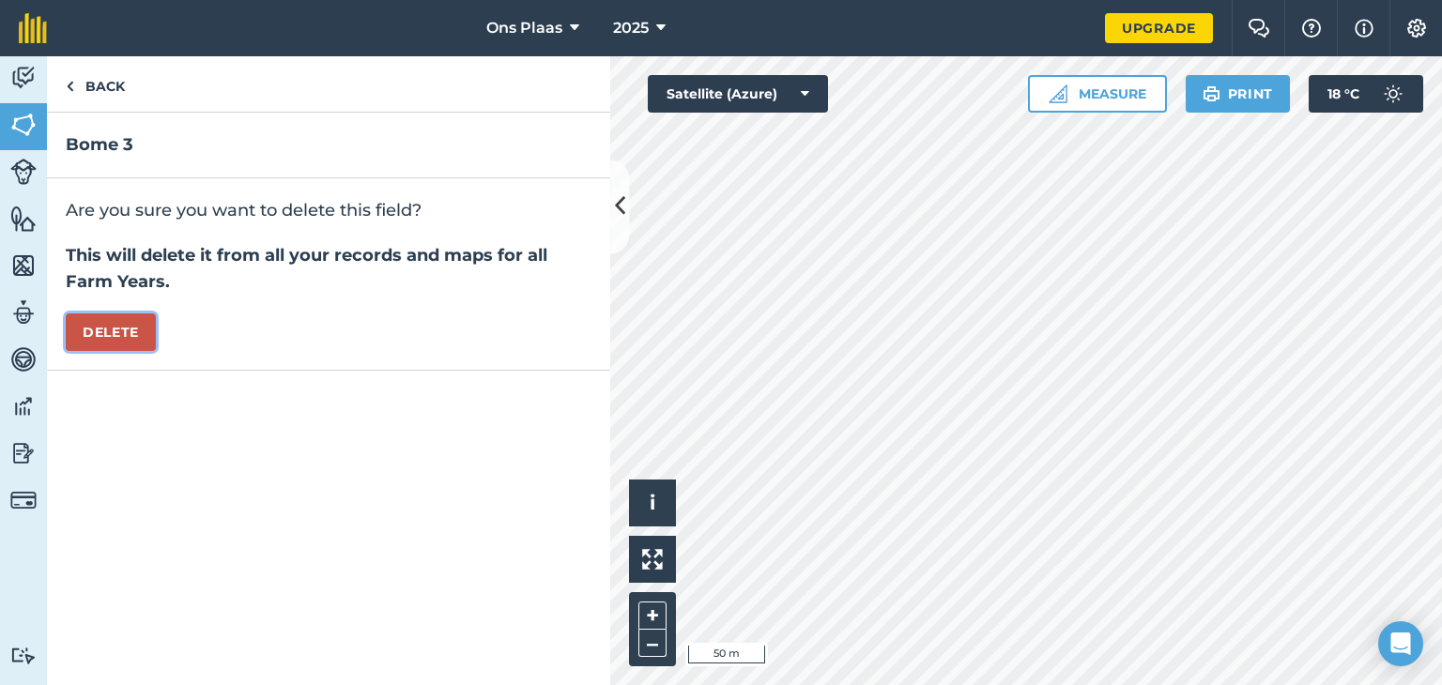
click at [126, 326] on button "Delete" at bounding box center [111, 333] width 90 height 38
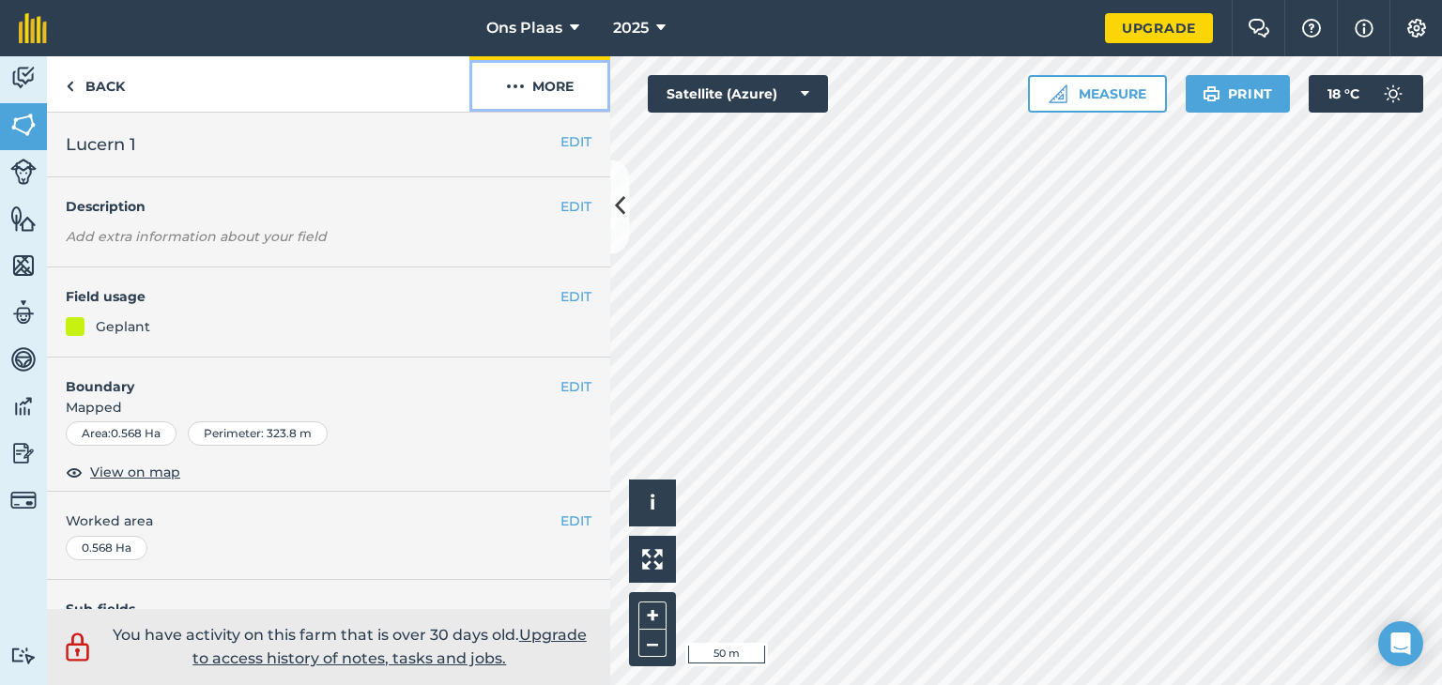
click at [563, 89] on button "More" at bounding box center [539, 83] width 141 height 55
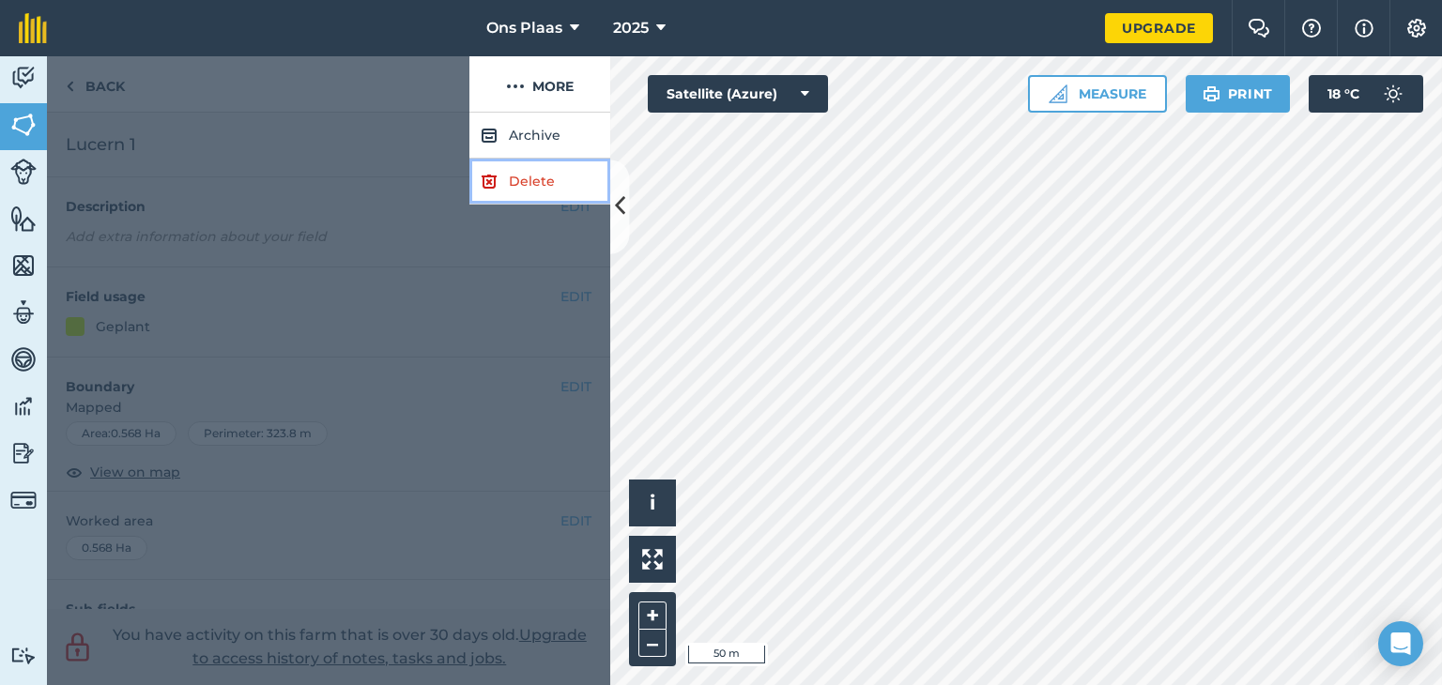
click at [525, 184] on link "Delete" at bounding box center [539, 182] width 141 height 46
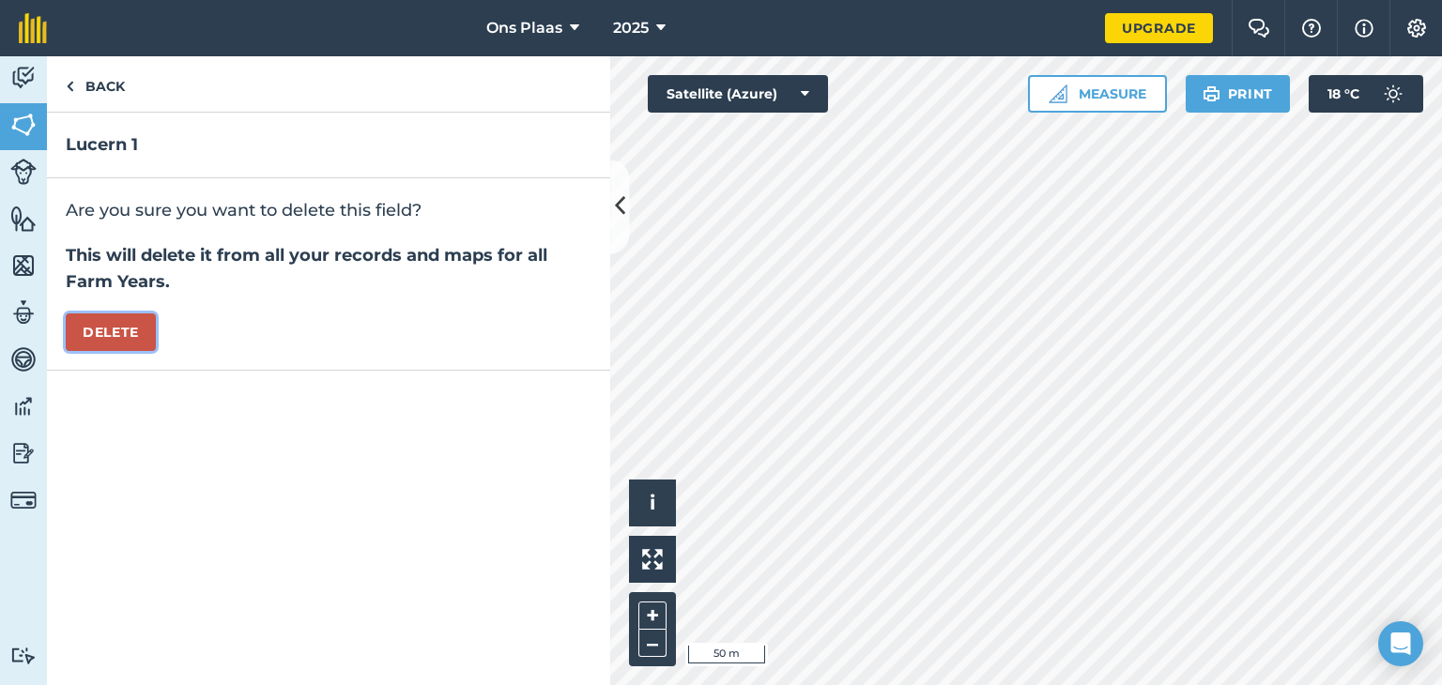
drag, startPoint x: 115, startPoint y: 330, endPoint x: 531, endPoint y: 371, distance: 418.9
click at [120, 330] on button "Delete" at bounding box center [111, 333] width 90 height 38
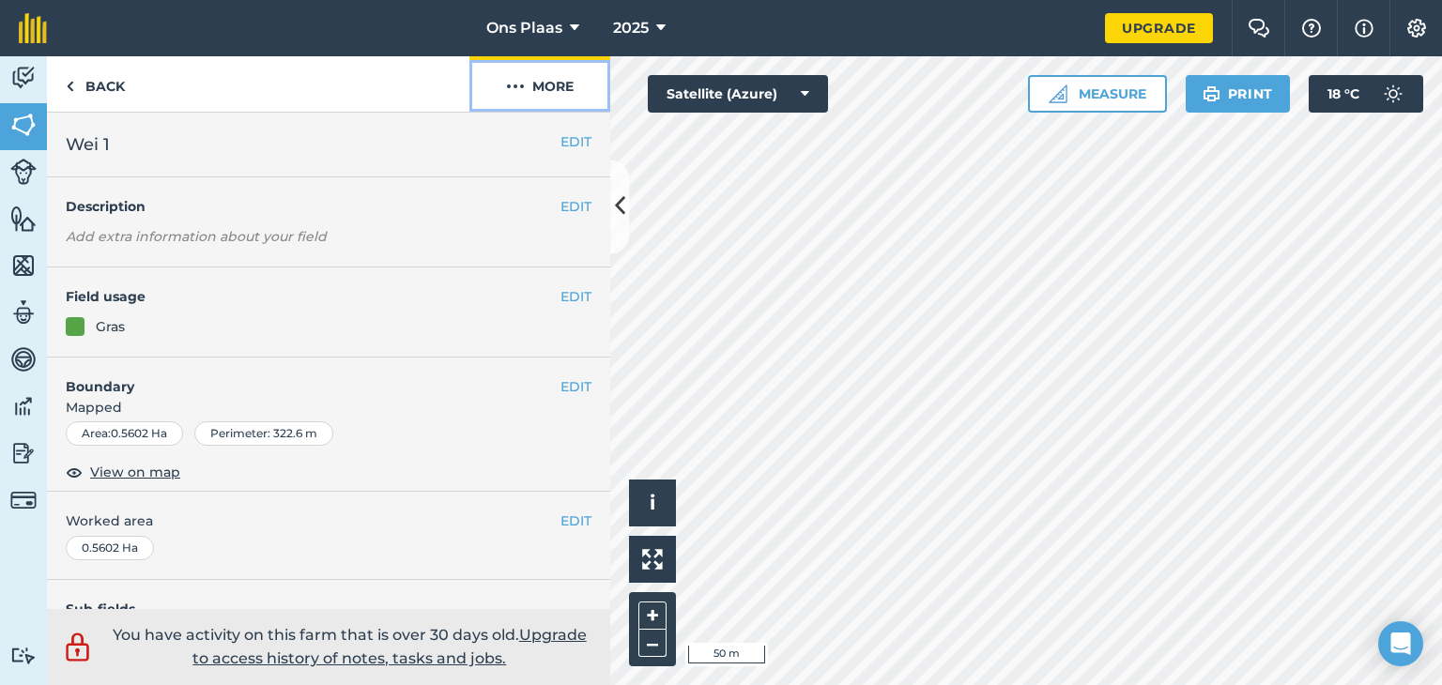
click at [560, 82] on button "More" at bounding box center [539, 83] width 141 height 55
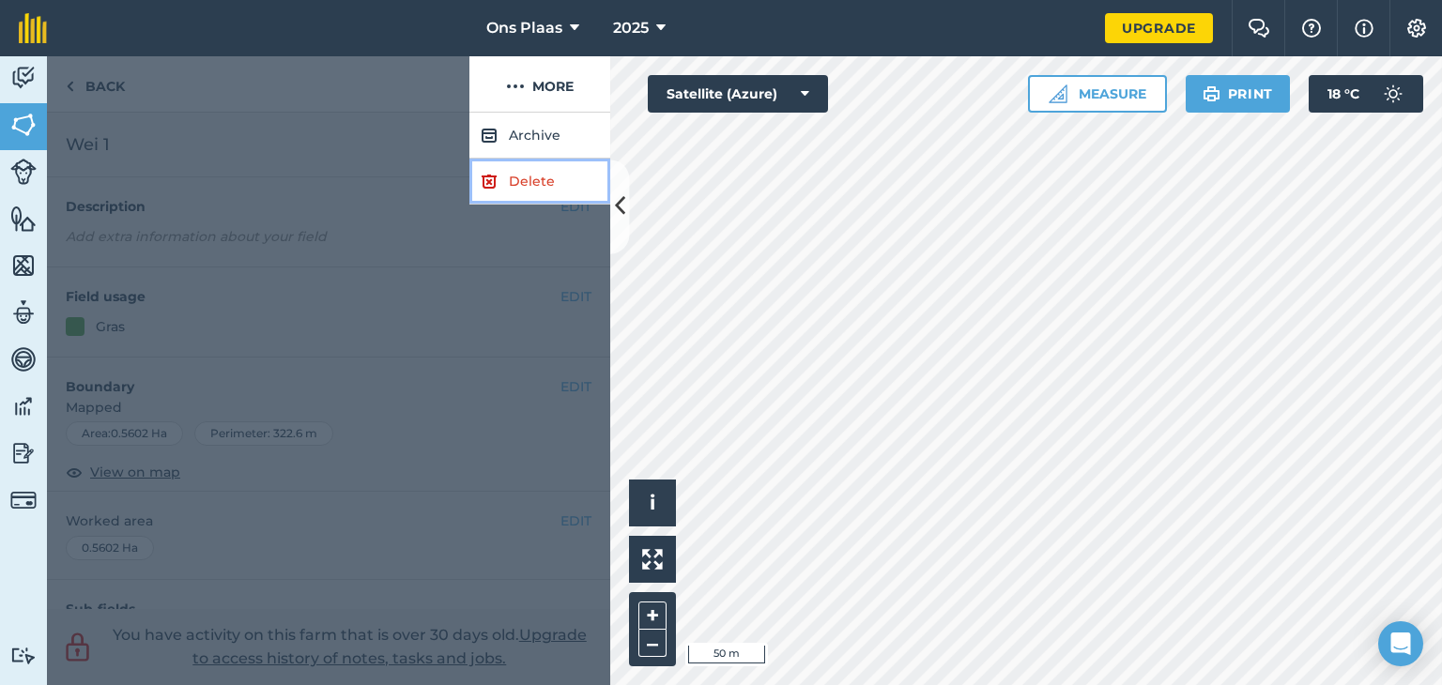
click at [540, 183] on link "Delete" at bounding box center [539, 182] width 141 height 46
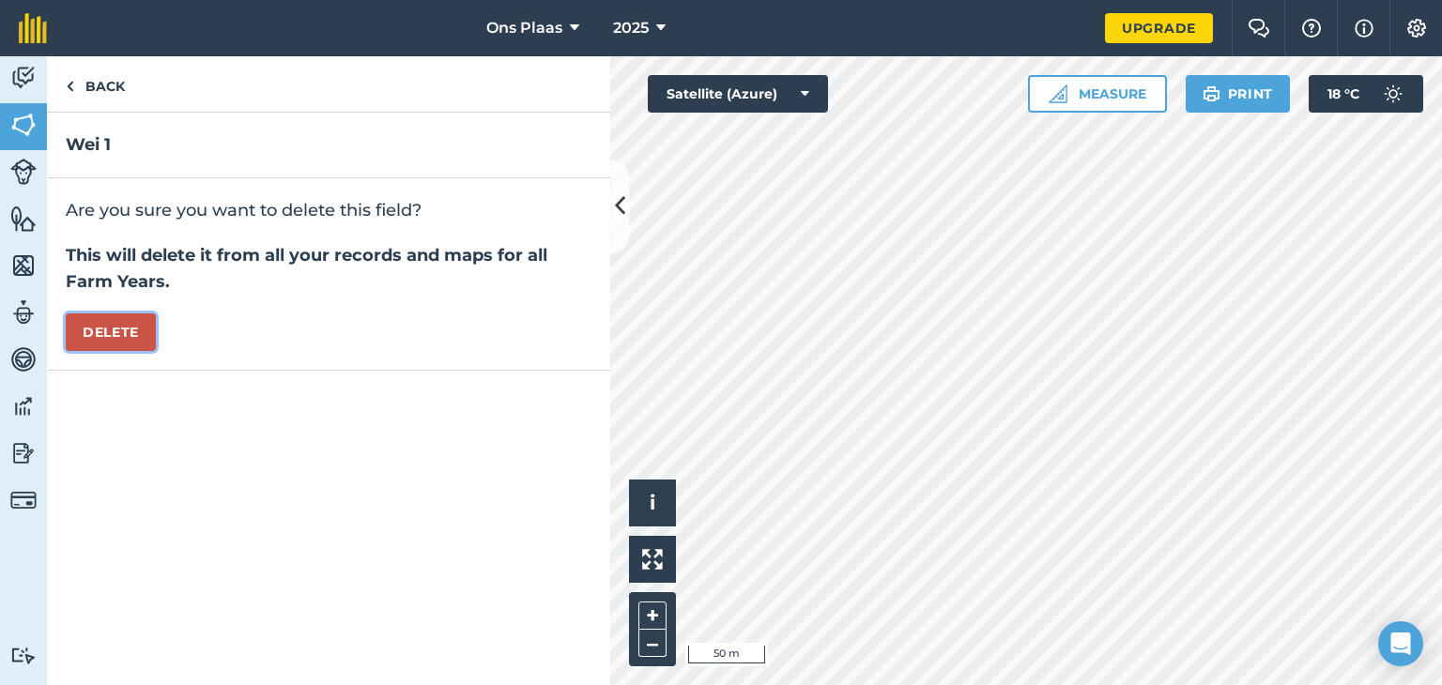
drag, startPoint x: 131, startPoint y: 331, endPoint x: 248, endPoint y: 358, distance: 119.4
click at [150, 336] on button "Delete" at bounding box center [111, 333] width 90 height 38
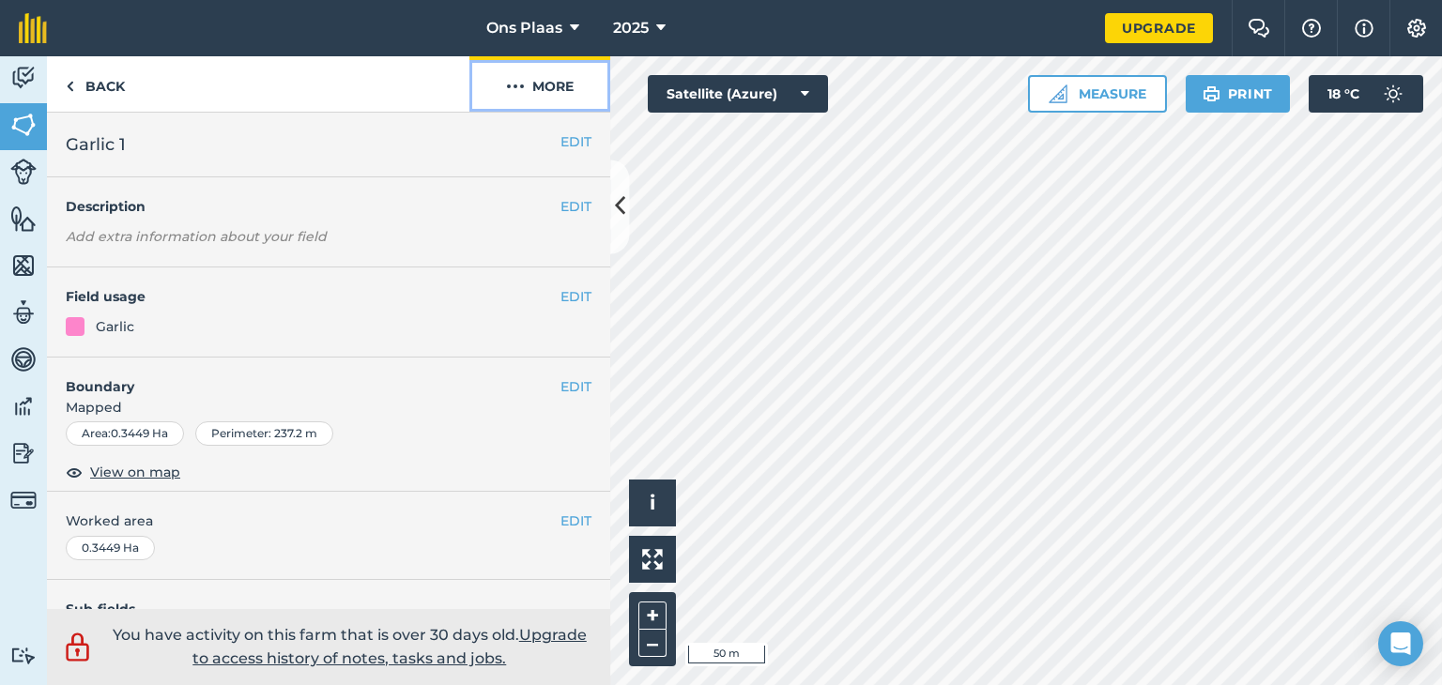
click at [551, 89] on button "More" at bounding box center [539, 83] width 141 height 55
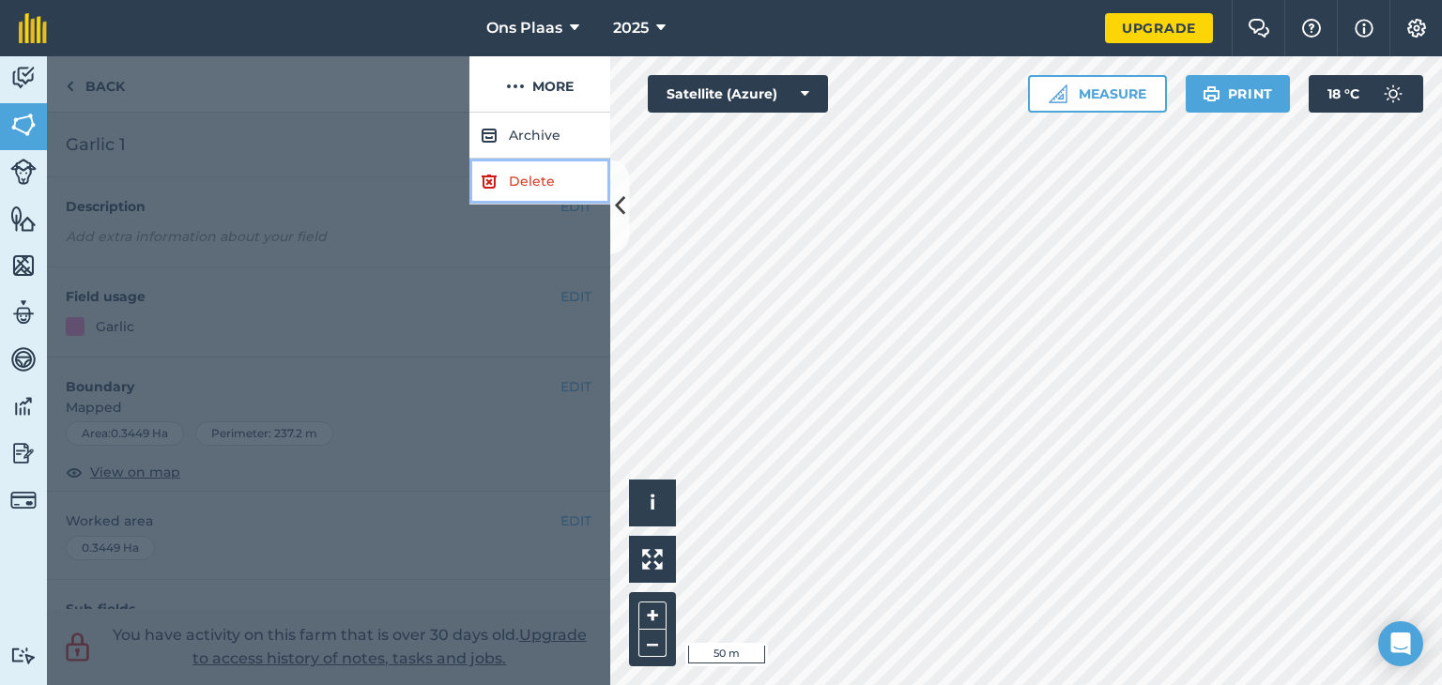
click at [522, 177] on link "Delete" at bounding box center [539, 182] width 141 height 46
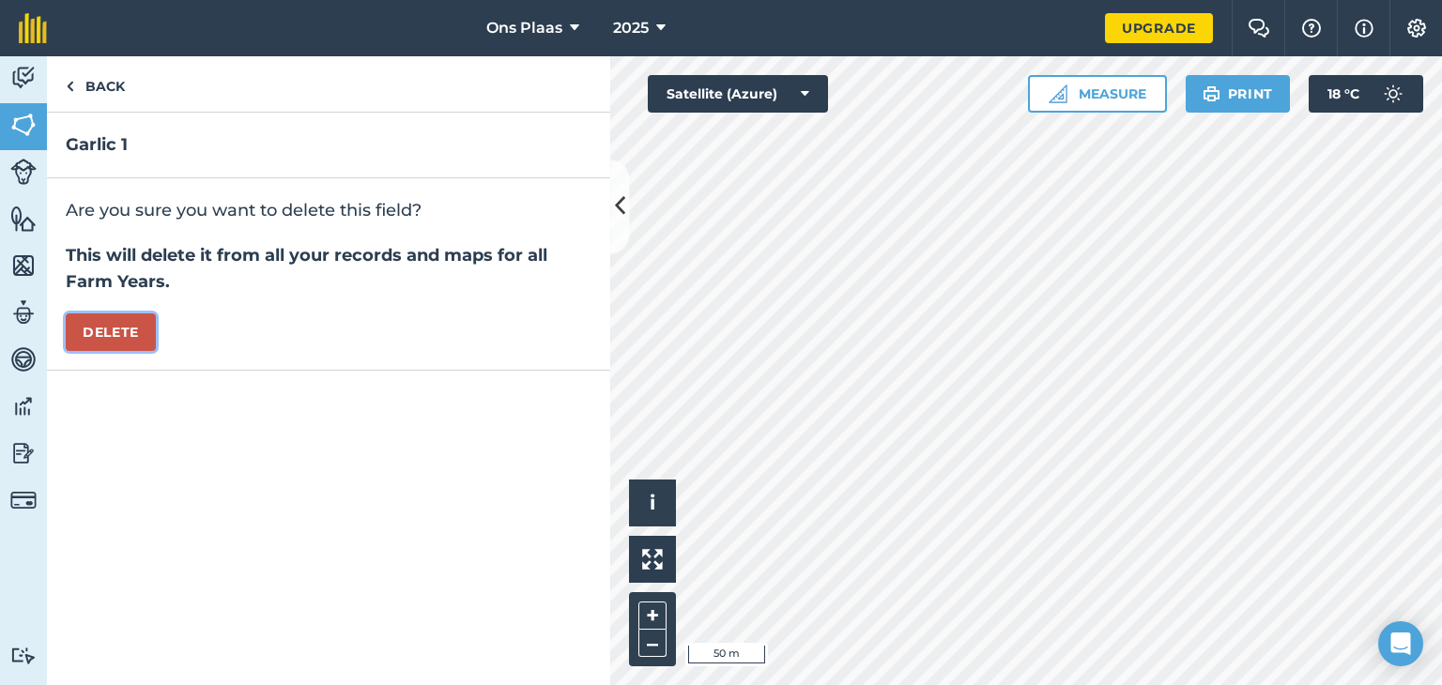
click at [103, 324] on button "Delete" at bounding box center [111, 333] width 90 height 38
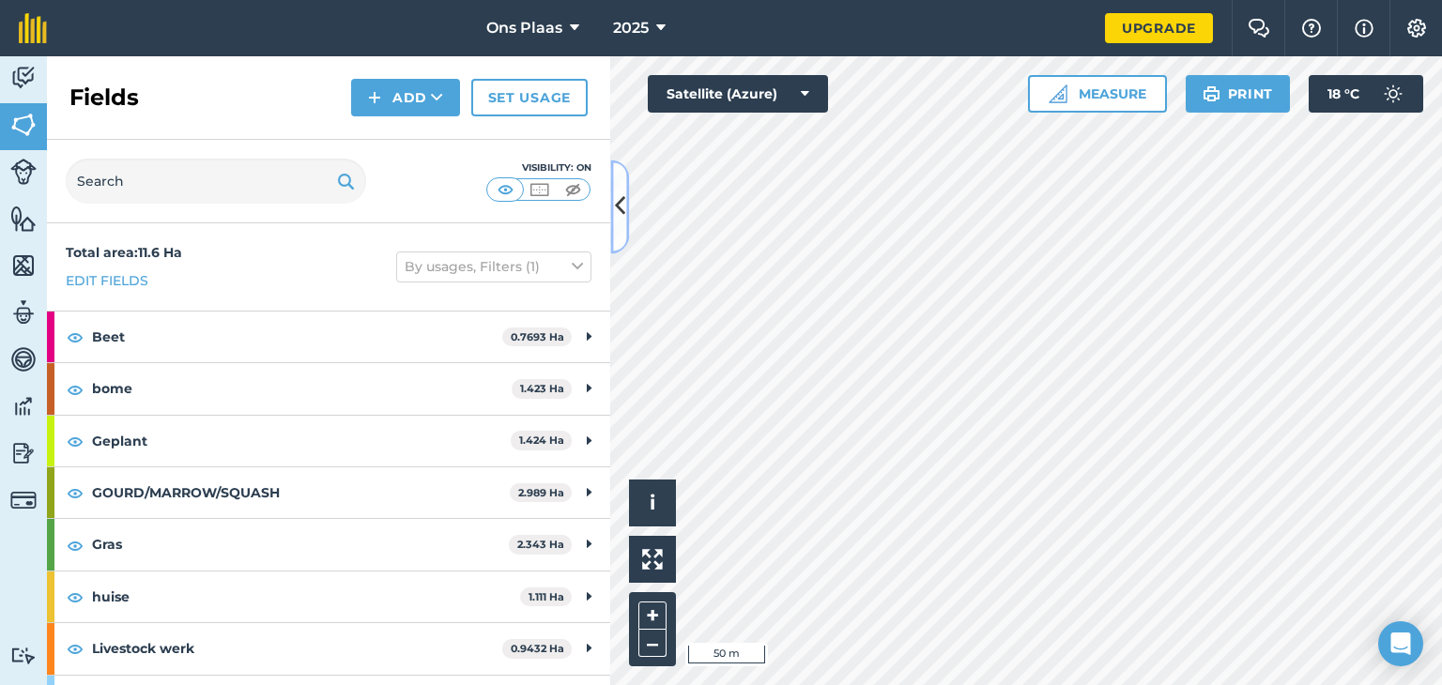
click at [623, 203] on icon at bounding box center [620, 207] width 10 height 33
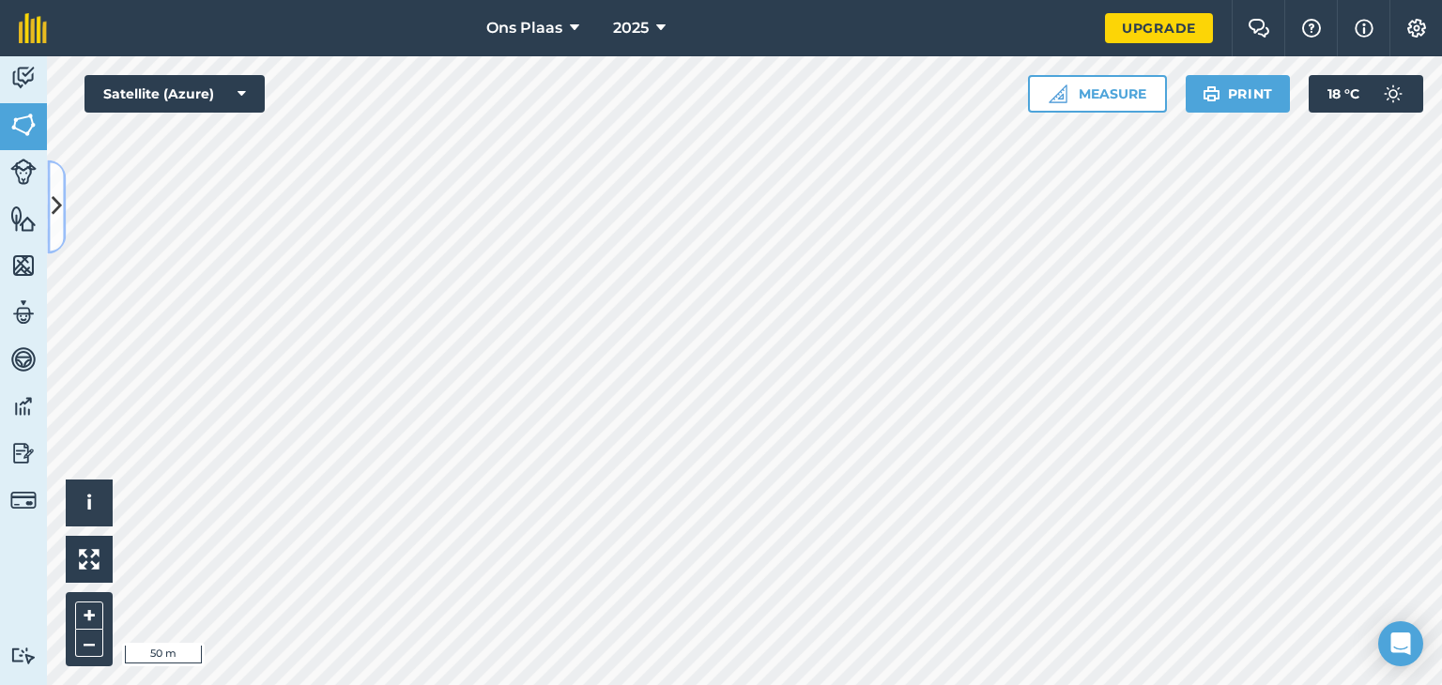
click at [64, 205] on button at bounding box center [56, 207] width 19 height 94
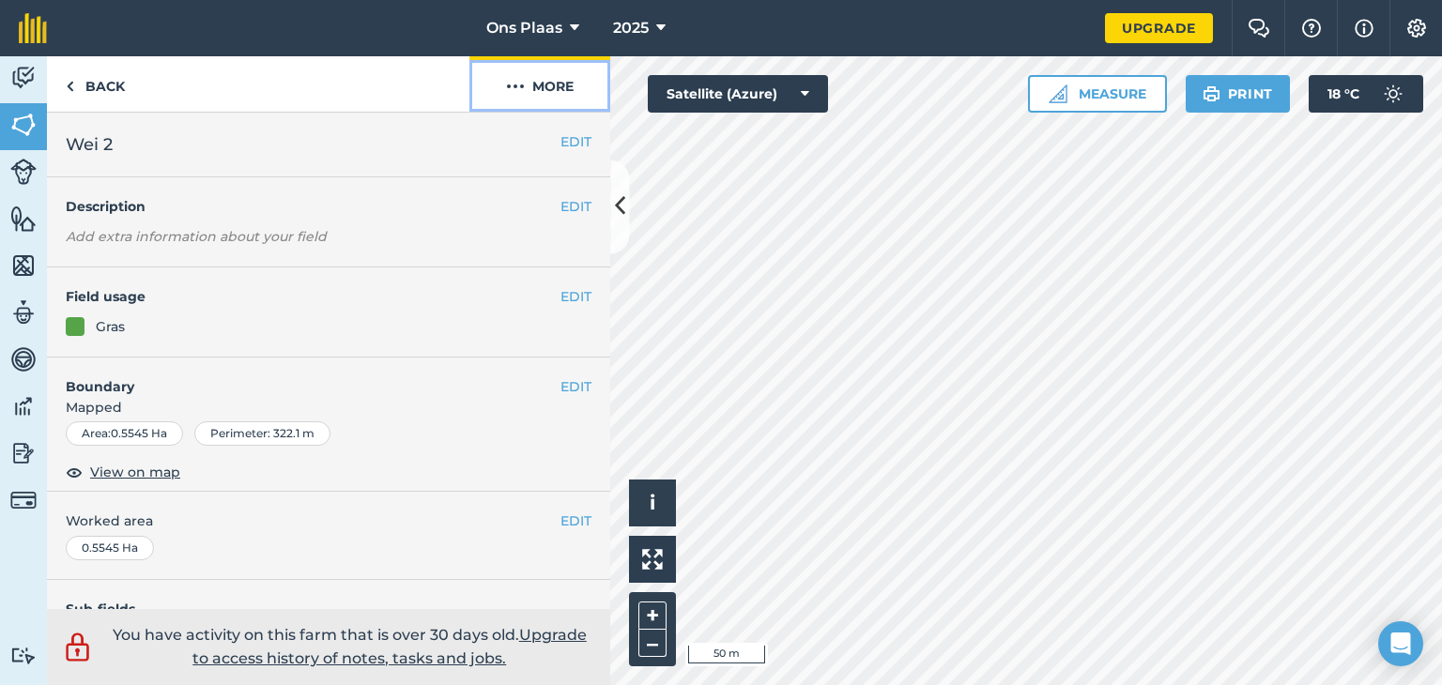
click at [557, 93] on button "More" at bounding box center [539, 83] width 141 height 55
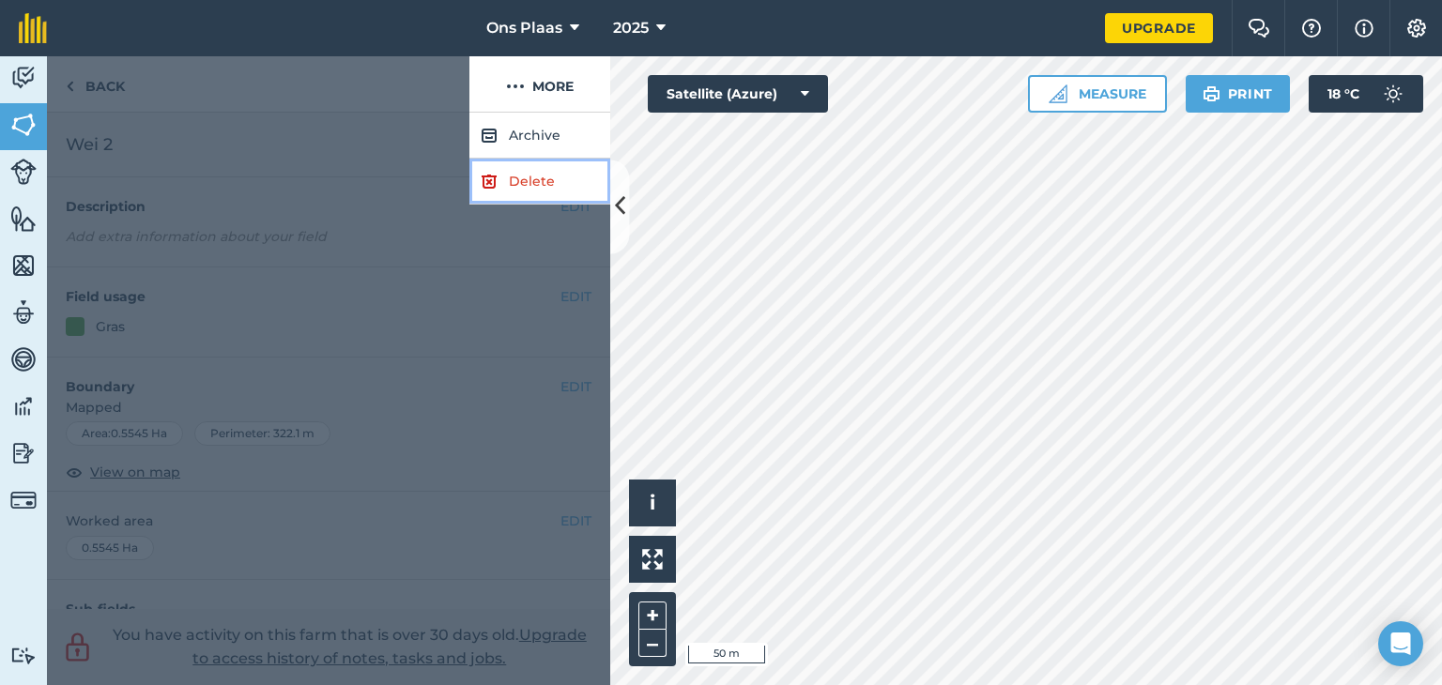
click at [545, 181] on link "Delete" at bounding box center [539, 182] width 141 height 46
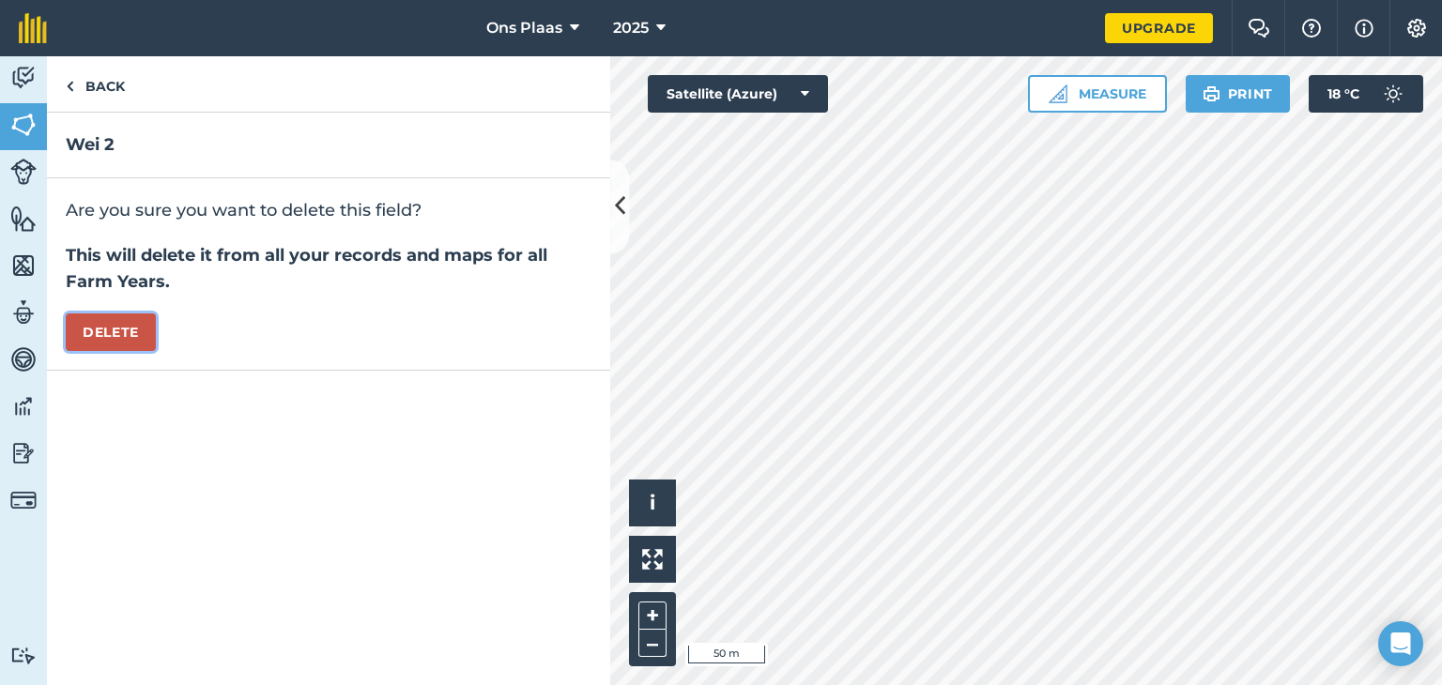
click at [117, 327] on button "Delete" at bounding box center [111, 333] width 90 height 38
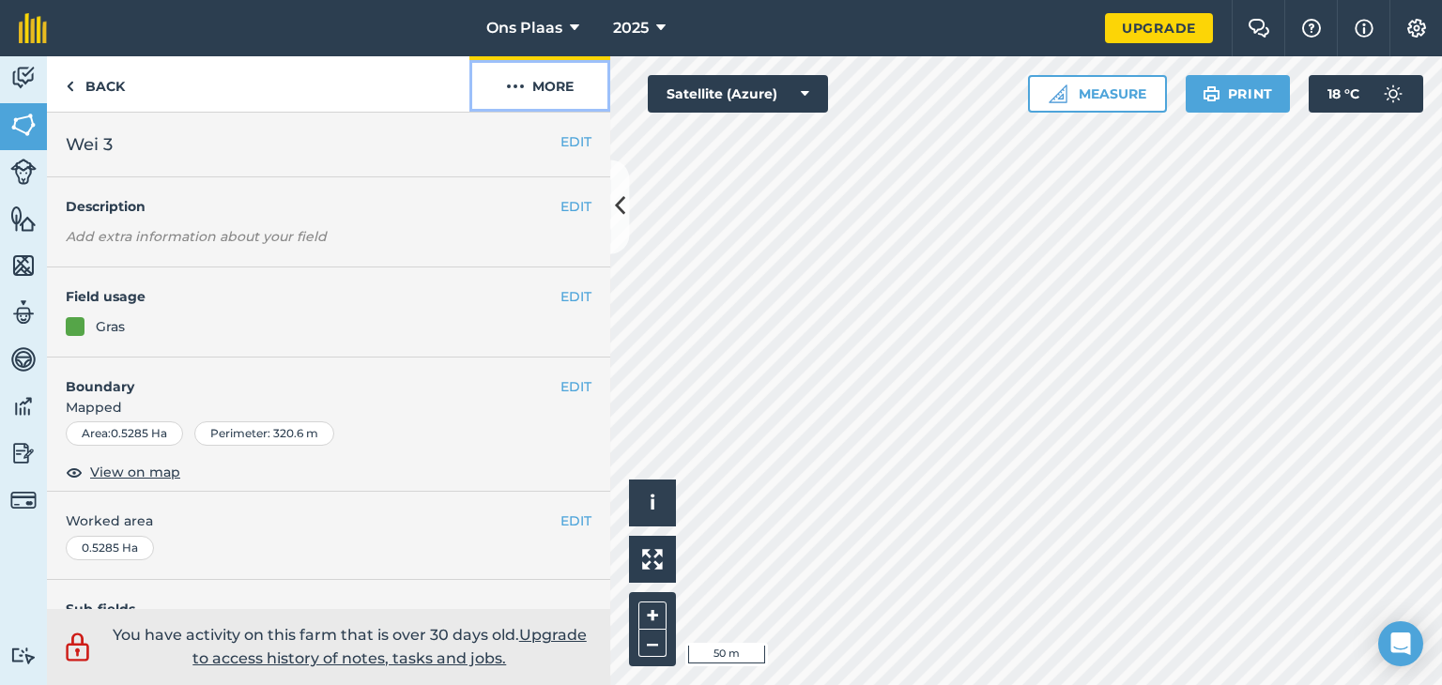
click at [544, 91] on button "More" at bounding box center [539, 83] width 141 height 55
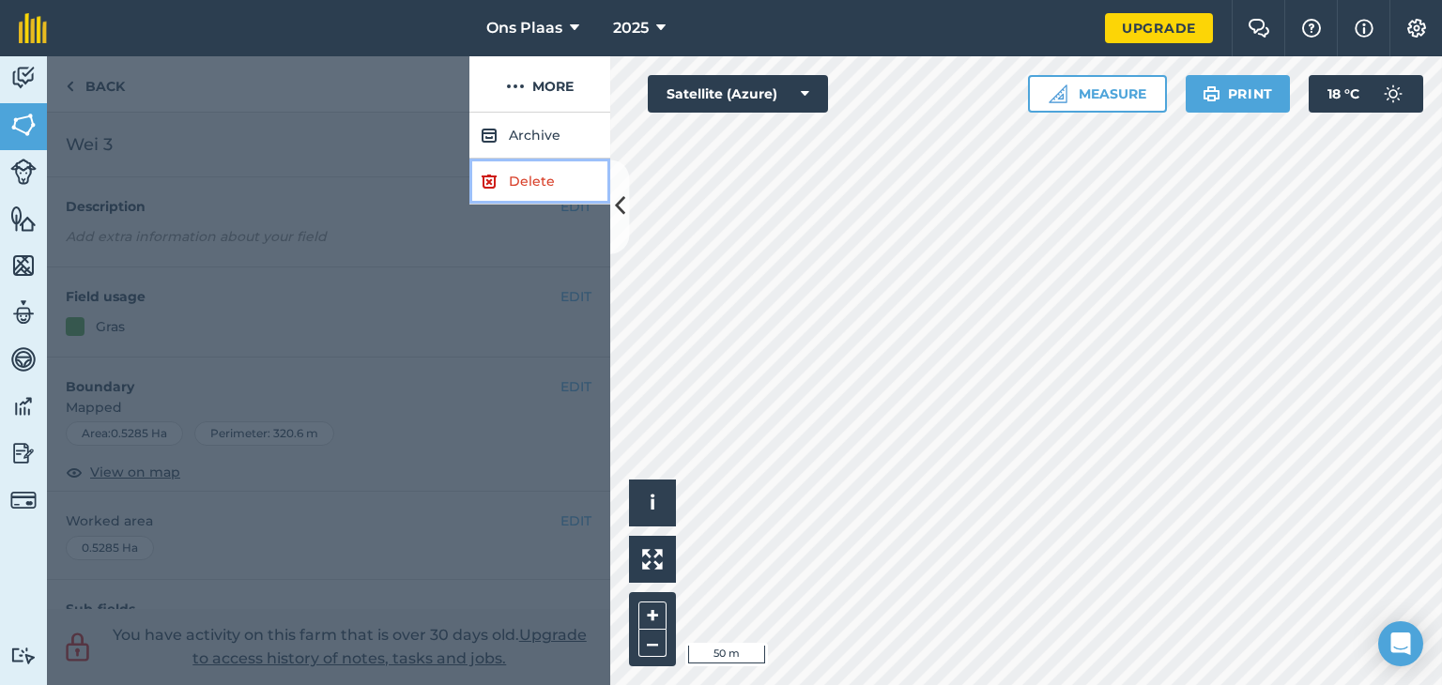
click at [511, 174] on link "Delete" at bounding box center [539, 182] width 141 height 46
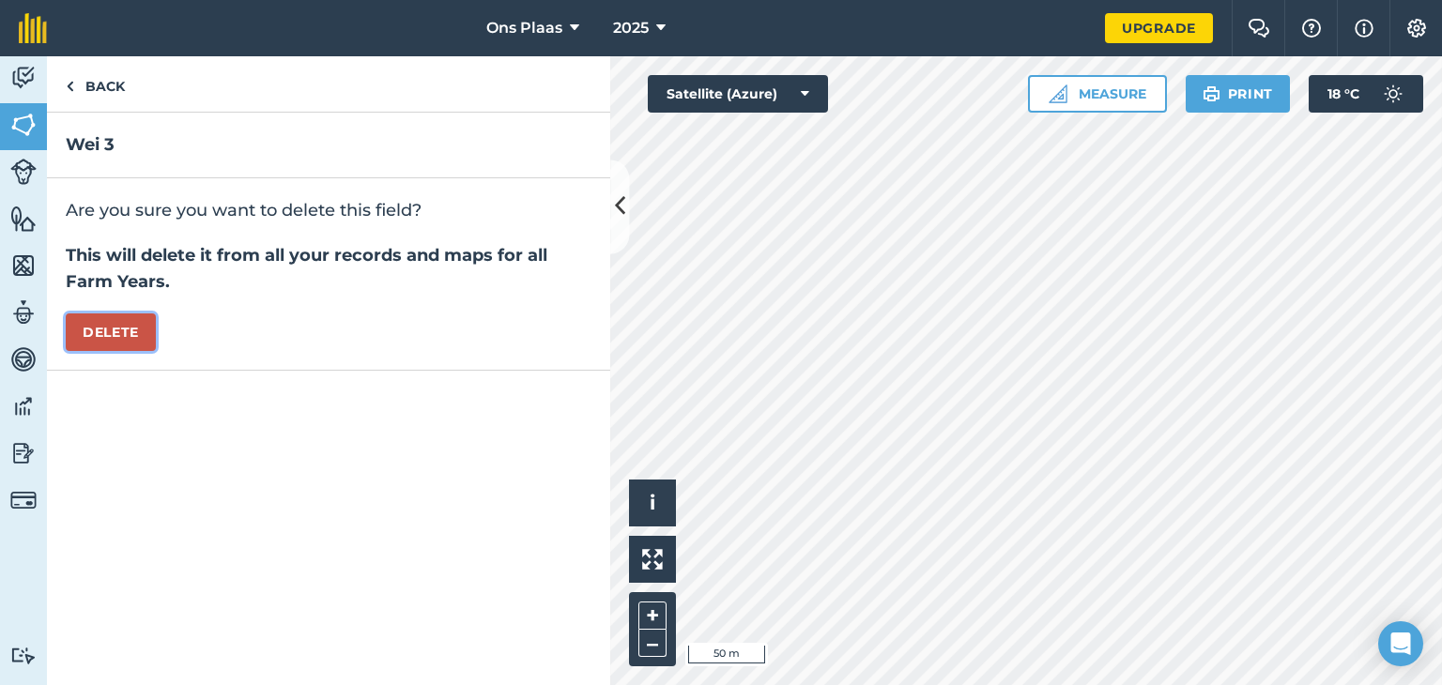
drag, startPoint x: 126, startPoint y: 331, endPoint x: 562, endPoint y: 388, distance: 439.4
click at [126, 330] on button "Delete" at bounding box center [111, 333] width 90 height 38
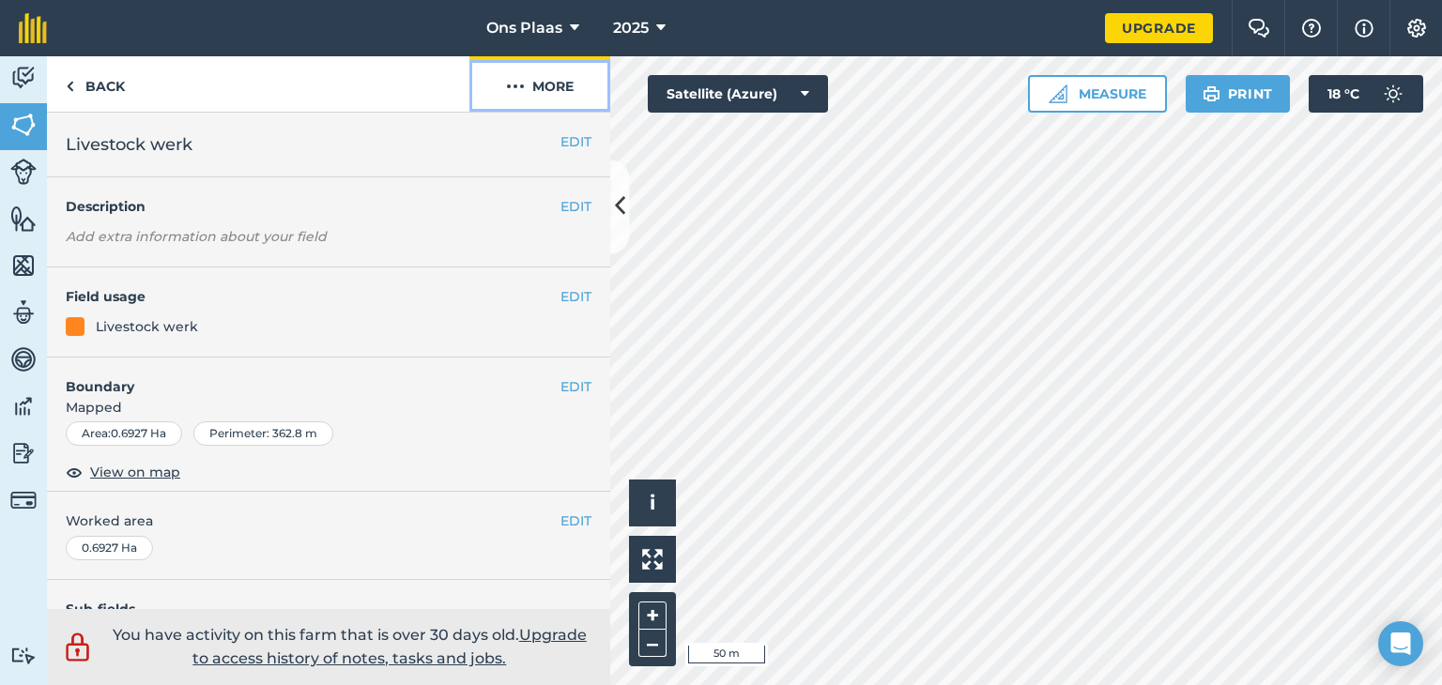
click at [522, 101] on button "More" at bounding box center [539, 83] width 141 height 55
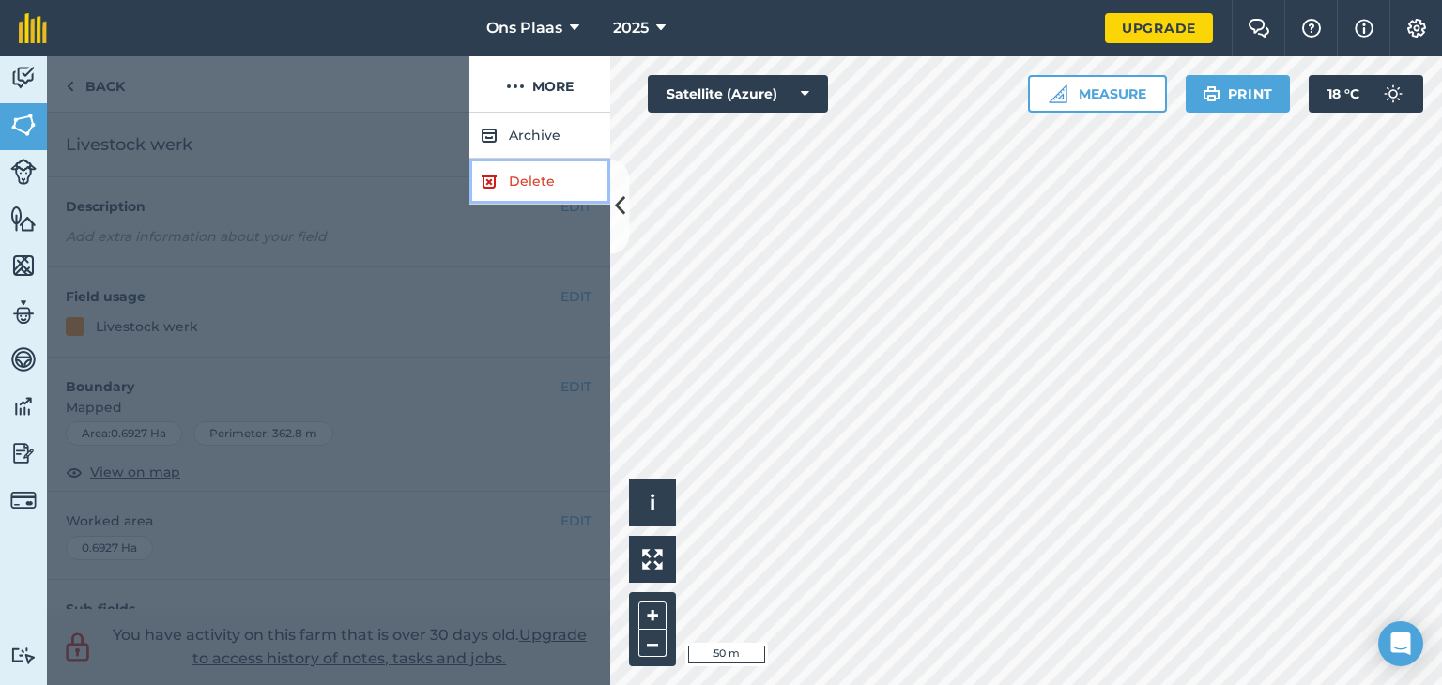
click at [526, 184] on link "Delete" at bounding box center [539, 182] width 141 height 46
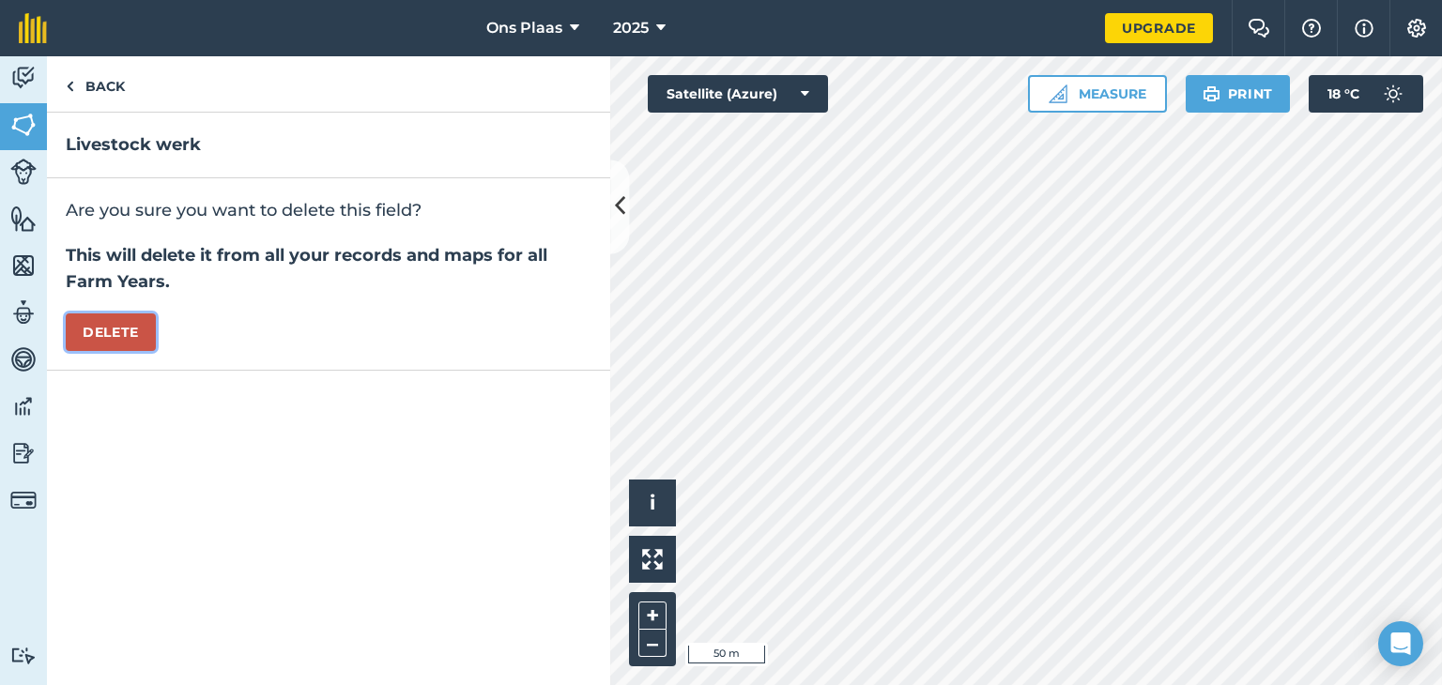
click at [120, 329] on button "Delete" at bounding box center [111, 333] width 90 height 38
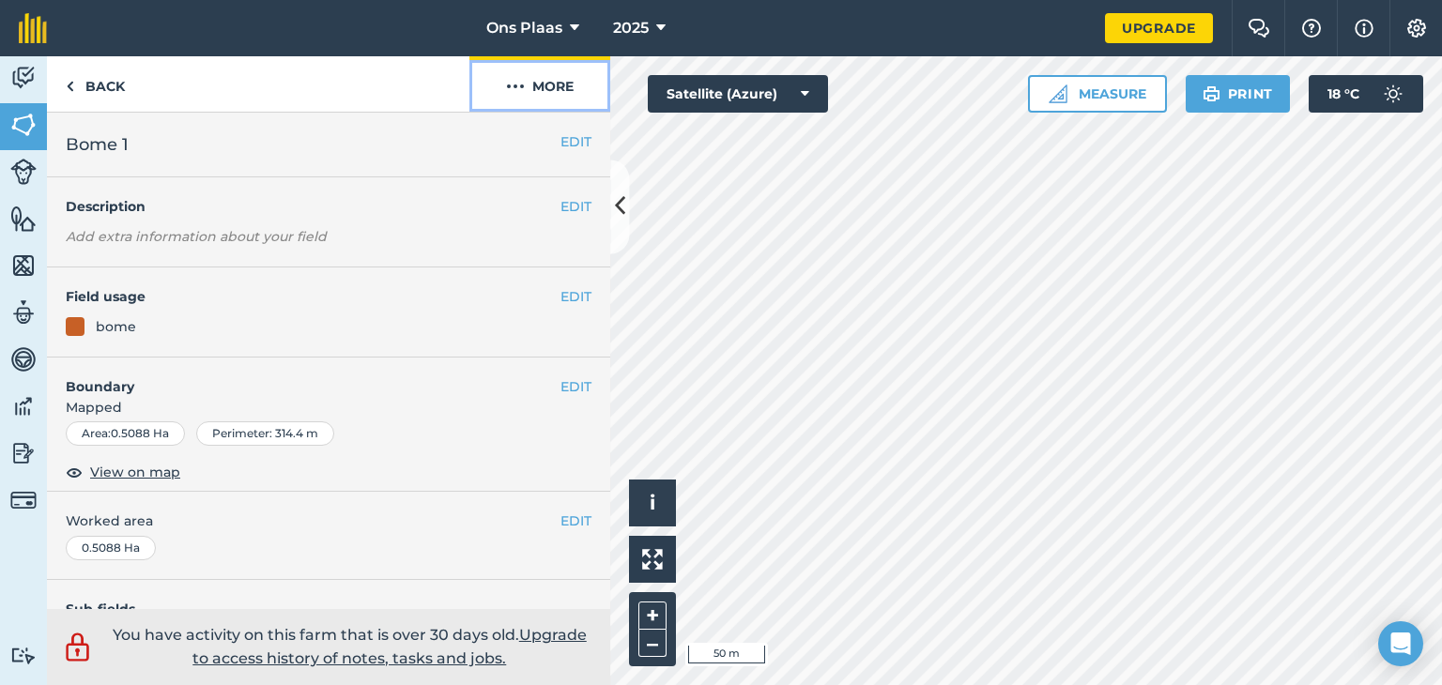
click at [545, 88] on button "More" at bounding box center [539, 83] width 141 height 55
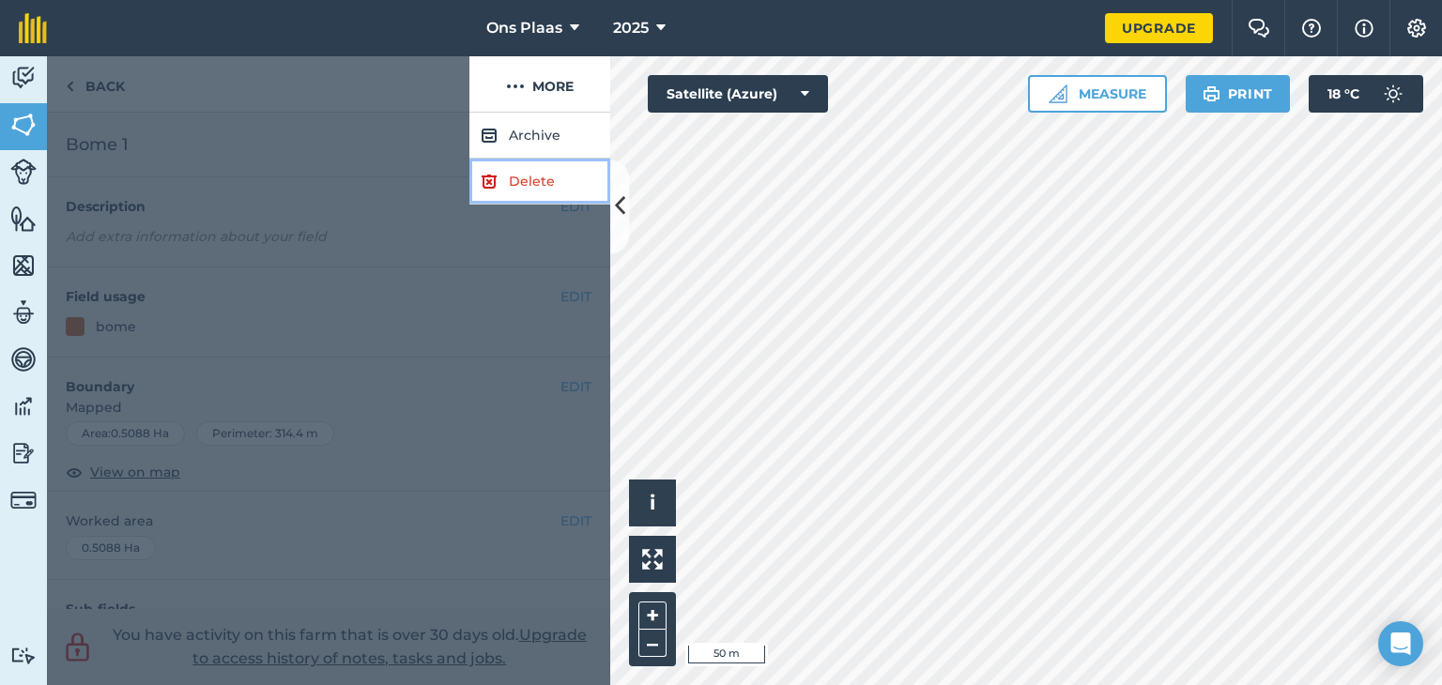
click at [526, 184] on link "Delete" at bounding box center [539, 182] width 141 height 46
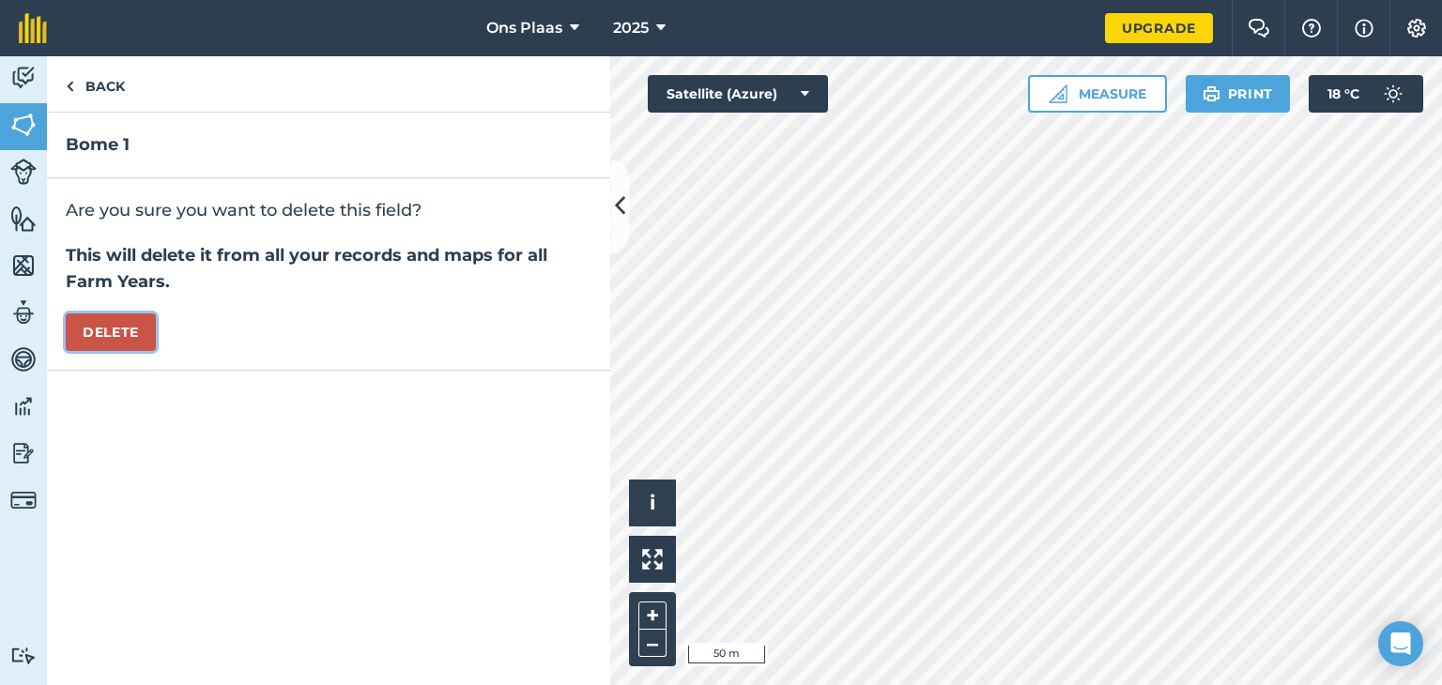
click at [133, 341] on button "Delete" at bounding box center [111, 333] width 90 height 38
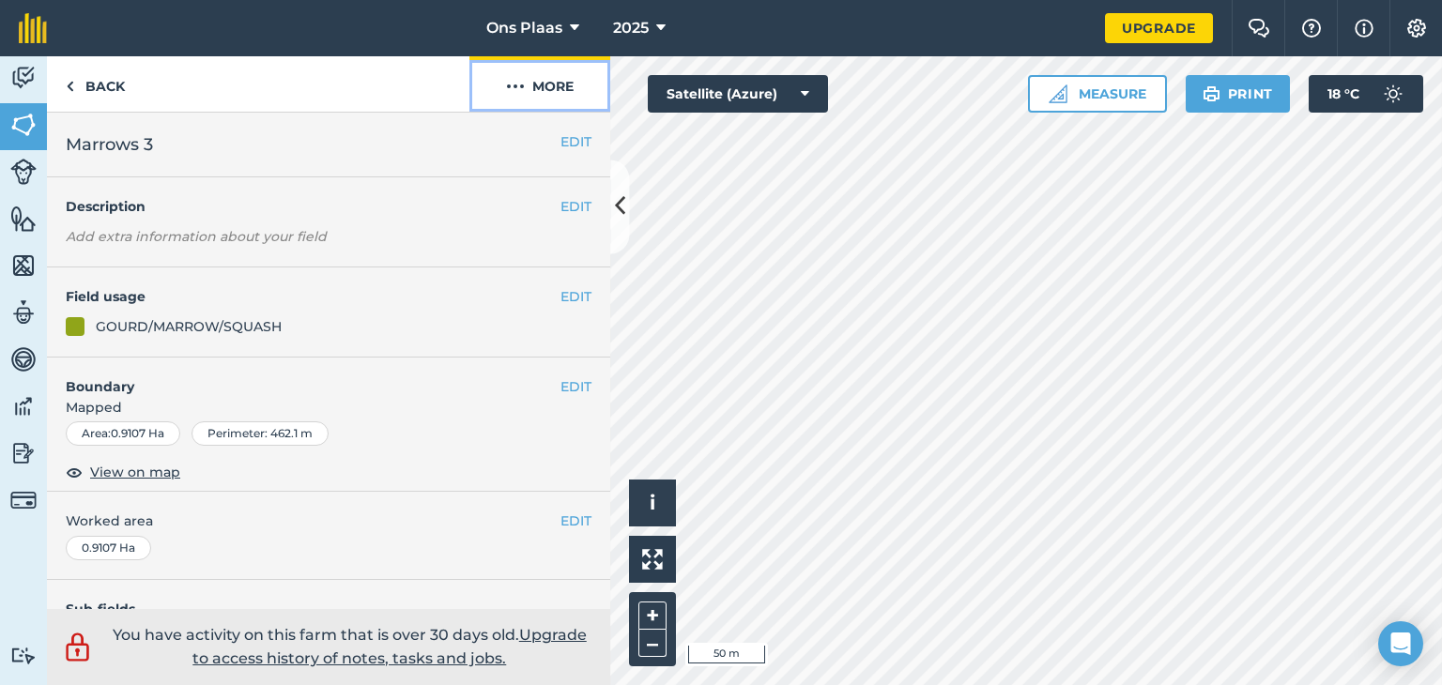
click at [553, 84] on button "More" at bounding box center [539, 83] width 141 height 55
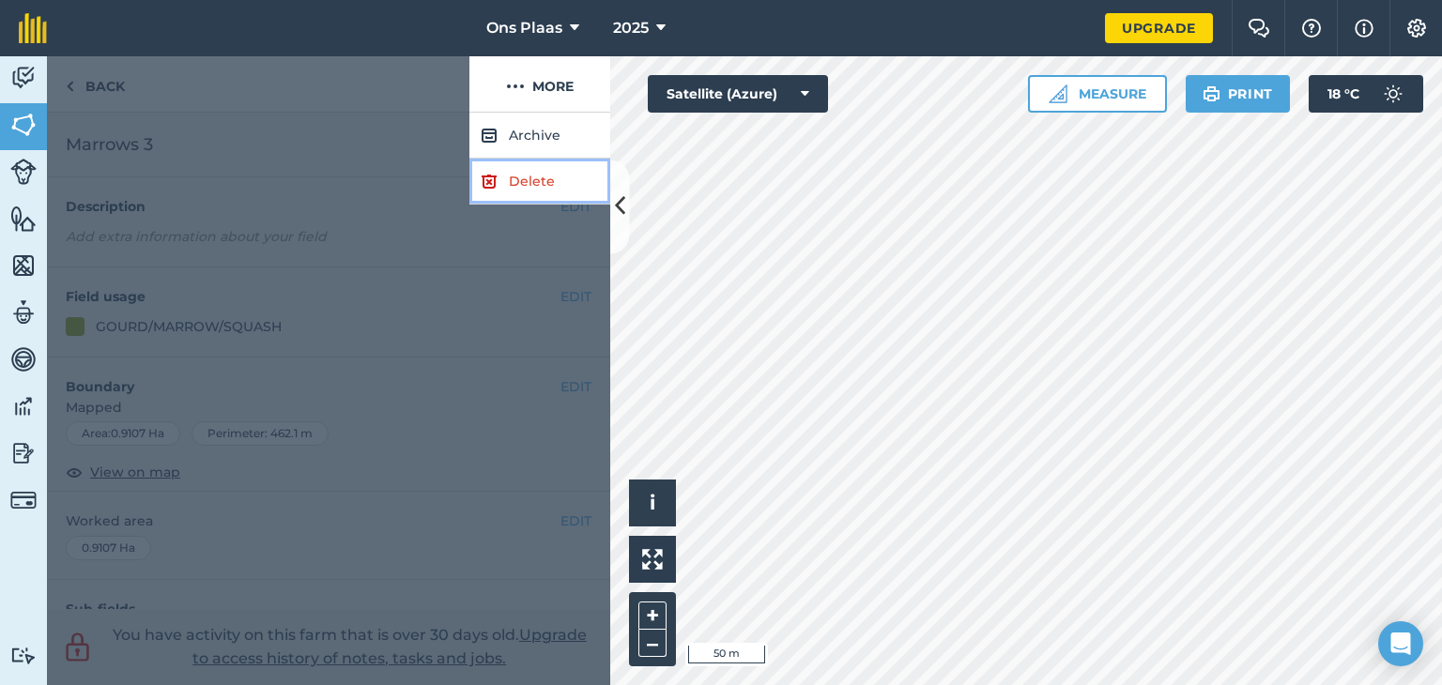
click at [545, 177] on link "Delete" at bounding box center [539, 182] width 141 height 46
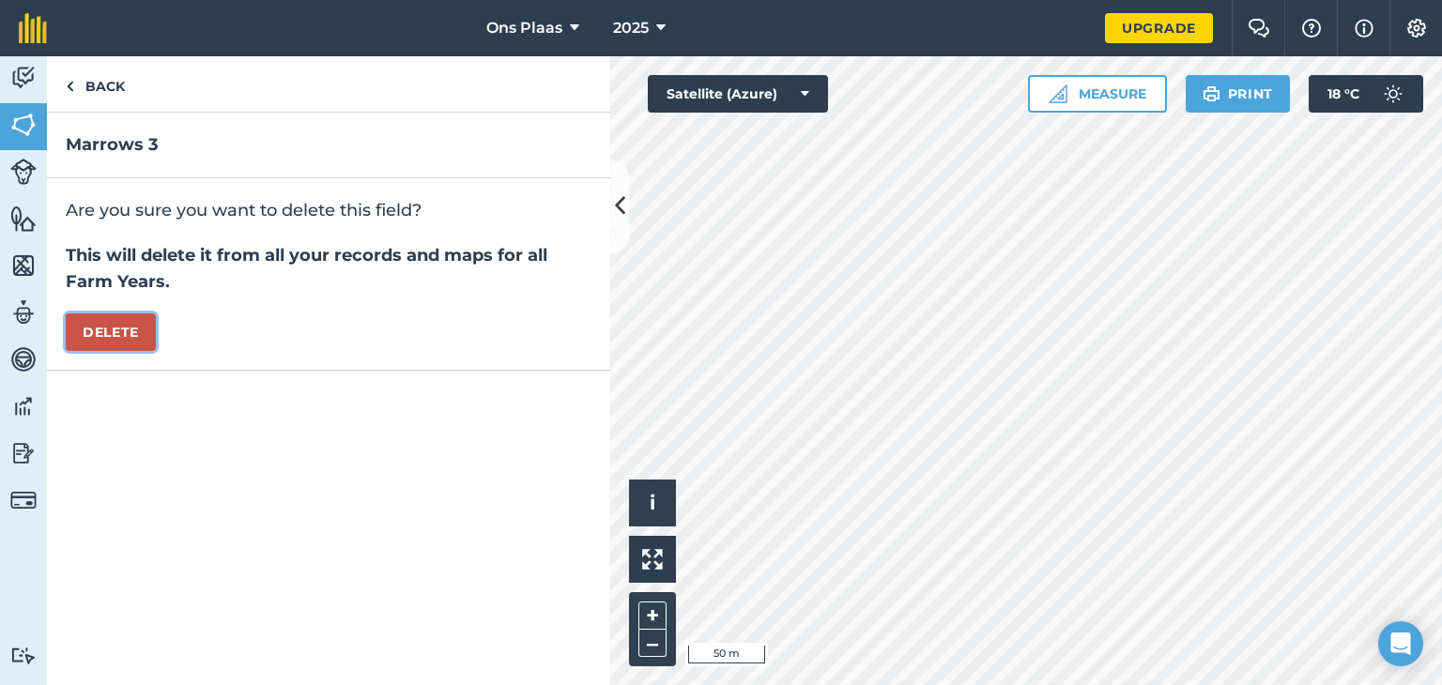
click at [98, 327] on button "Delete" at bounding box center [111, 333] width 90 height 38
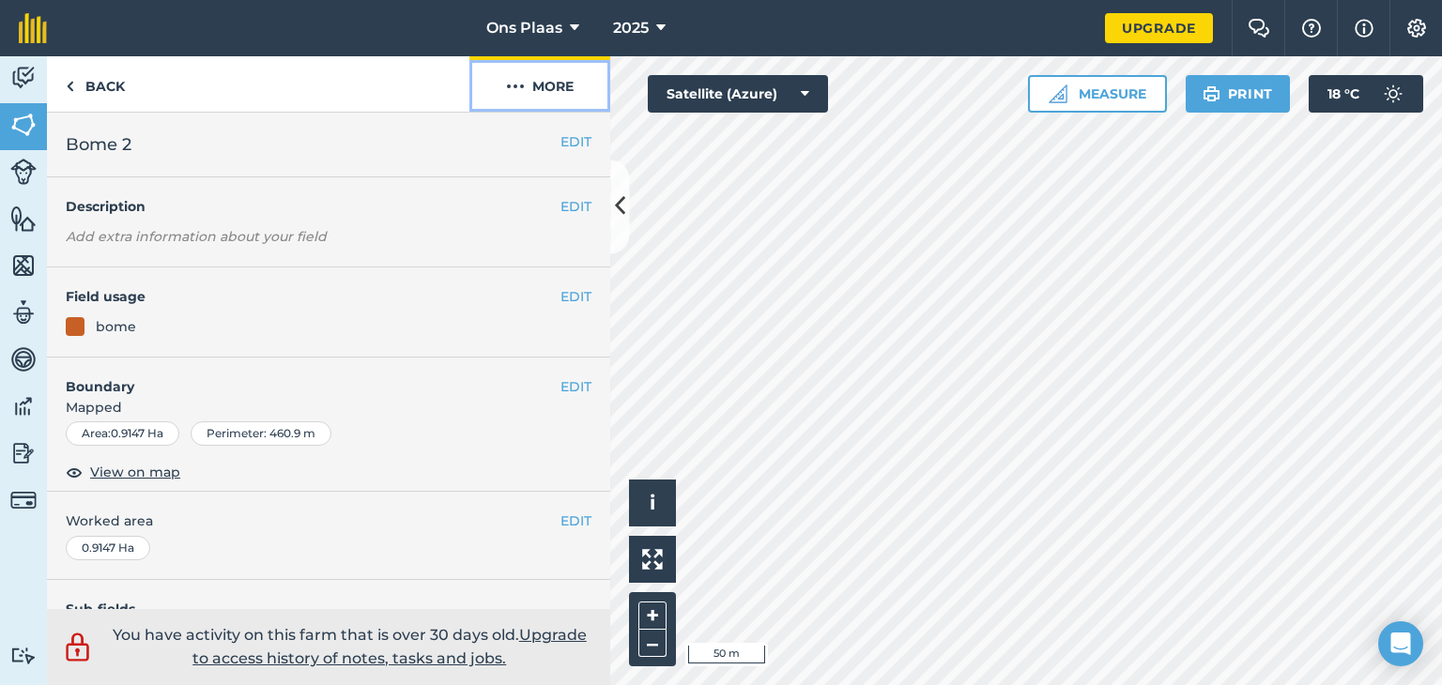
click at [549, 82] on button "More" at bounding box center [539, 83] width 141 height 55
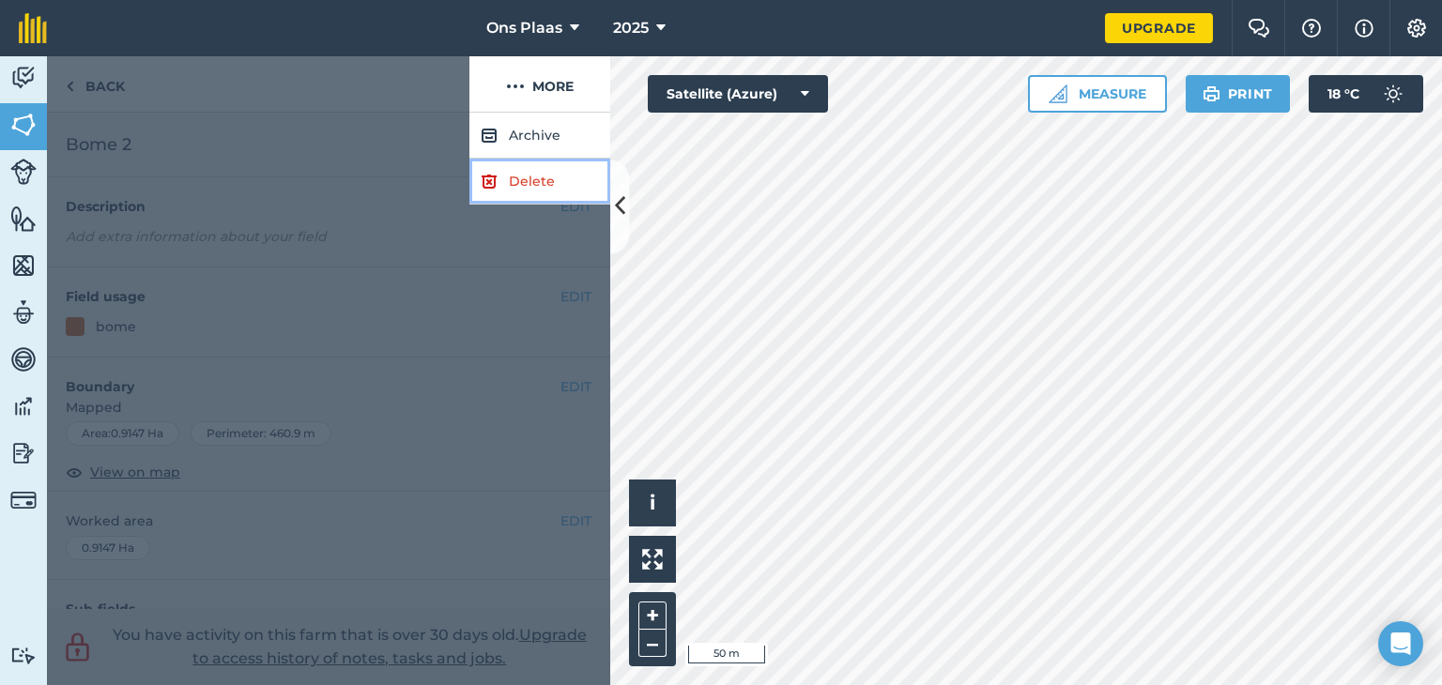
click at [517, 184] on link "Delete" at bounding box center [539, 182] width 141 height 46
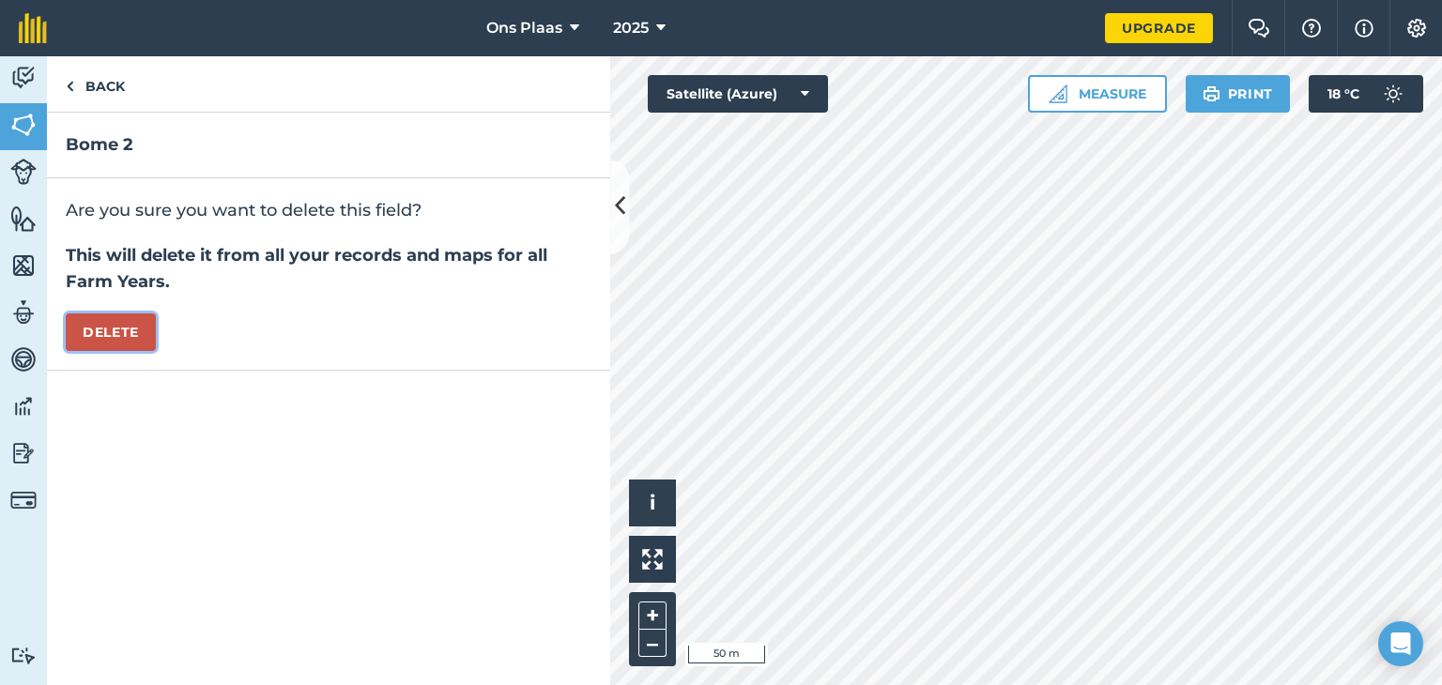
click at [121, 332] on button "Delete" at bounding box center [111, 333] width 90 height 38
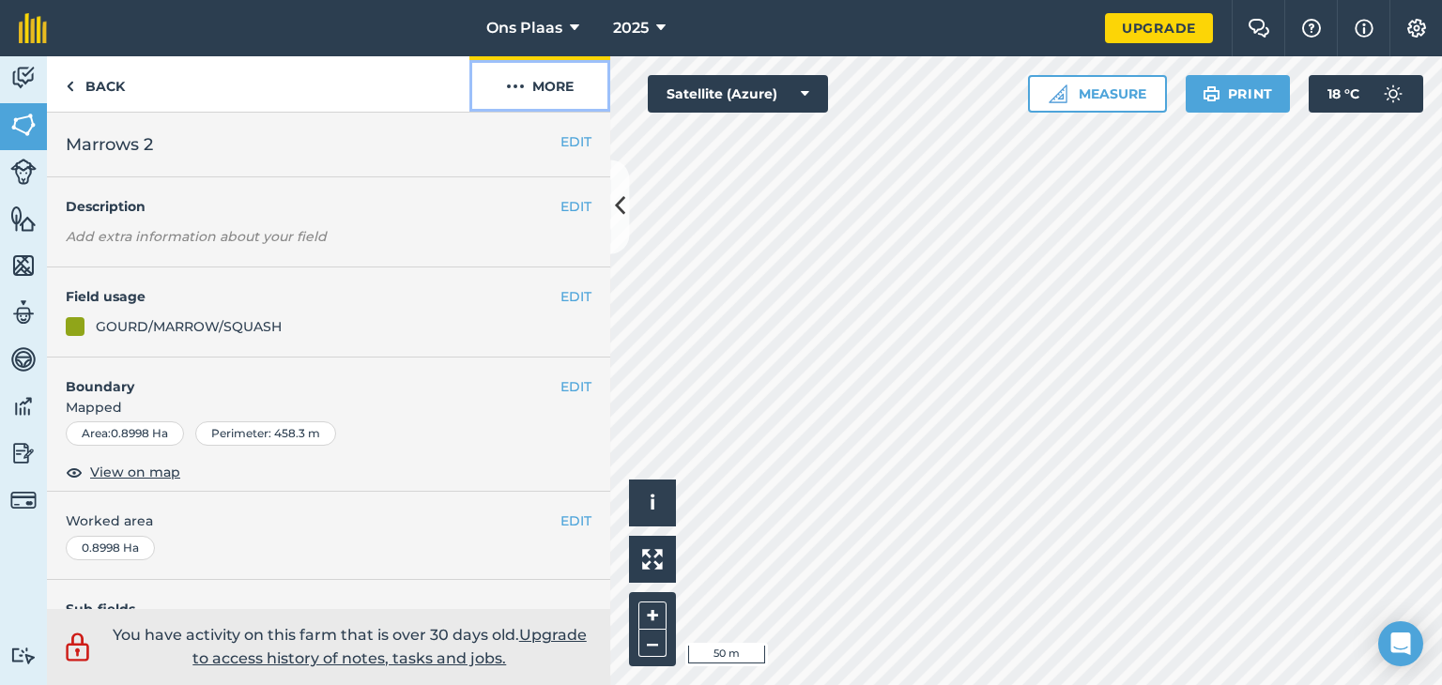
click at [562, 85] on button "More" at bounding box center [539, 83] width 141 height 55
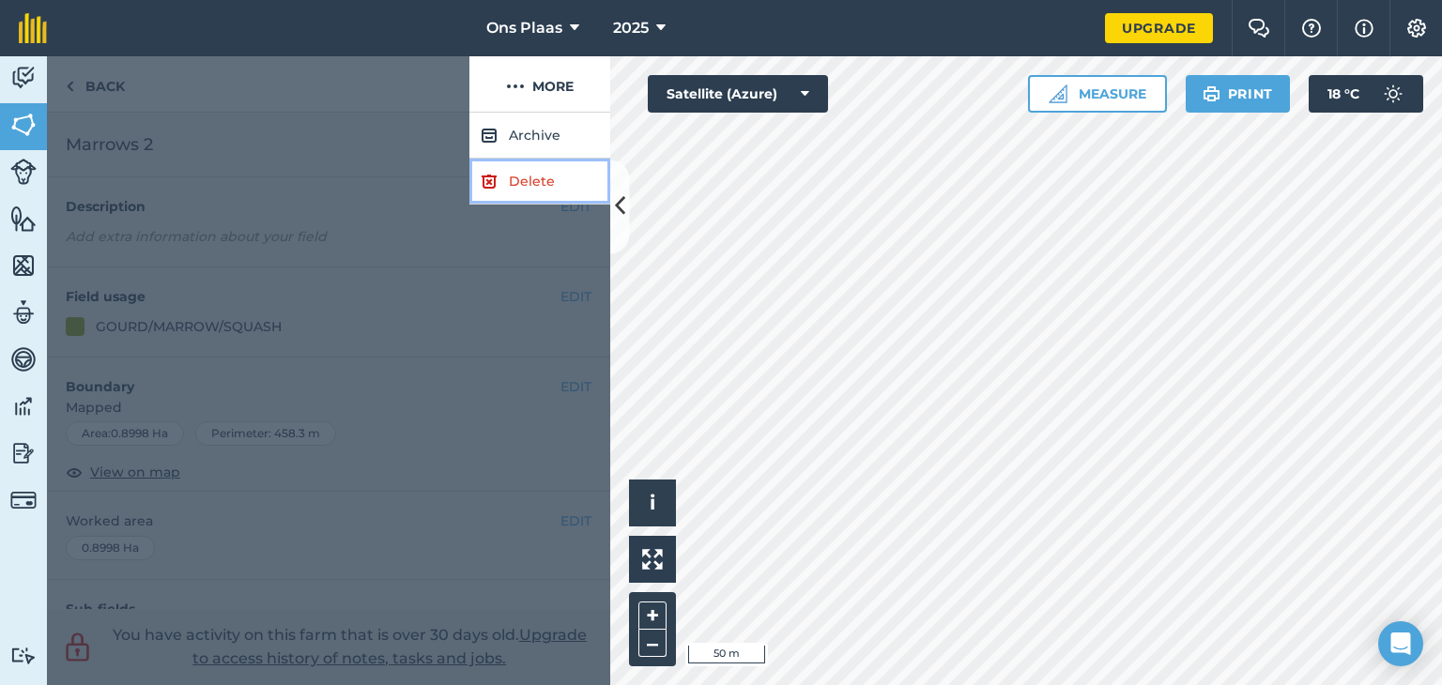
click at [541, 182] on link "Delete" at bounding box center [539, 182] width 141 height 46
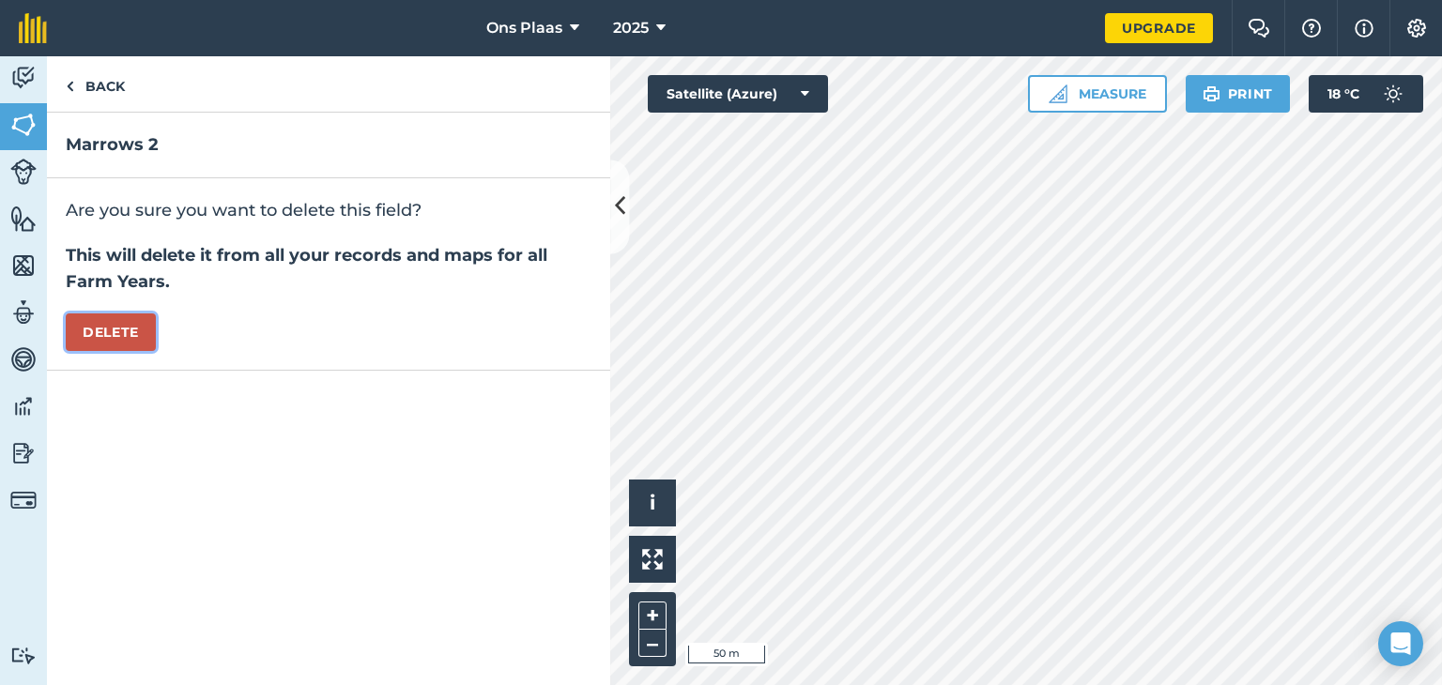
click at [138, 335] on button "Delete" at bounding box center [111, 333] width 90 height 38
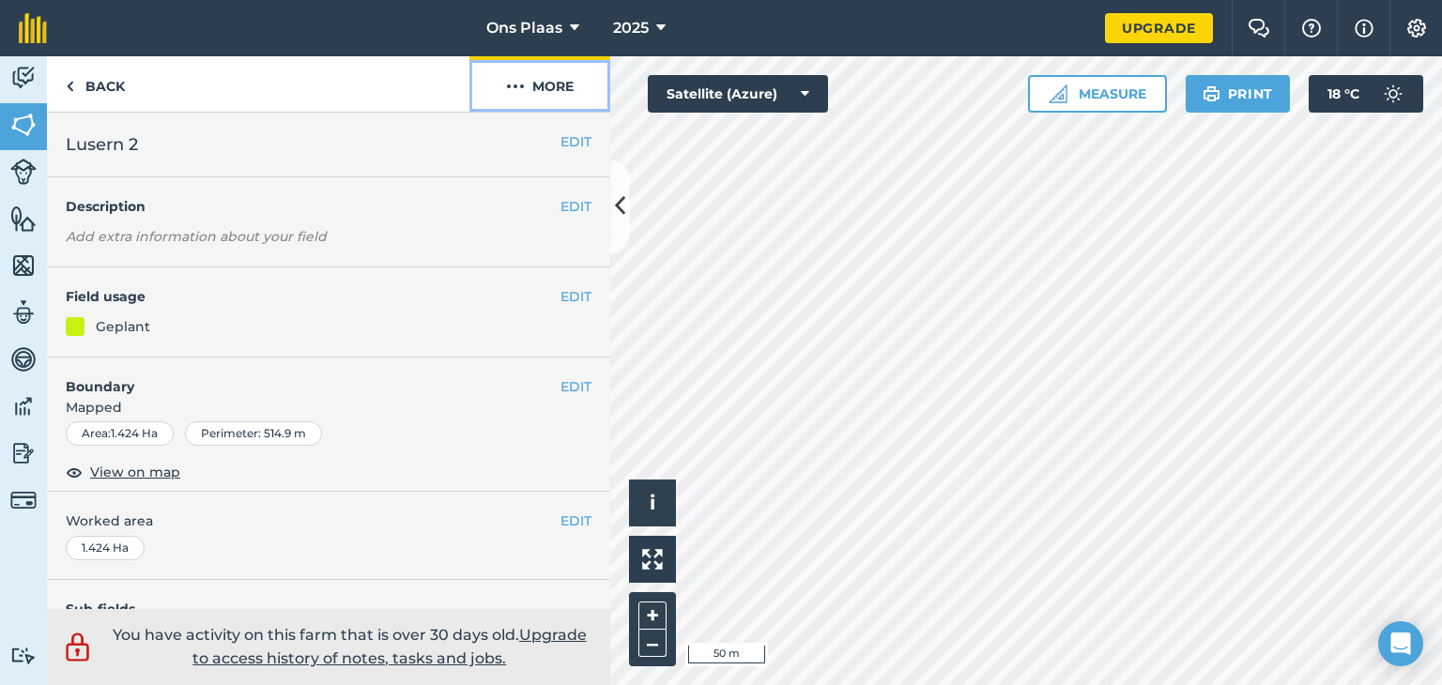
click at [569, 83] on button "More" at bounding box center [539, 83] width 141 height 55
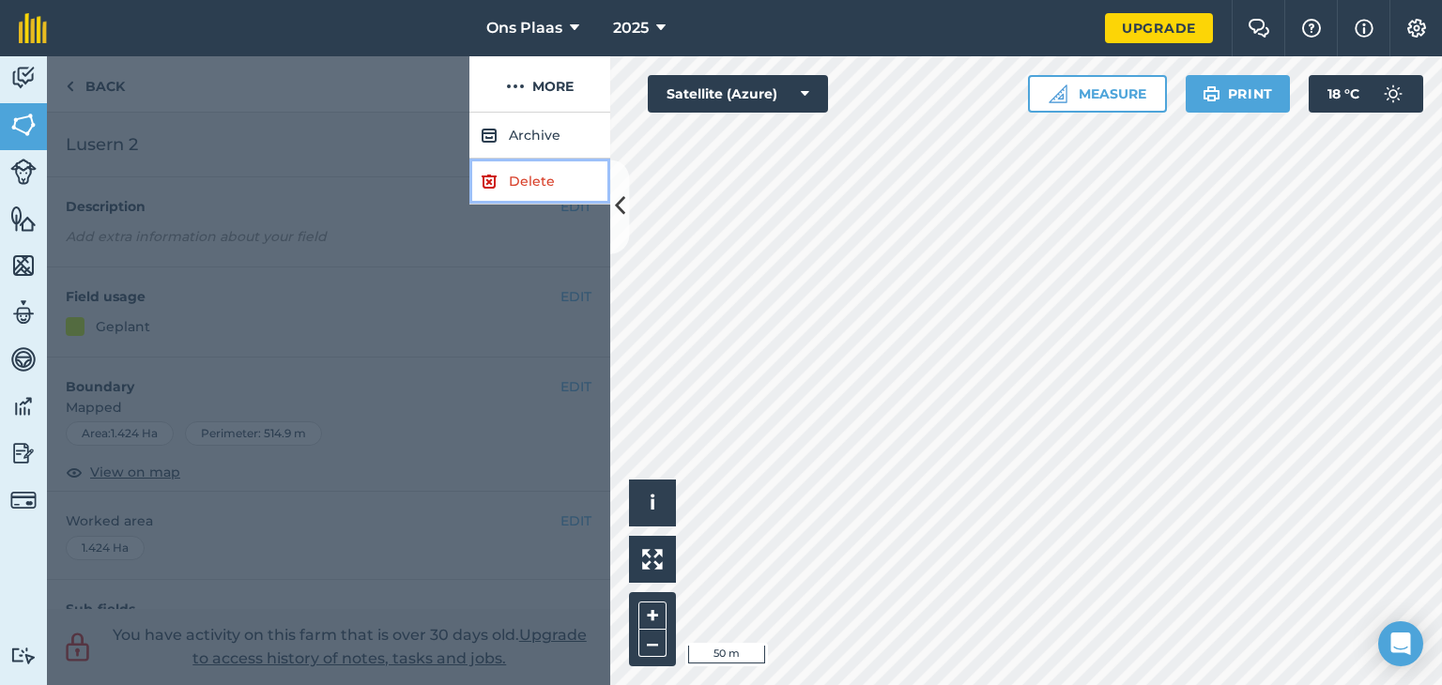
click at [522, 171] on link "Delete" at bounding box center [539, 182] width 141 height 46
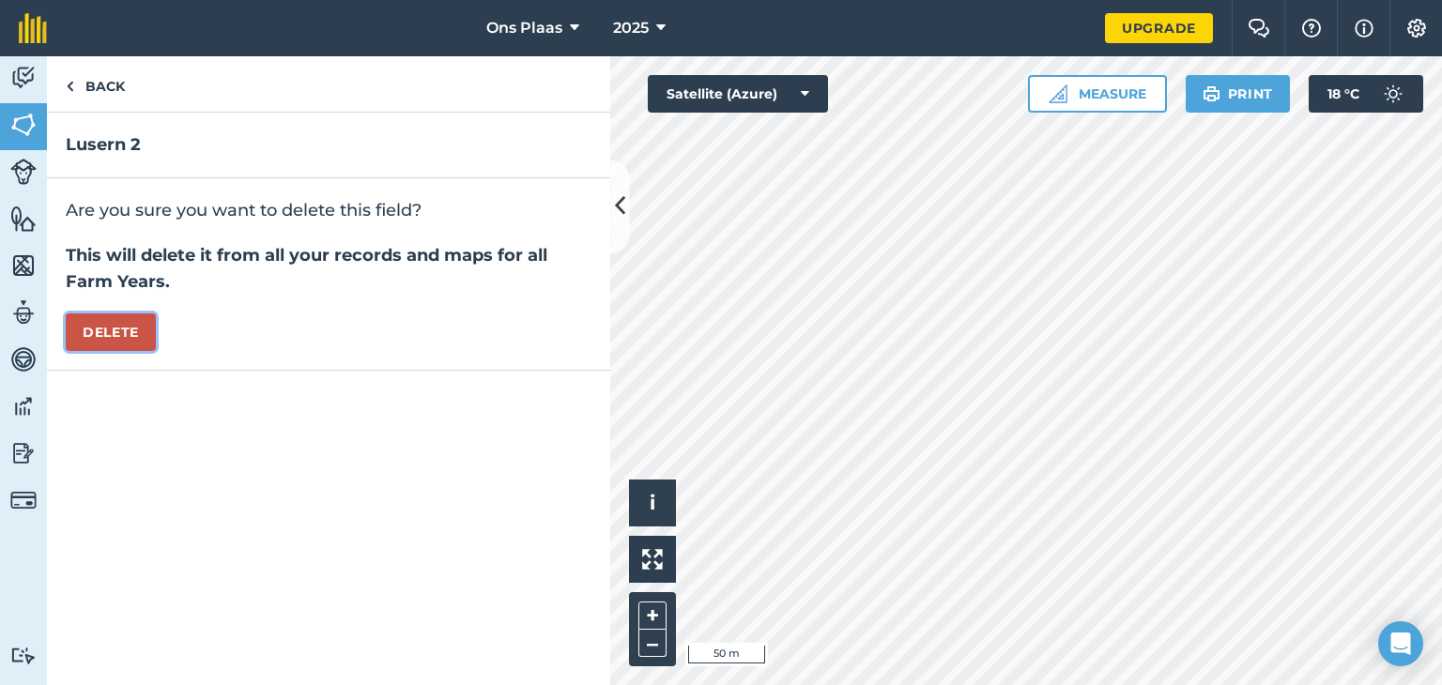
click at [117, 322] on button "Delete" at bounding box center [111, 333] width 90 height 38
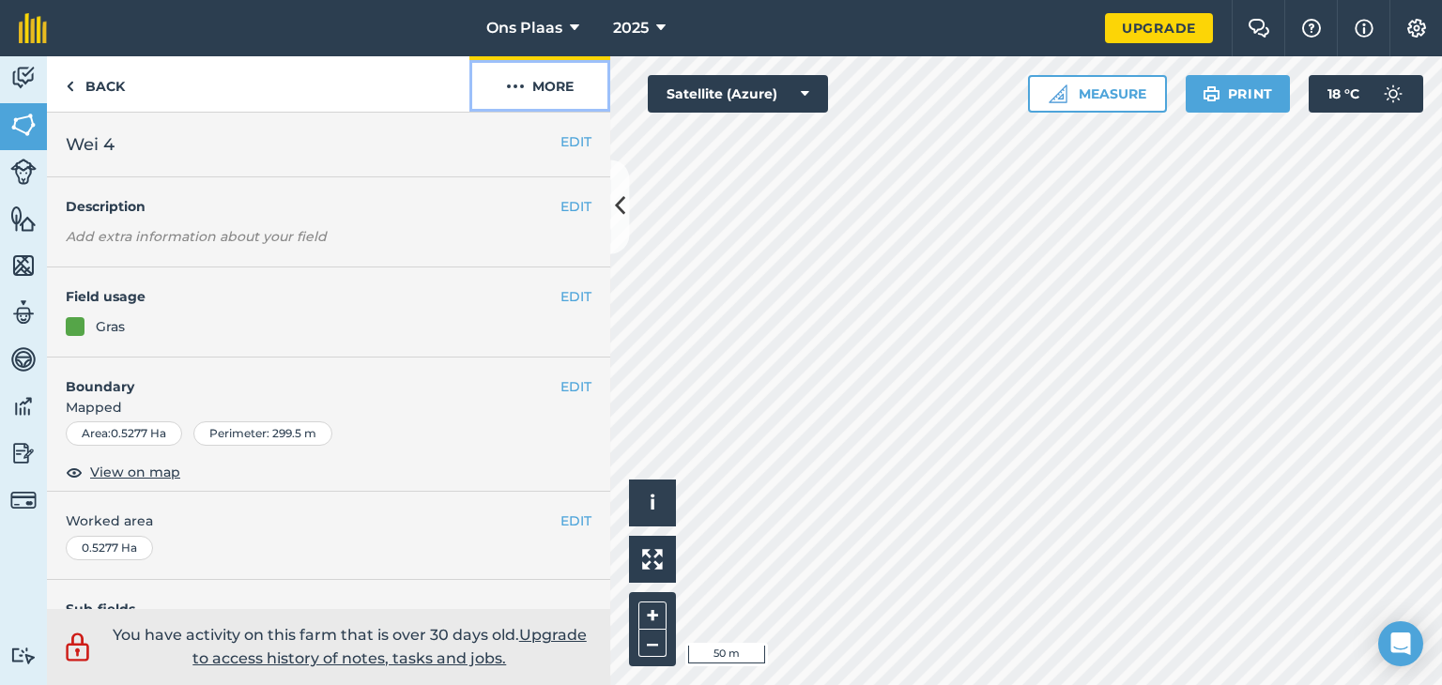
click at [545, 87] on button "More" at bounding box center [539, 83] width 141 height 55
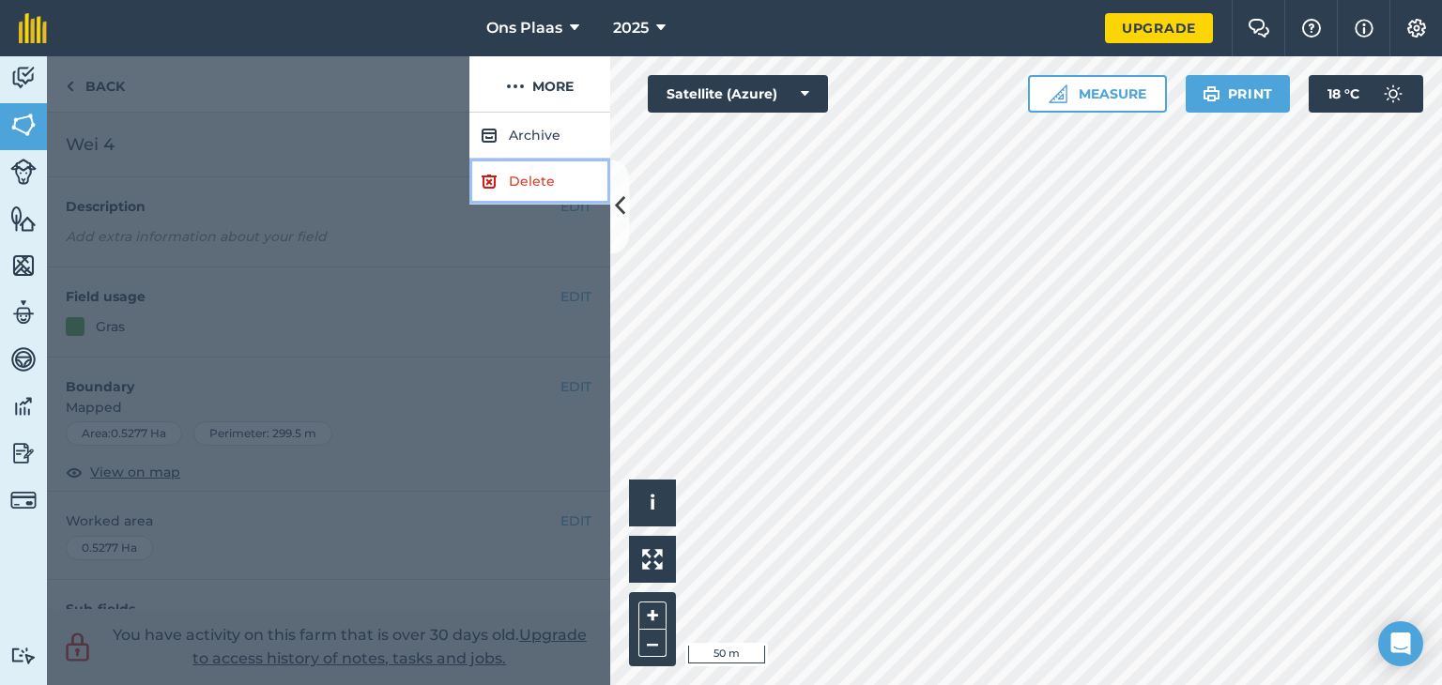
click at [530, 186] on link "Delete" at bounding box center [539, 182] width 141 height 46
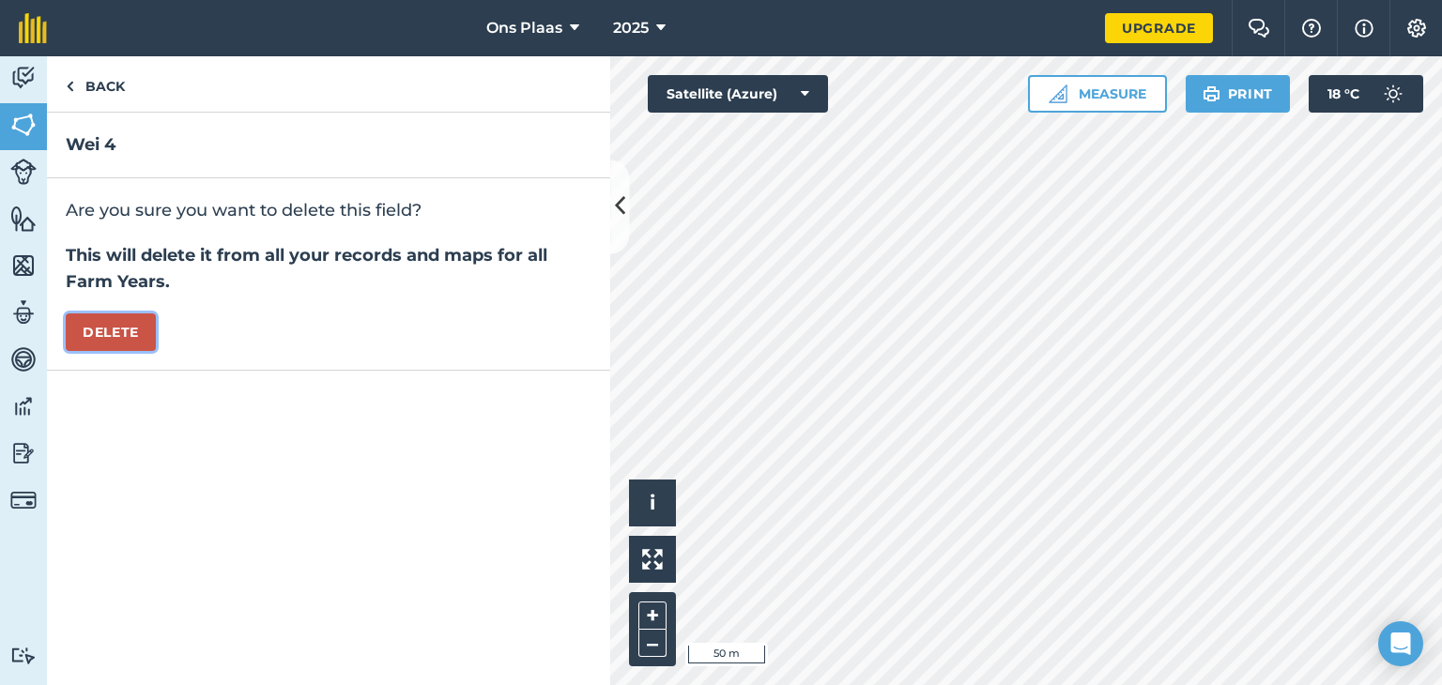
click at [113, 328] on button "Delete" at bounding box center [111, 333] width 90 height 38
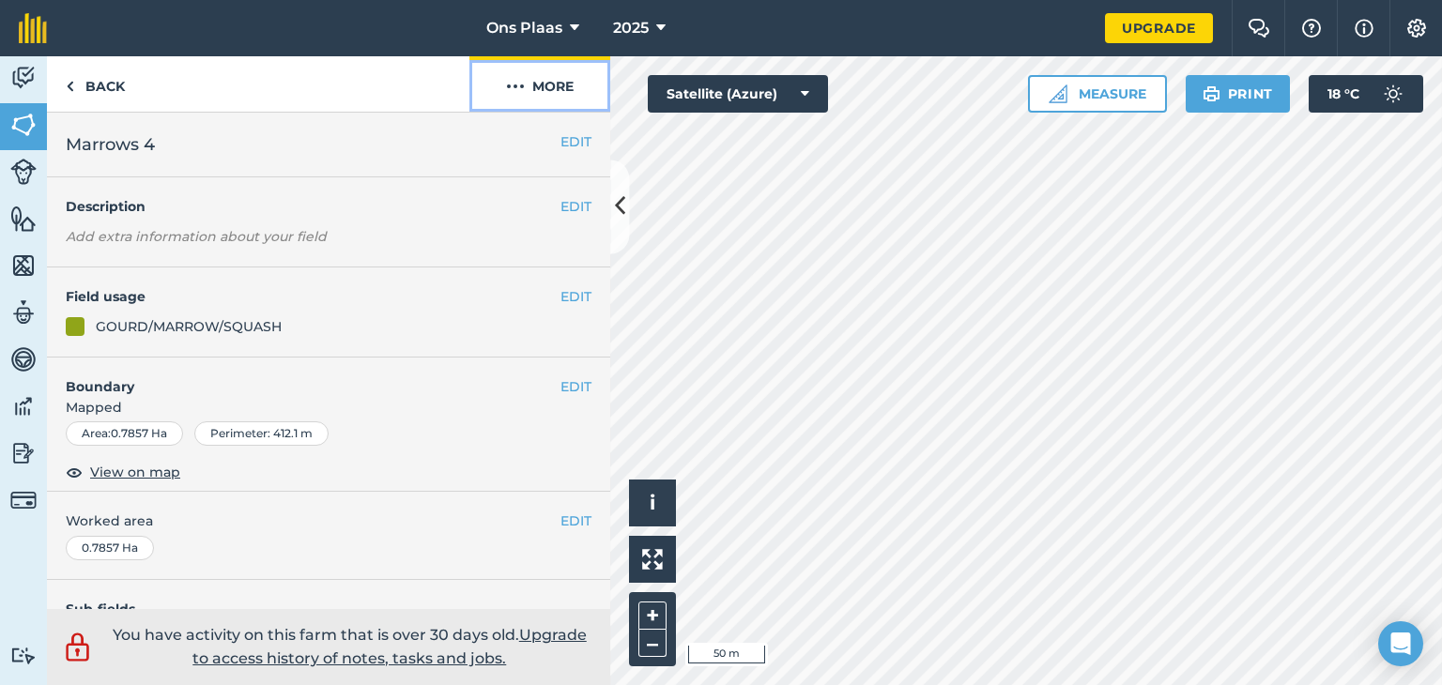
click at [551, 81] on button "More" at bounding box center [539, 83] width 141 height 55
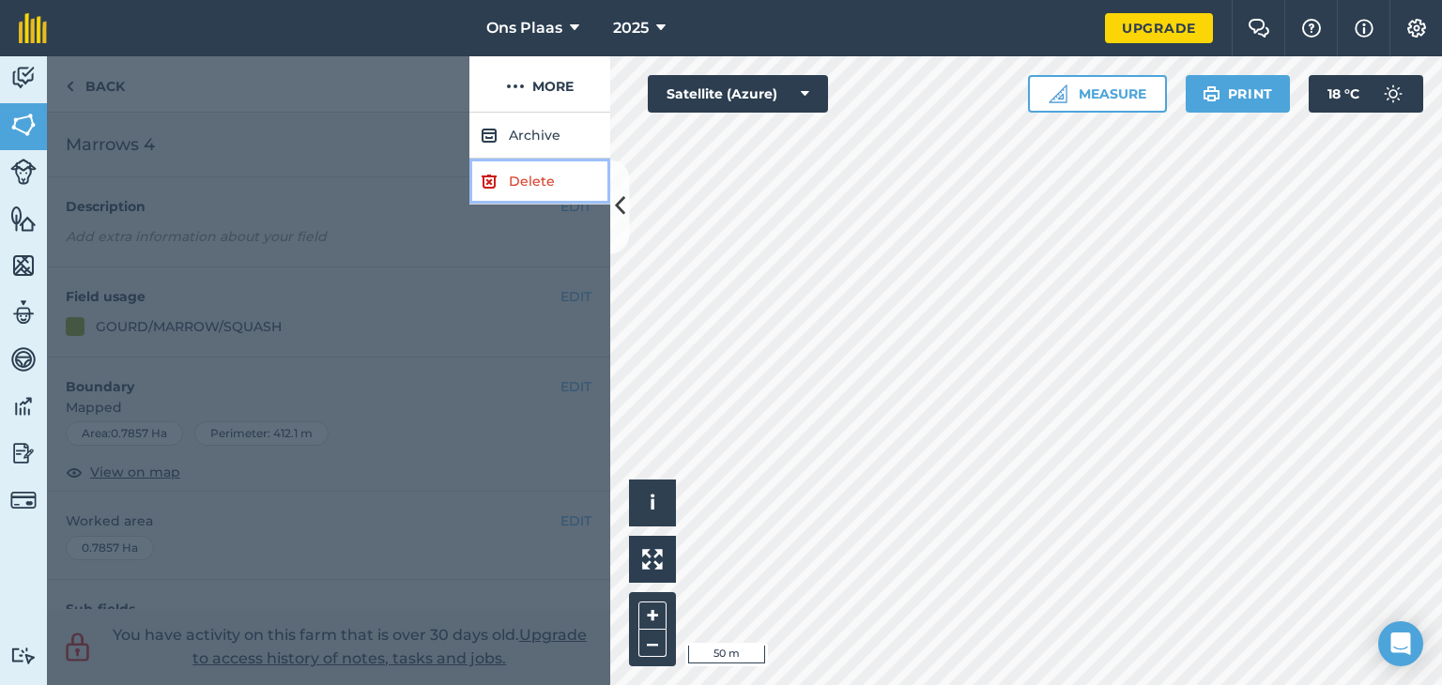
click at [533, 177] on link "Delete" at bounding box center [539, 182] width 141 height 46
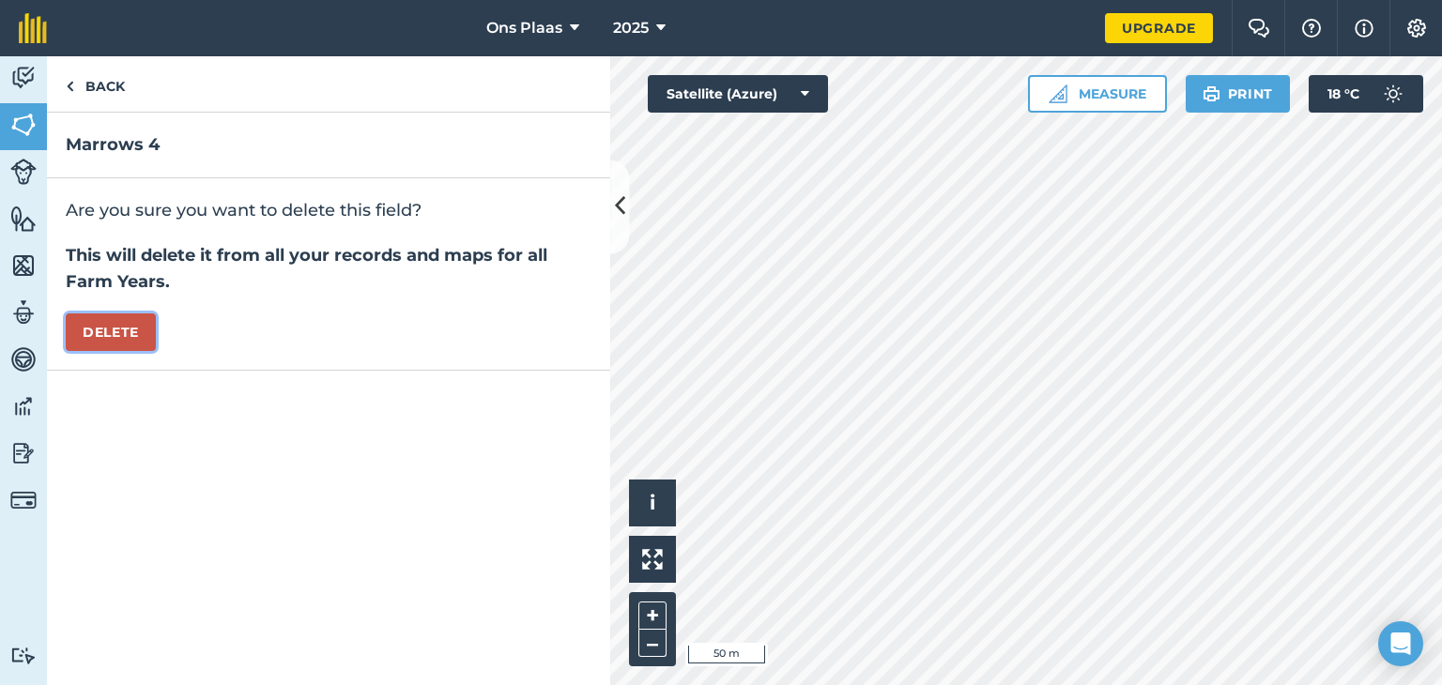
click at [120, 335] on button "Delete" at bounding box center [111, 333] width 90 height 38
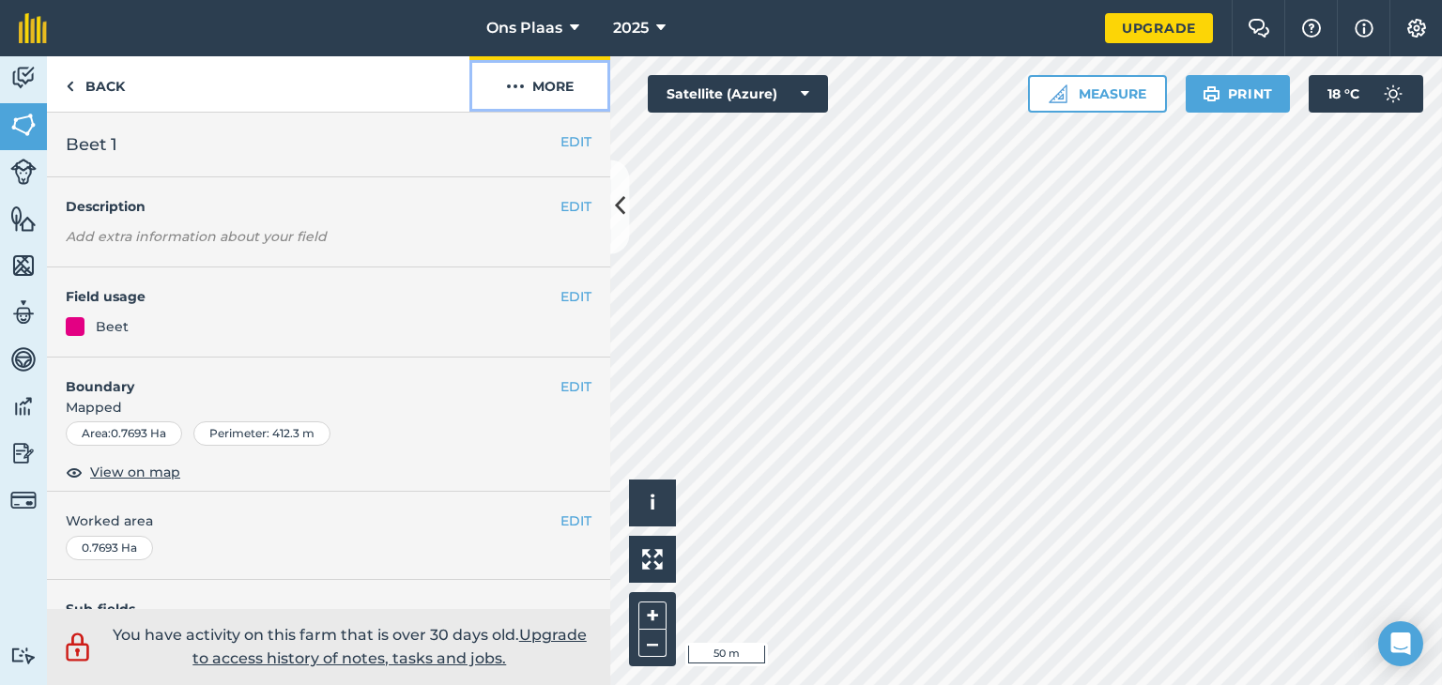
click at [548, 98] on button "More" at bounding box center [539, 83] width 141 height 55
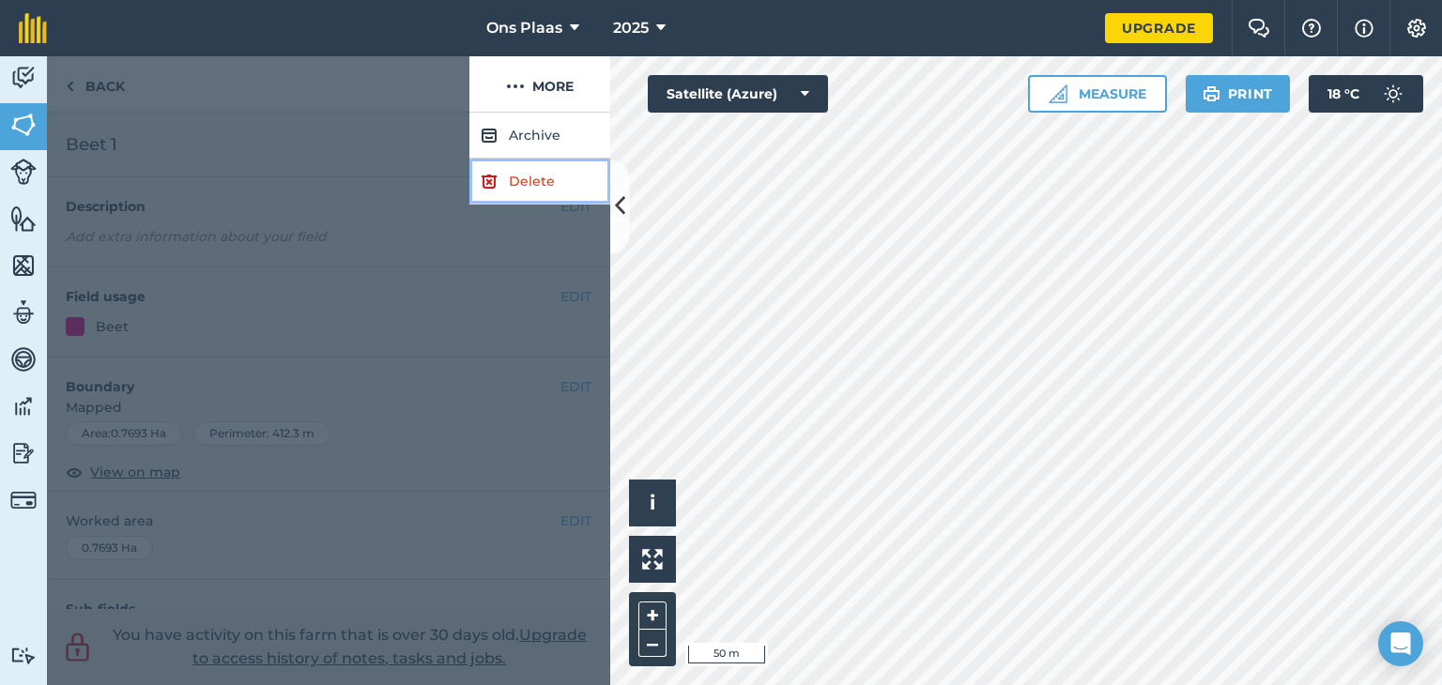
click at [517, 178] on link "Delete" at bounding box center [539, 182] width 141 height 46
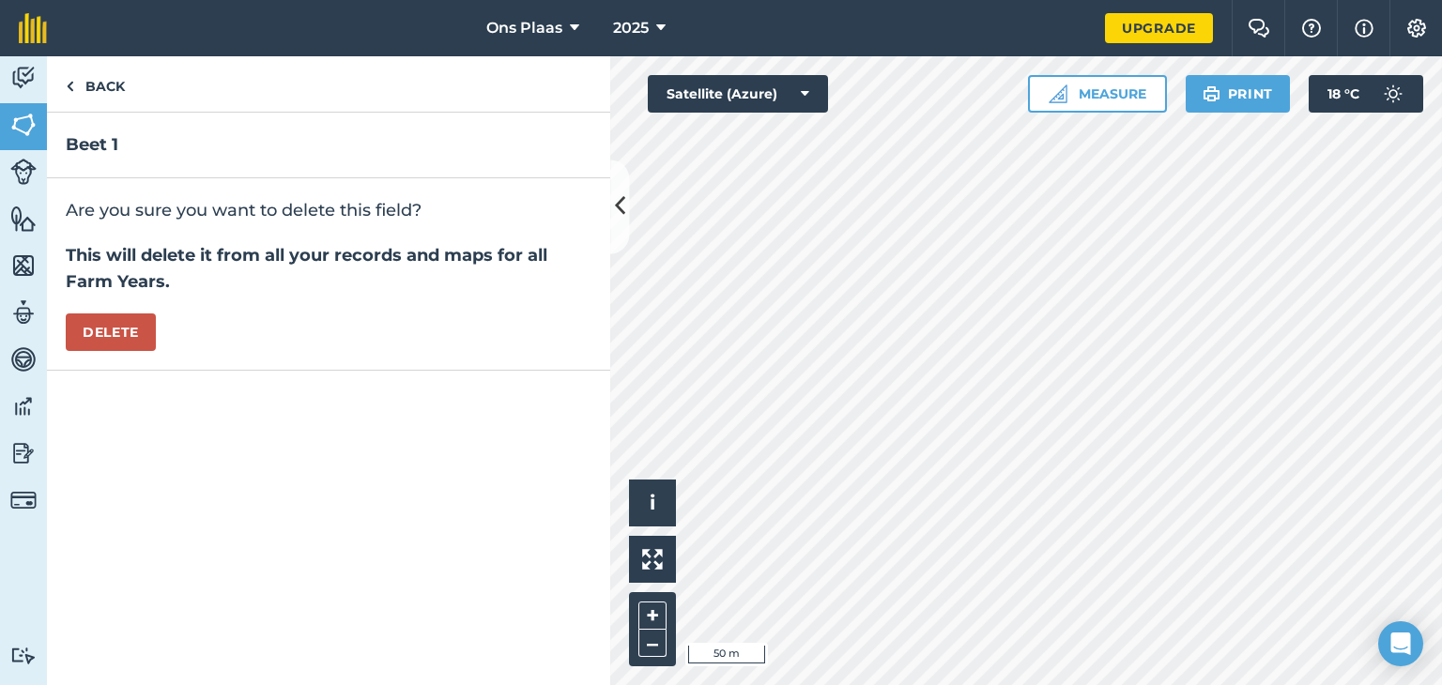
click at [156, 324] on div "Are you sure you want to delete this field? This will delete it from all your r…" at bounding box center [328, 274] width 563 height 192
click at [106, 331] on button "Delete" at bounding box center [111, 333] width 90 height 38
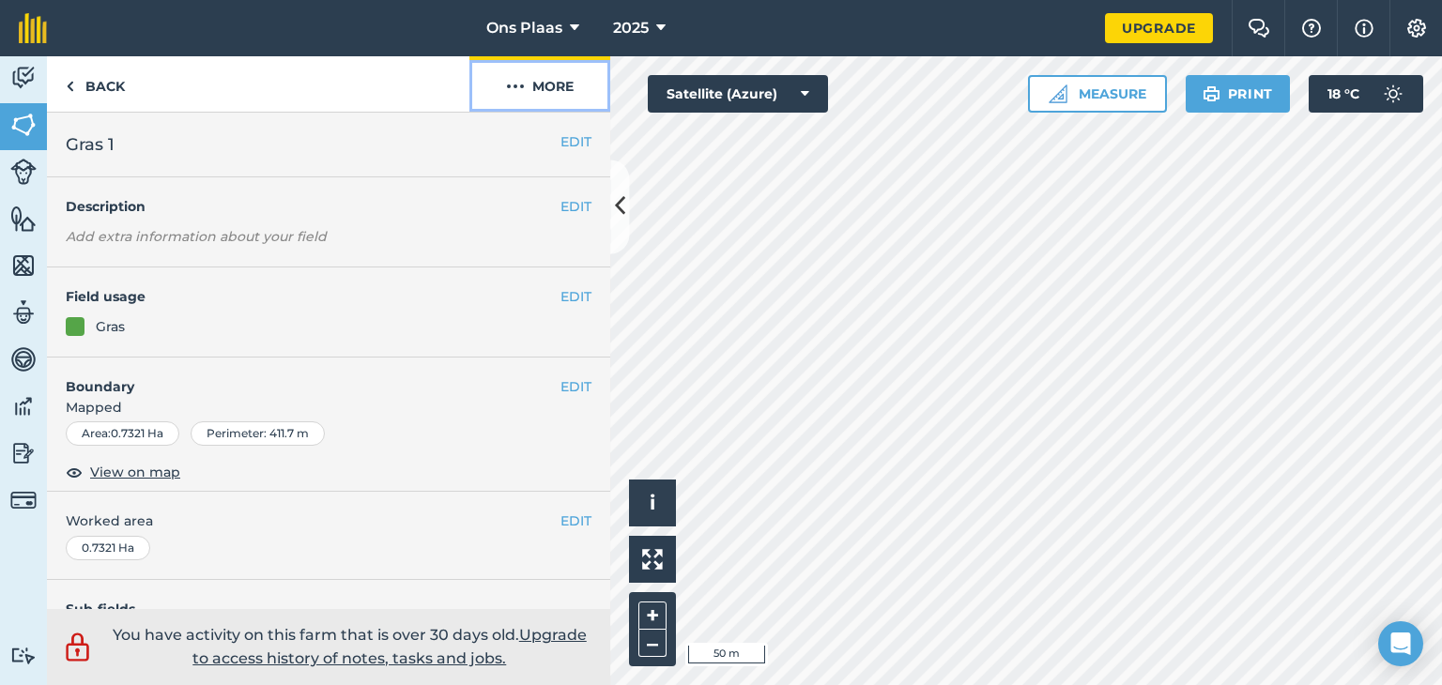
click at [570, 93] on button "More" at bounding box center [539, 83] width 141 height 55
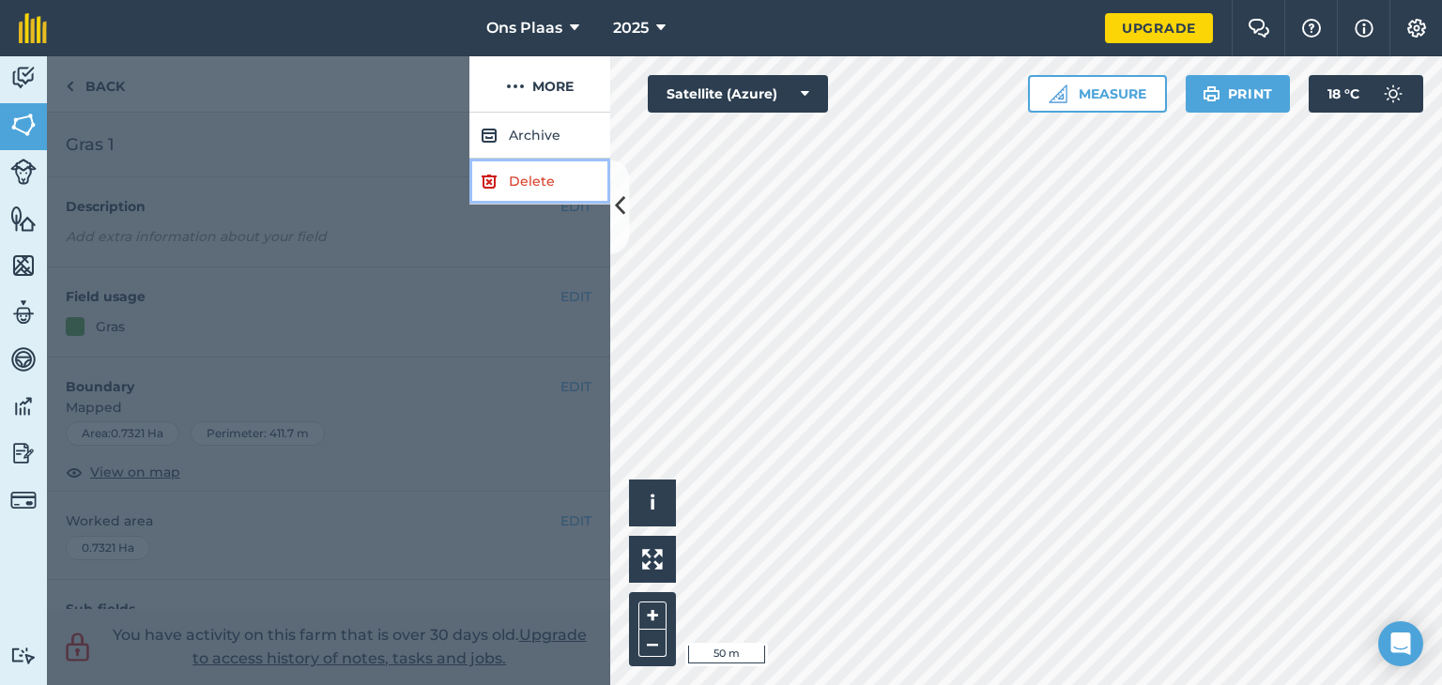
click at [522, 181] on link "Delete" at bounding box center [539, 182] width 141 height 46
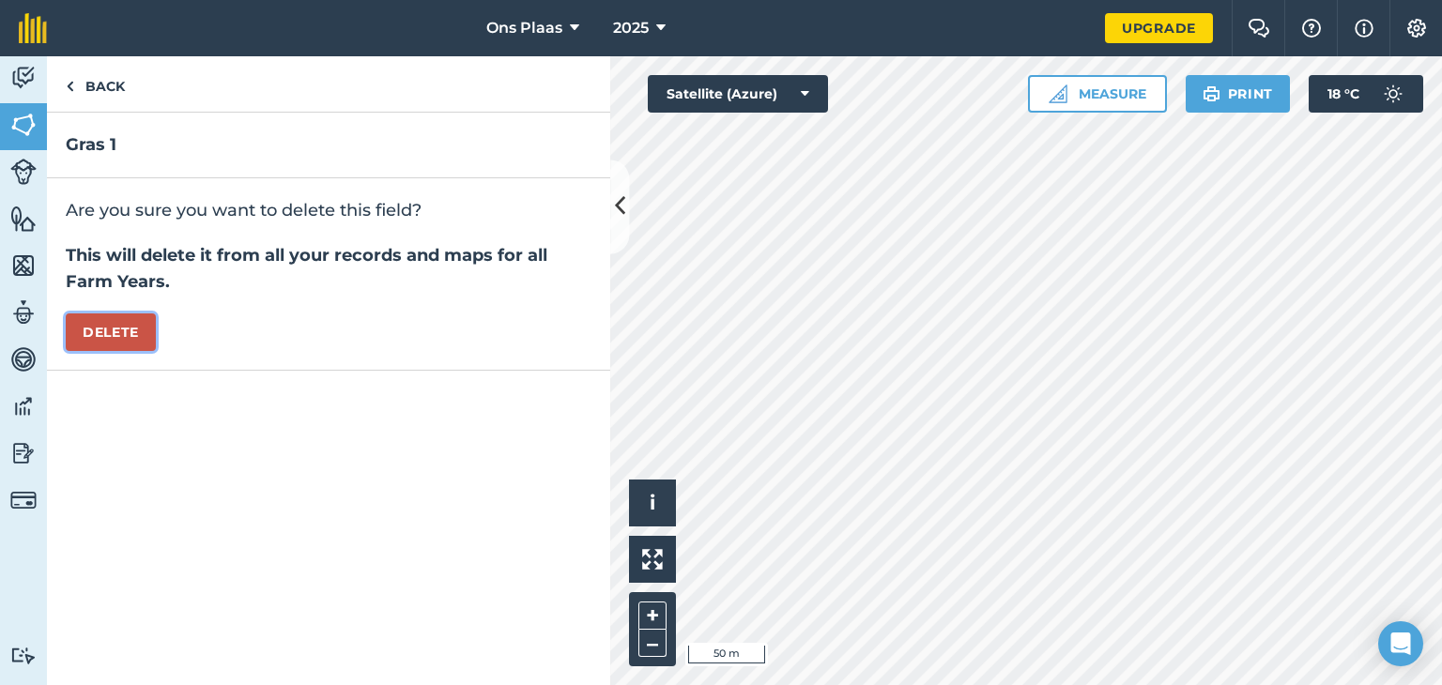
click at [135, 324] on button "Delete" at bounding box center [111, 333] width 90 height 38
